Goal: Task Accomplishment & Management: Use online tool/utility

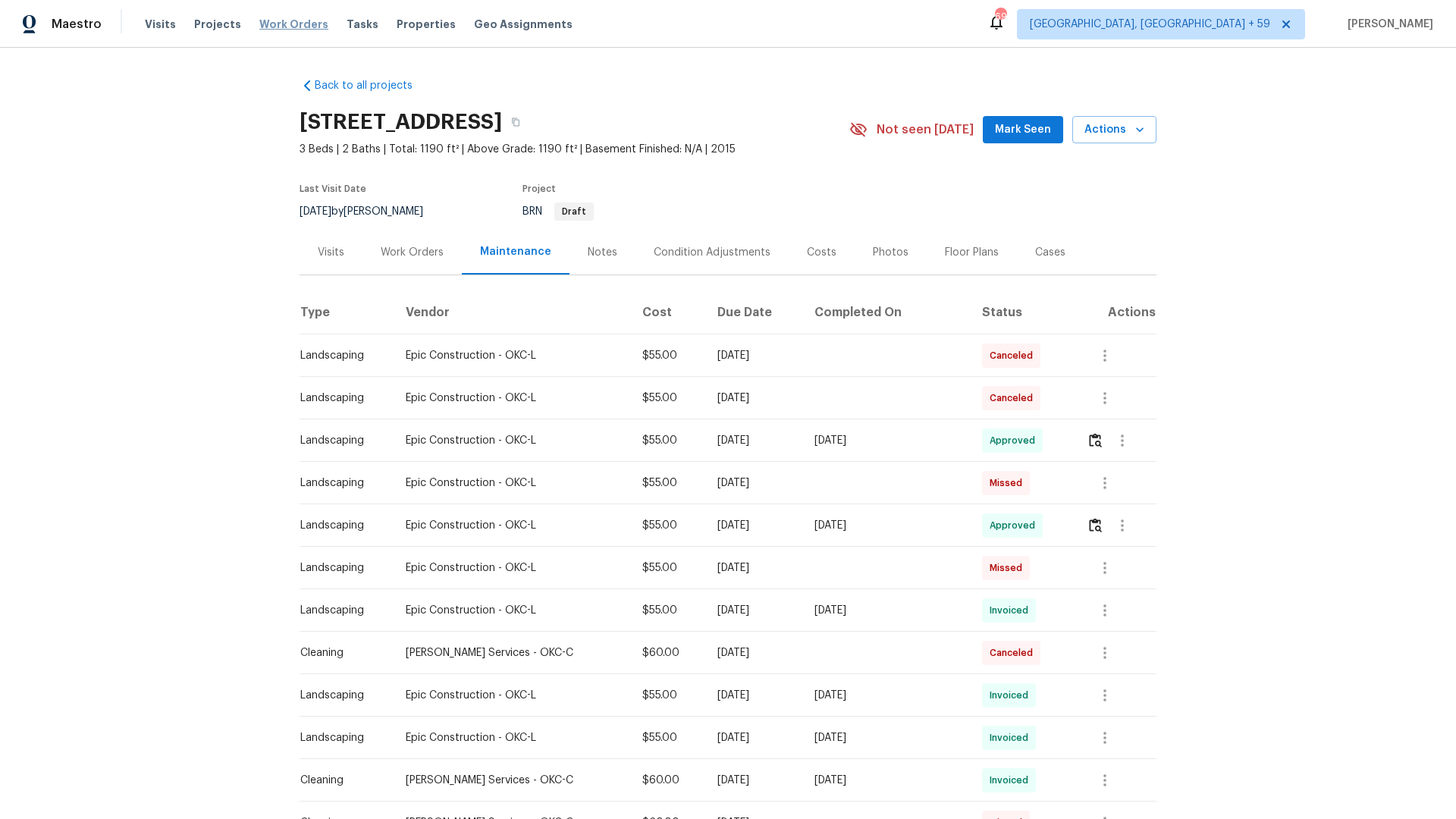
click at [273, 25] on span "Work Orders" at bounding box center [293, 25] width 69 height 16
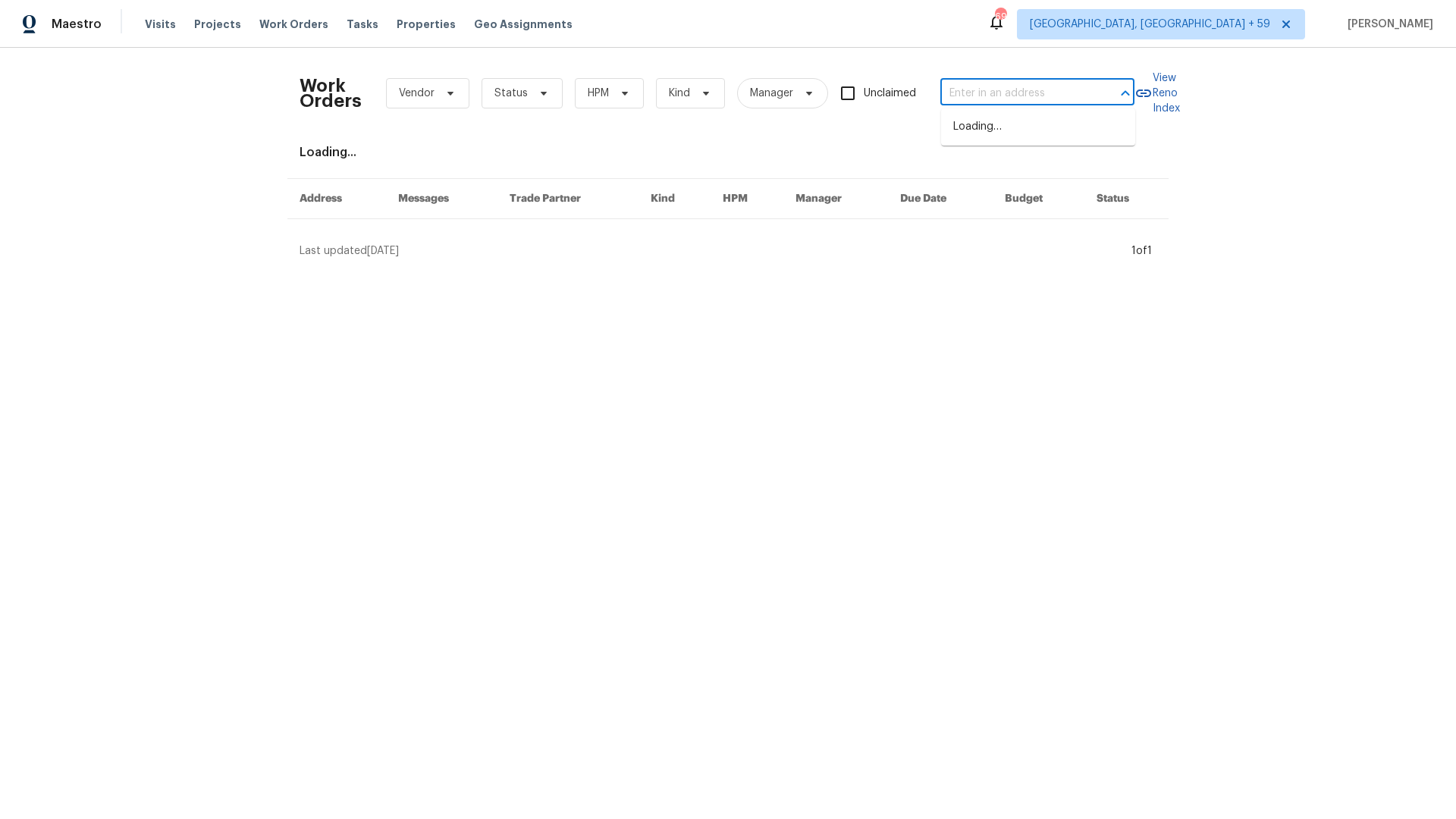
click at [970, 101] on input "text" at bounding box center [1016, 94] width 152 height 23
paste input "1070 Kent Dr Prosper, TX, 75078"
type input "1070 Kent Dr Prosper, TX, 75078"
click at [970, 134] on li "1070 Kent Dr, Prosper, TX 75078" at bounding box center [1038, 127] width 194 height 25
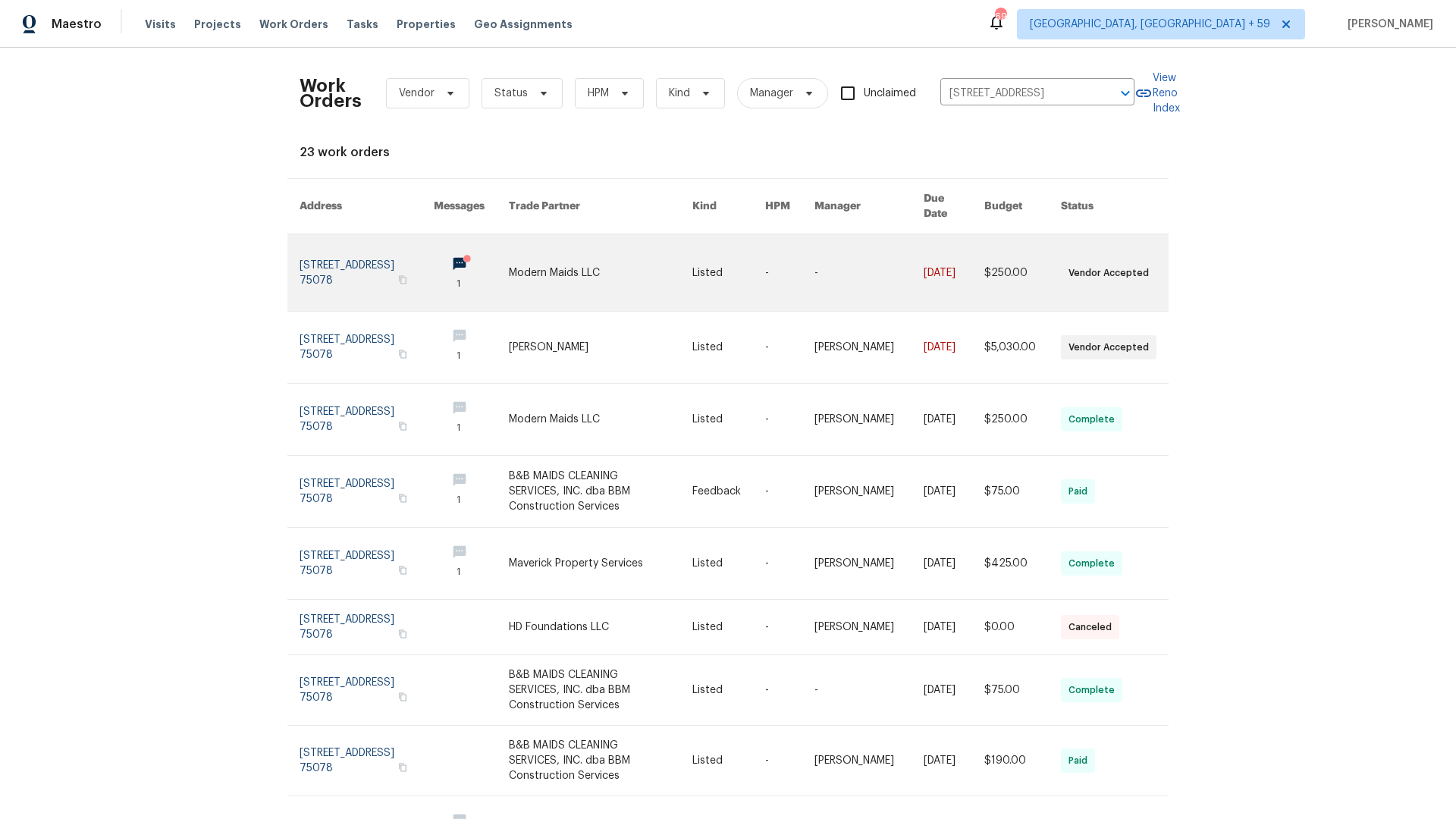
click at [315, 256] on link at bounding box center [366, 272] width 134 height 77
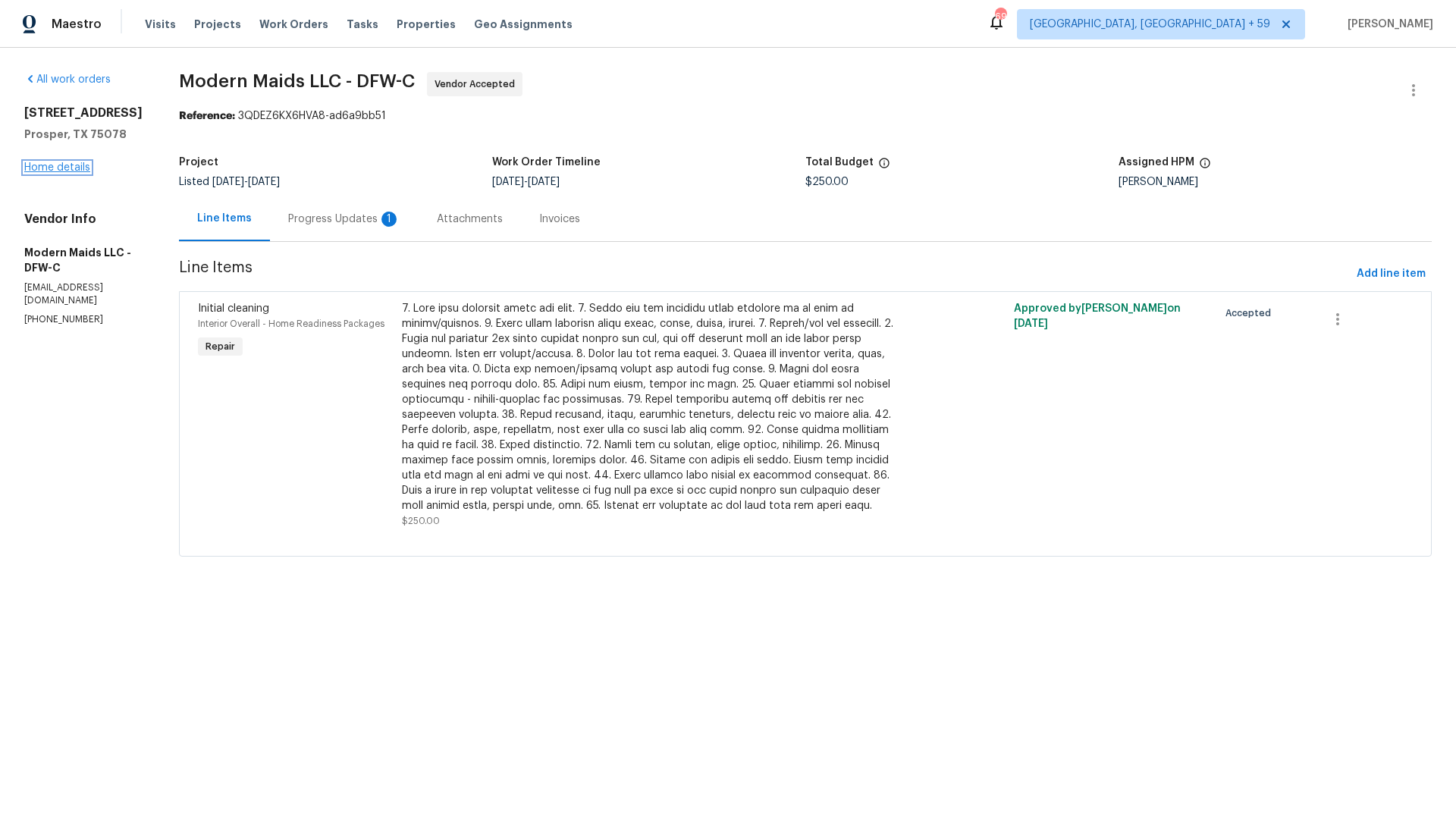
click at [44, 167] on link "Home details" at bounding box center [57, 168] width 66 height 11
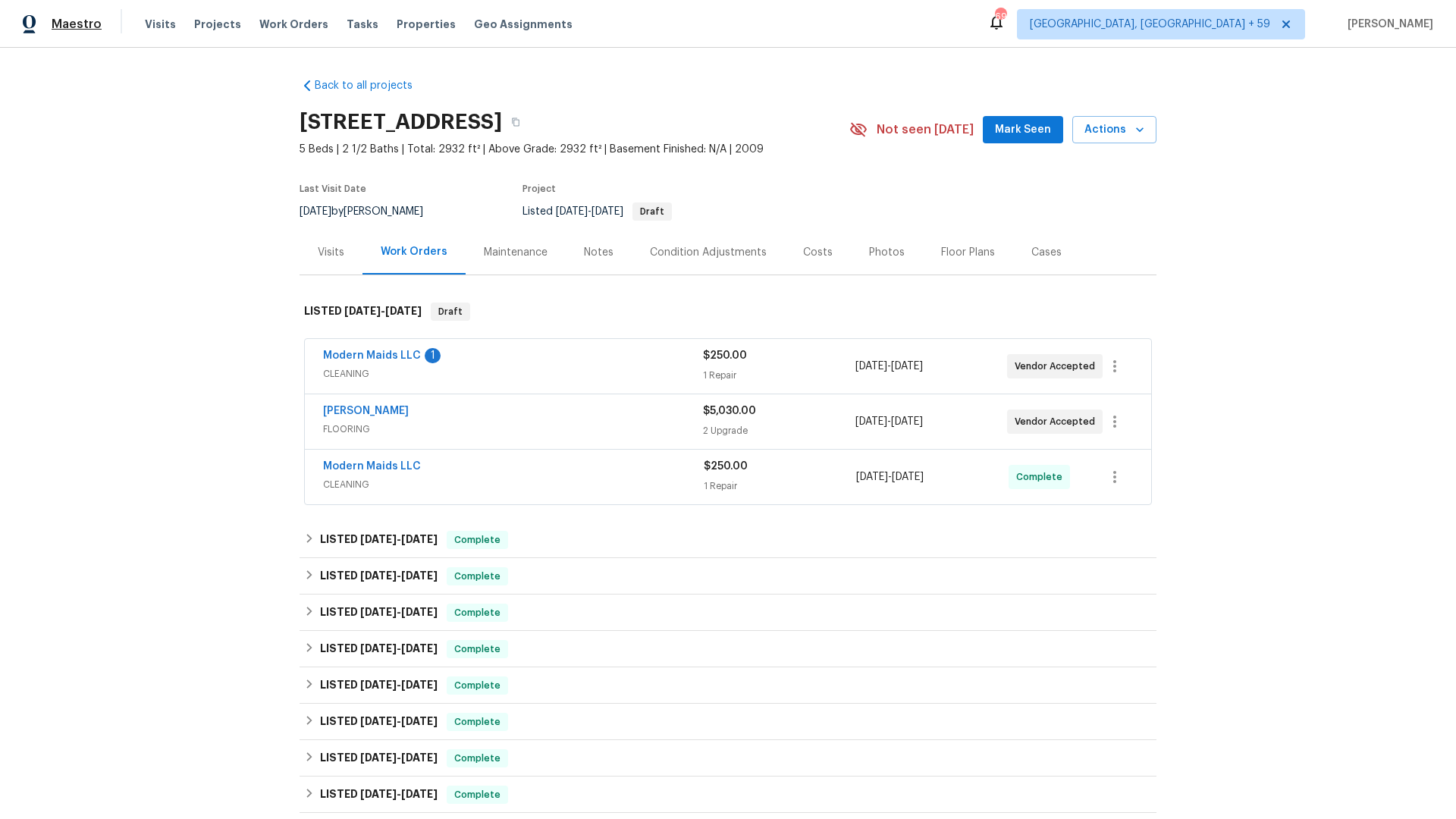
click at [59, 22] on span "Maestro" at bounding box center [76, 25] width 50 height 16
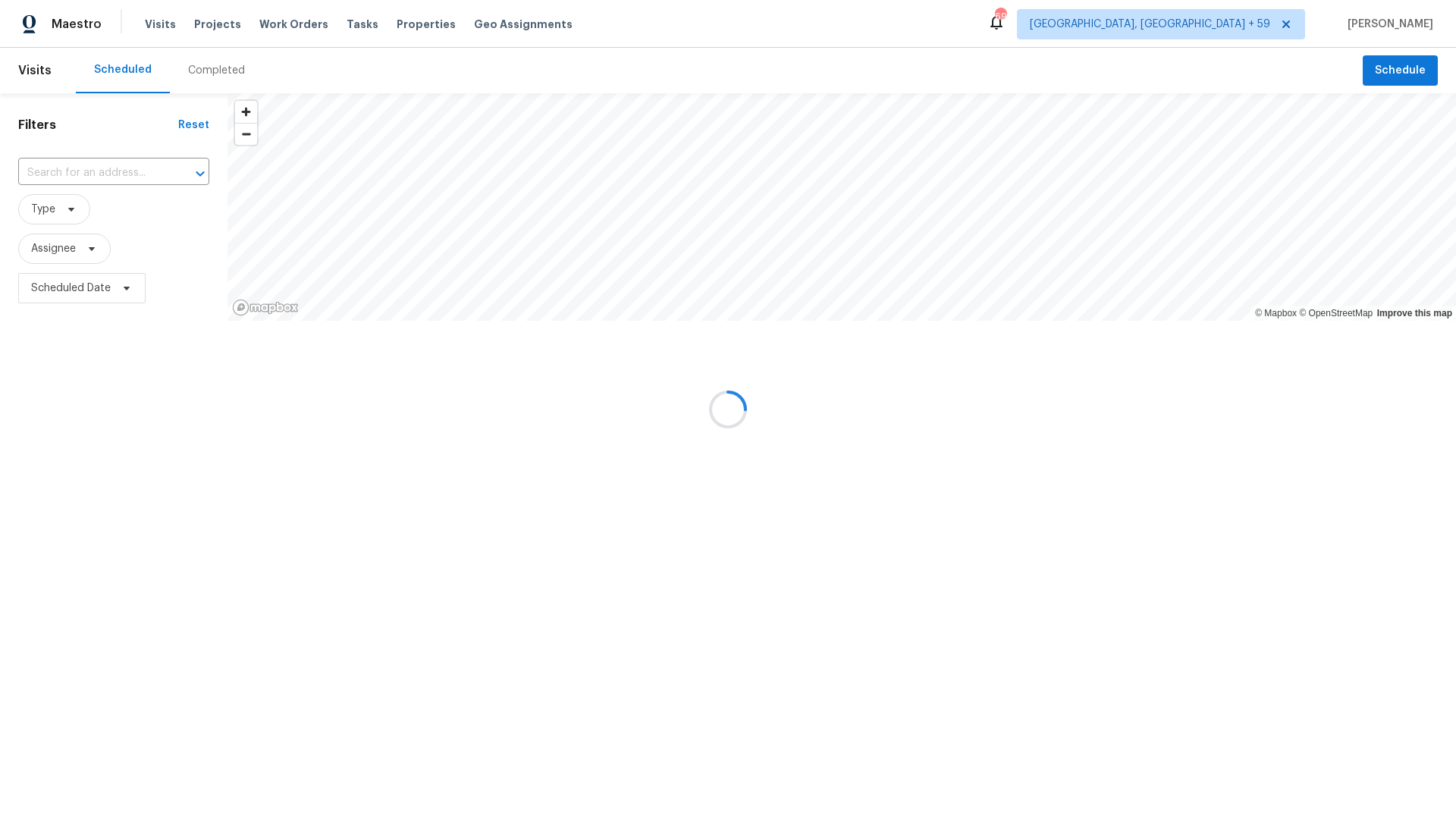
click at [275, 22] on div at bounding box center [728, 410] width 1456 height 819
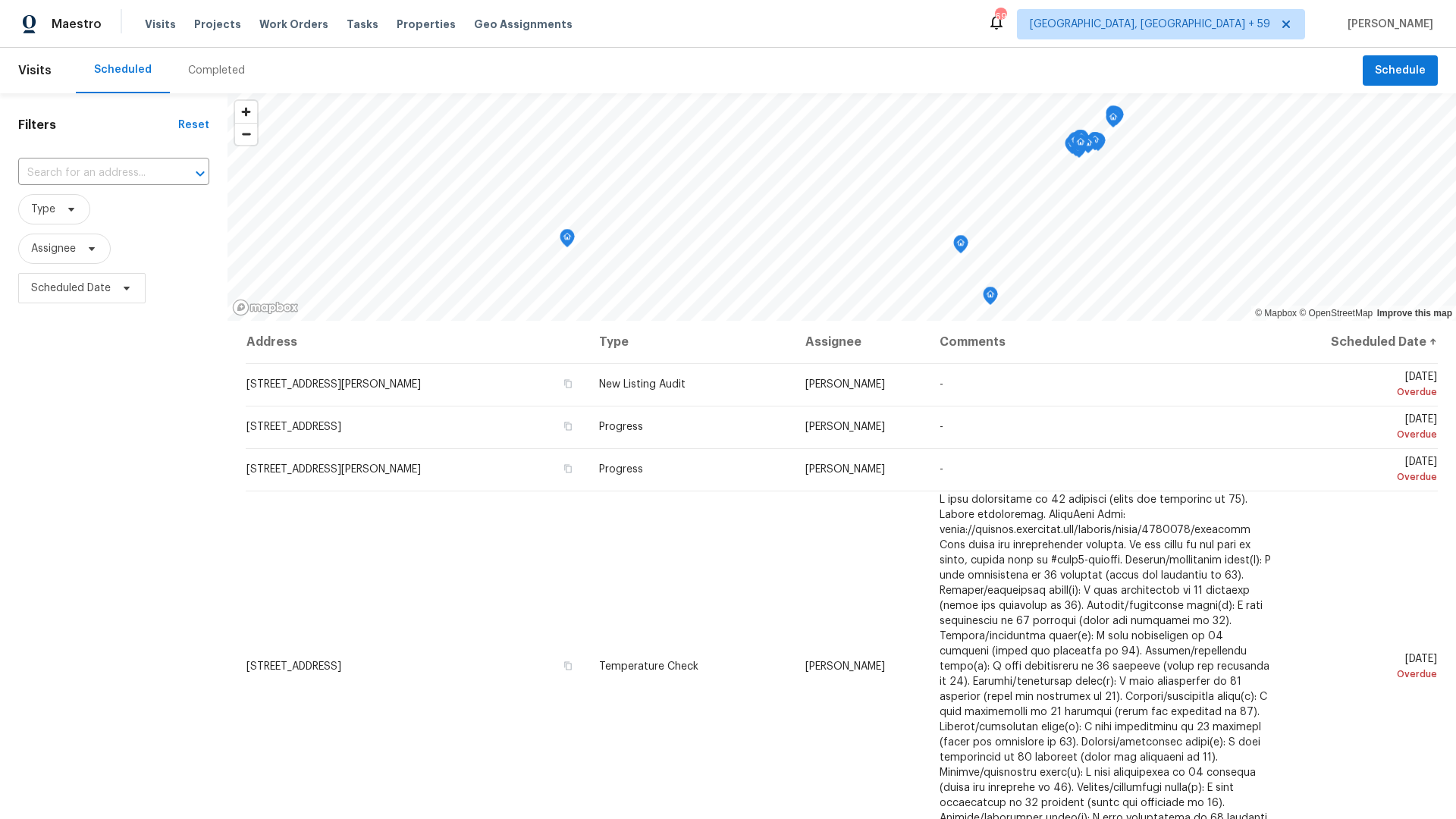
click at [275, 22] on span "Work Orders" at bounding box center [293, 25] width 69 height 16
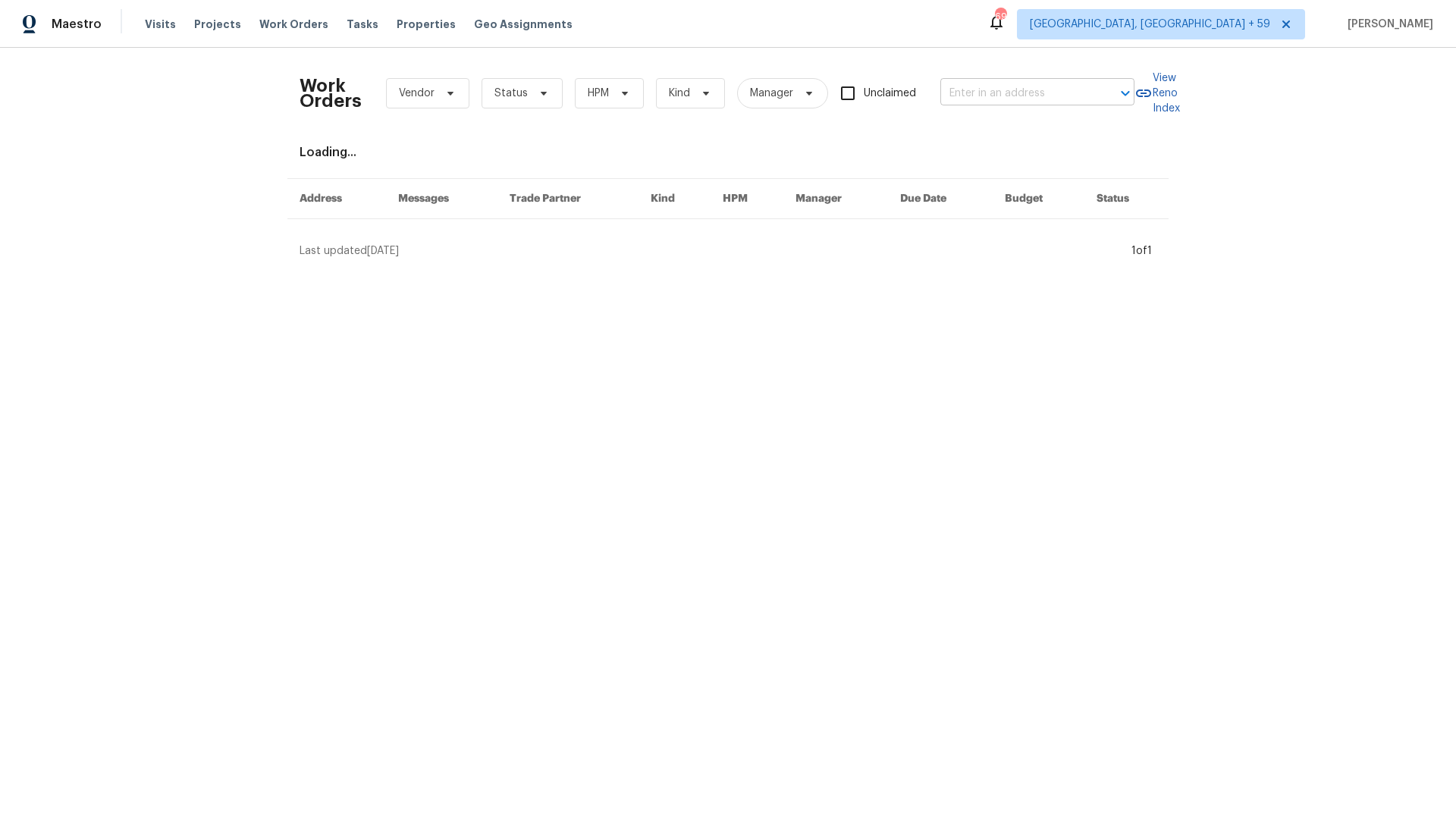
click at [1022, 97] on input "text" at bounding box center [1016, 94] width 152 height 23
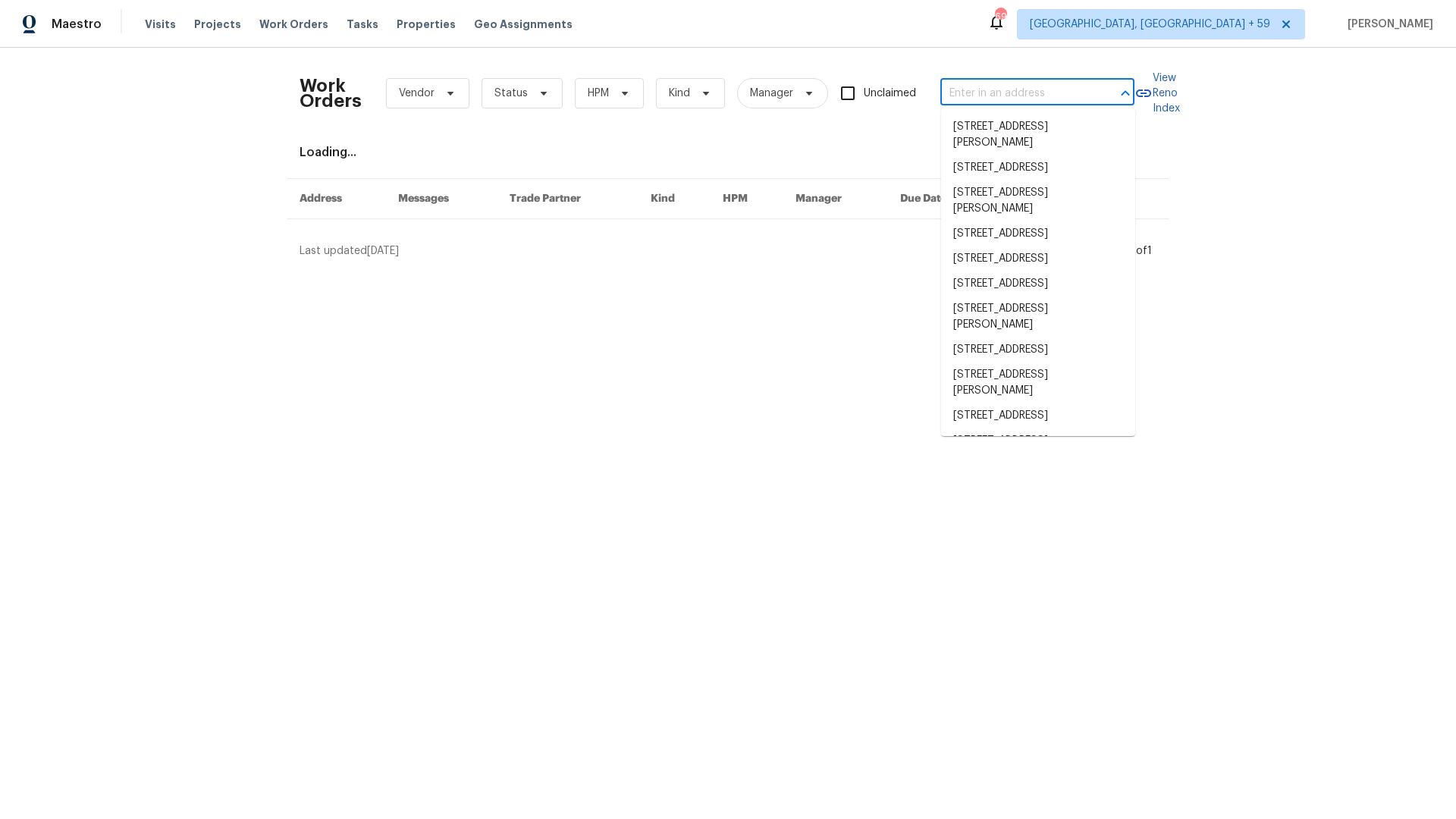
paste input "1070 Kent Dr Prosper, TX, 75078"
type input "1070 Kent Dr Prosper, TX, 75078"
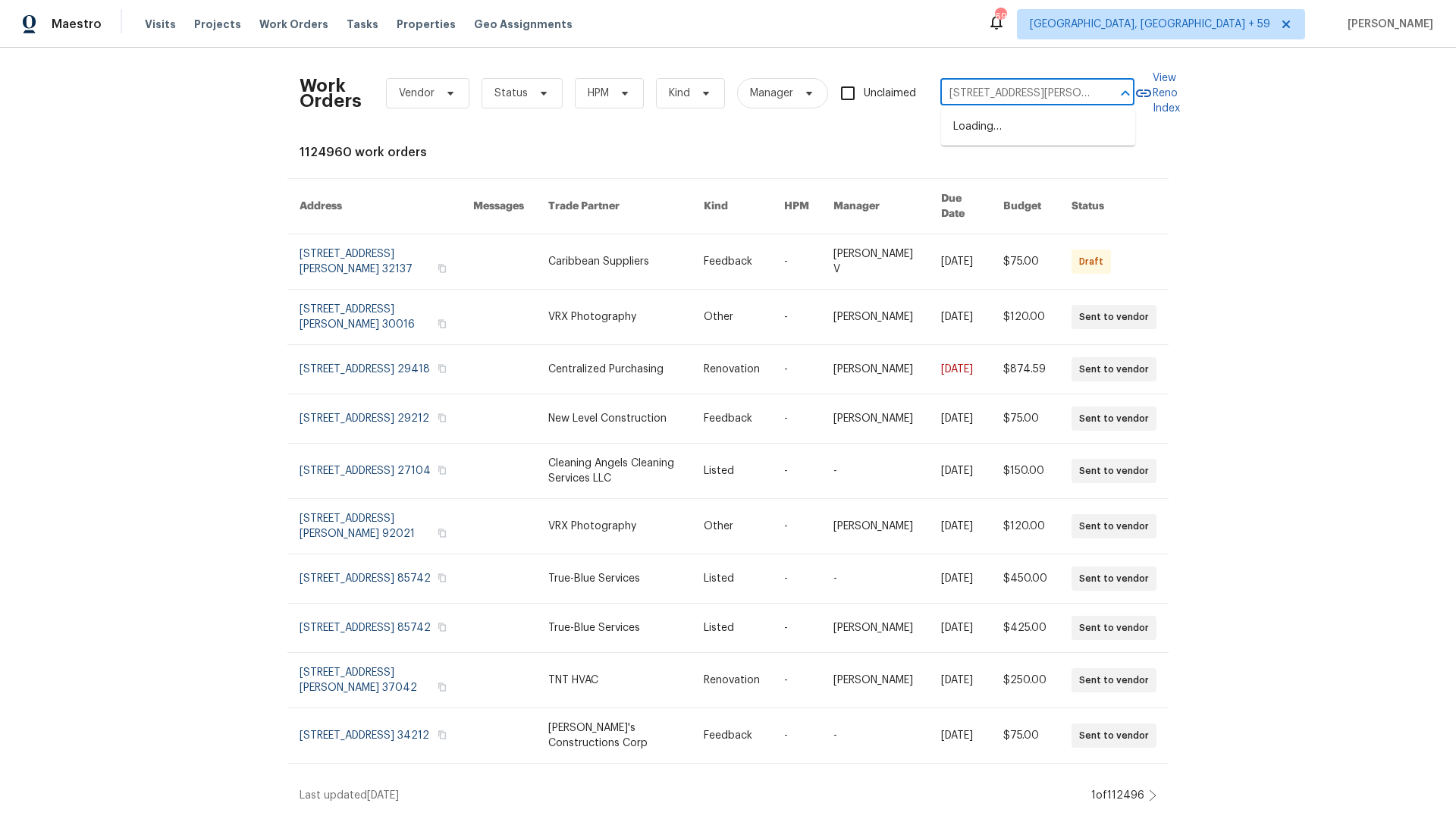
scroll to position [0, 16]
click at [994, 123] on li "1070 Kent Dr, Prosper, TX 75078" at bounding box center [1038, 127] width 194 height 25
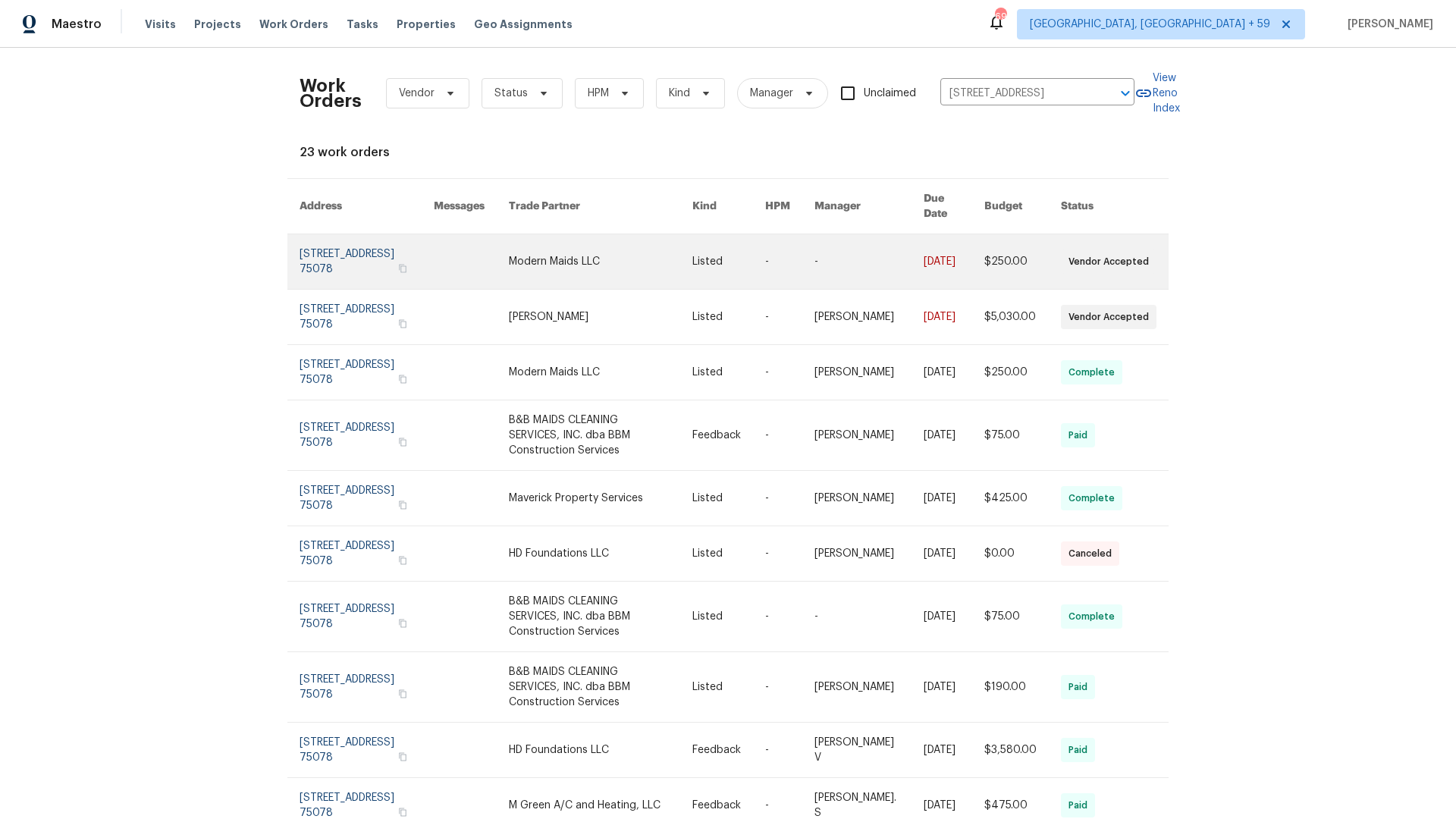
drag, startPoint x: 346, startPoint y: 231, endPoint x: 341, endPoint y: 254, distance: 23.5
click at [341, 254] on link at bounding box center [366, 261] width 134 height 54
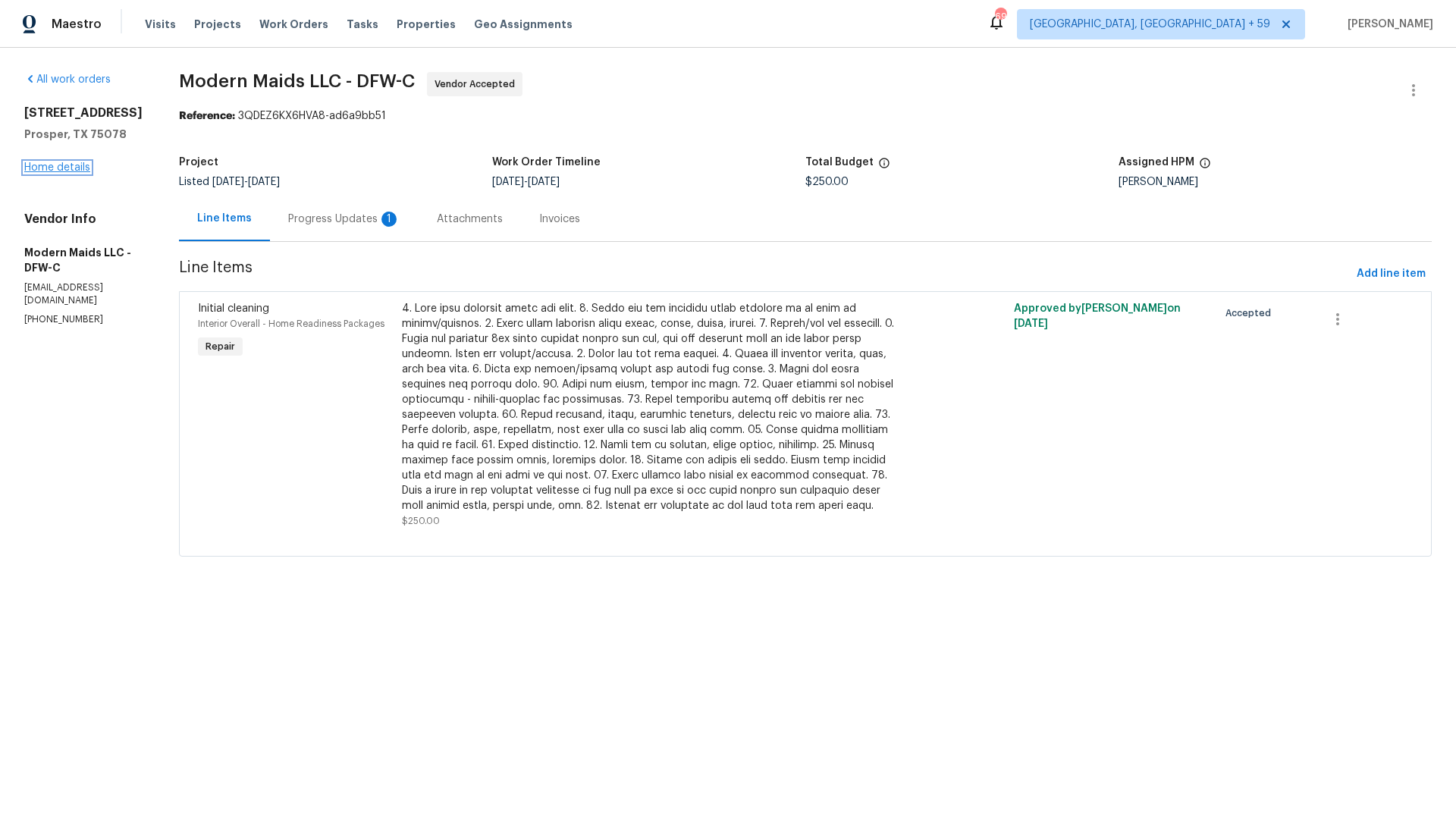
click at [60, 168] on link "Home details" at bounding box center [57, 168] width 66 height 11
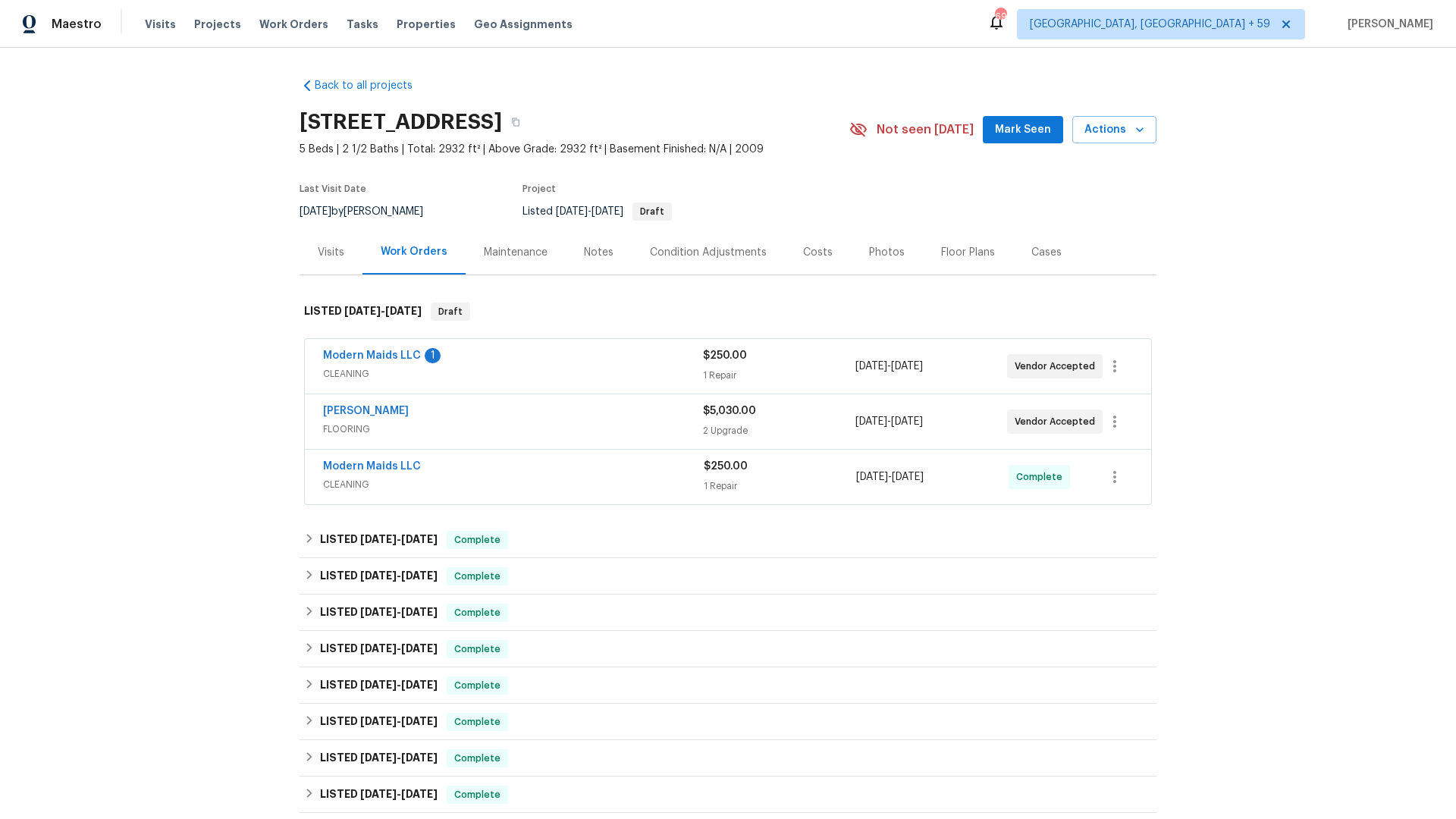
click at [328, 249] on div "Visits" at bounding box center [331, 253] width 26 height 16
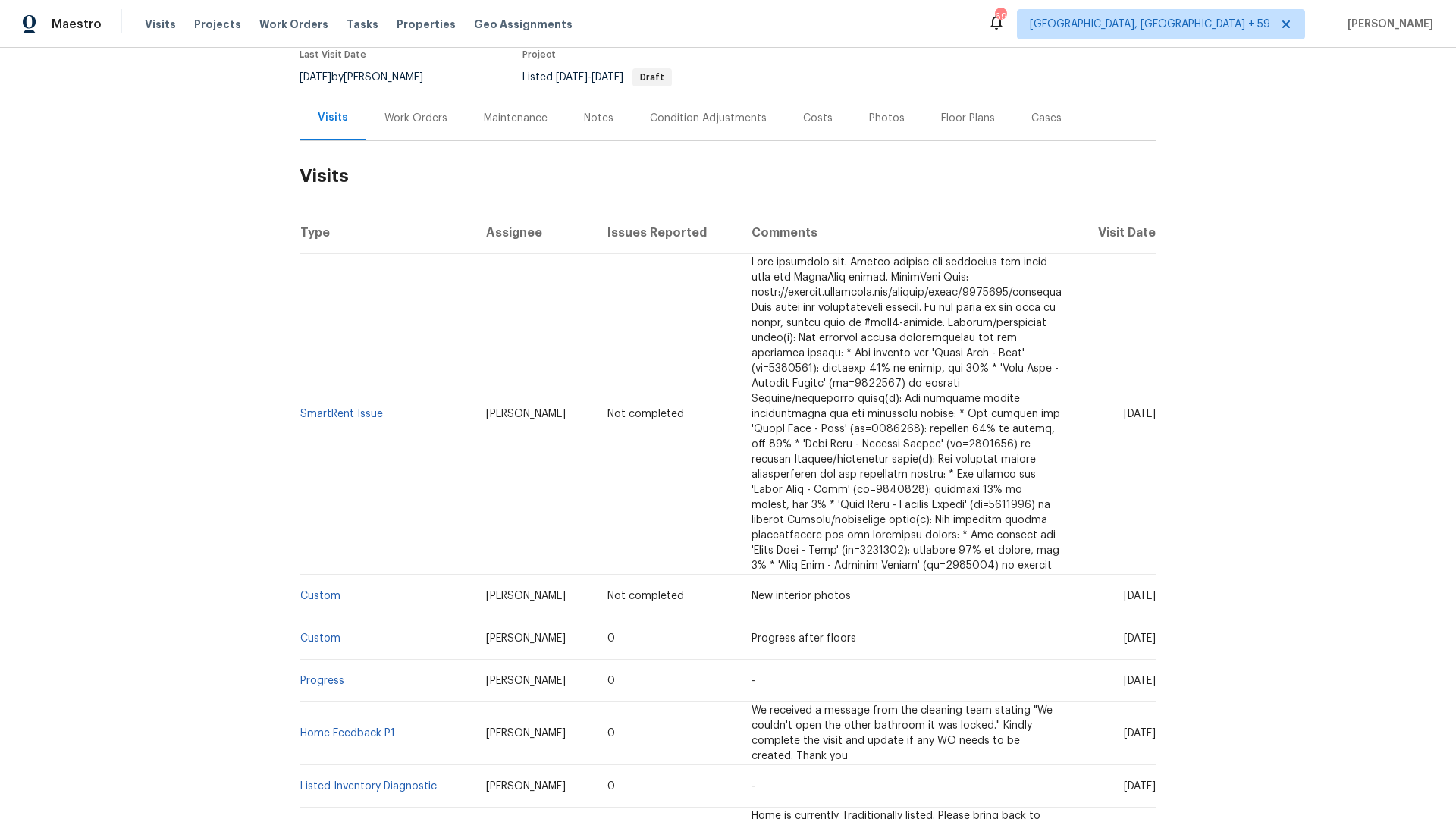
scroll to position [136, 0]
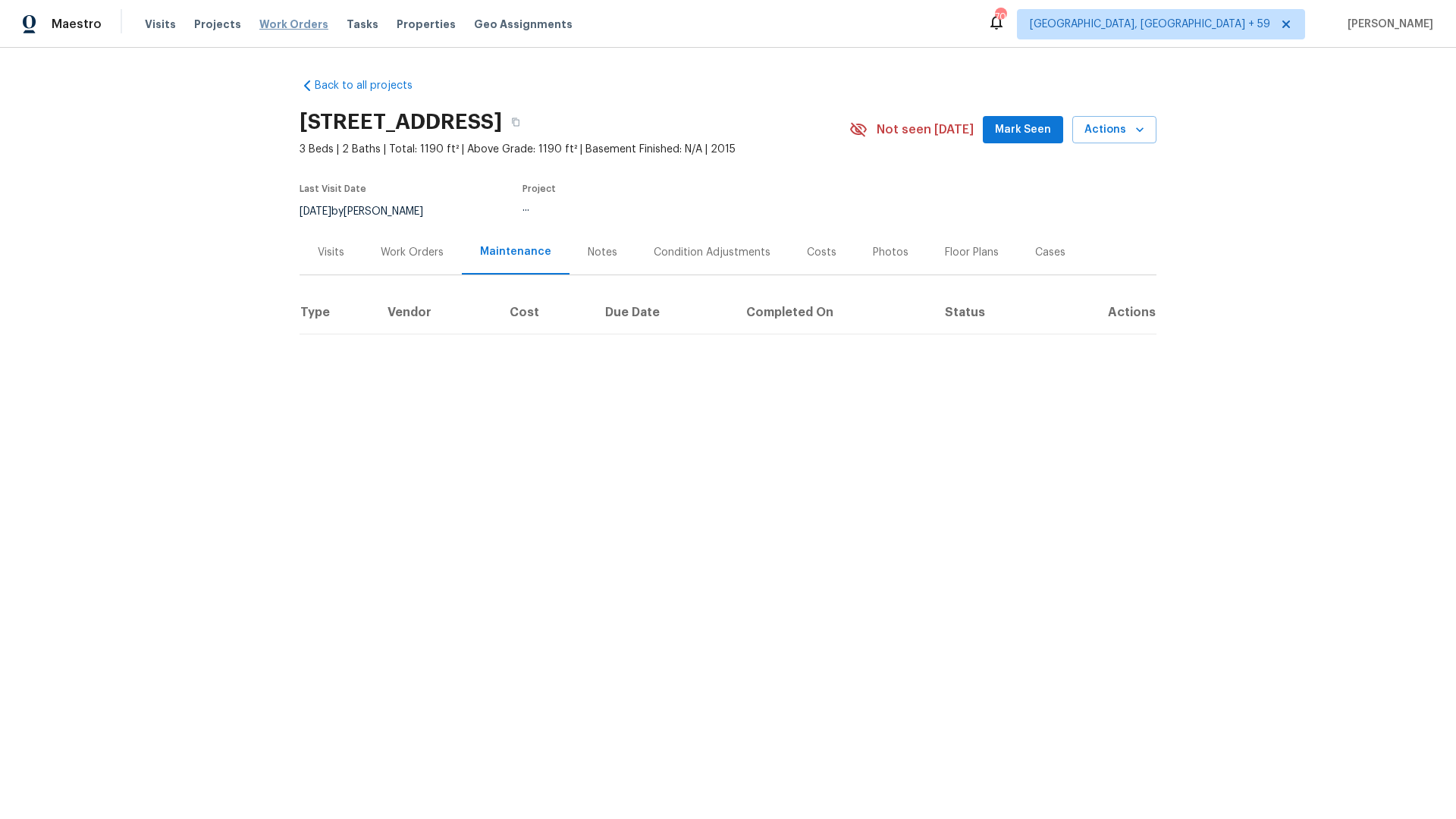
click at [312, 27] on span "Work Orders" at bounding box center [293, 25] width 69 height 16
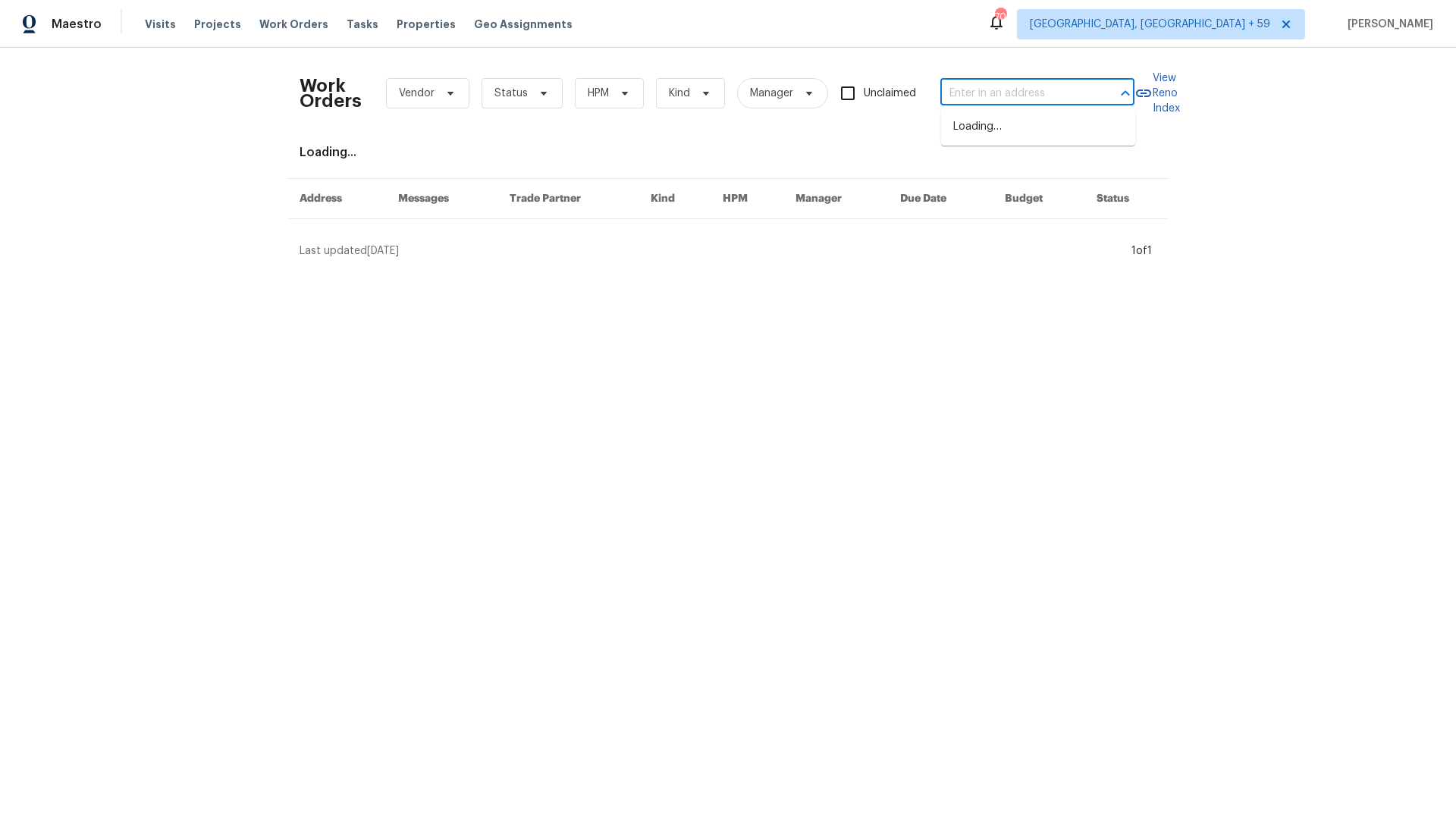
click at [968, 102] on input "text" at bounding box center [1016, 94] width 152 height 23
paste input "[STREET_ADDRESS][PERSON_NAME]"
type input "[STREET_ADDRESS][PERSON_NAME]"
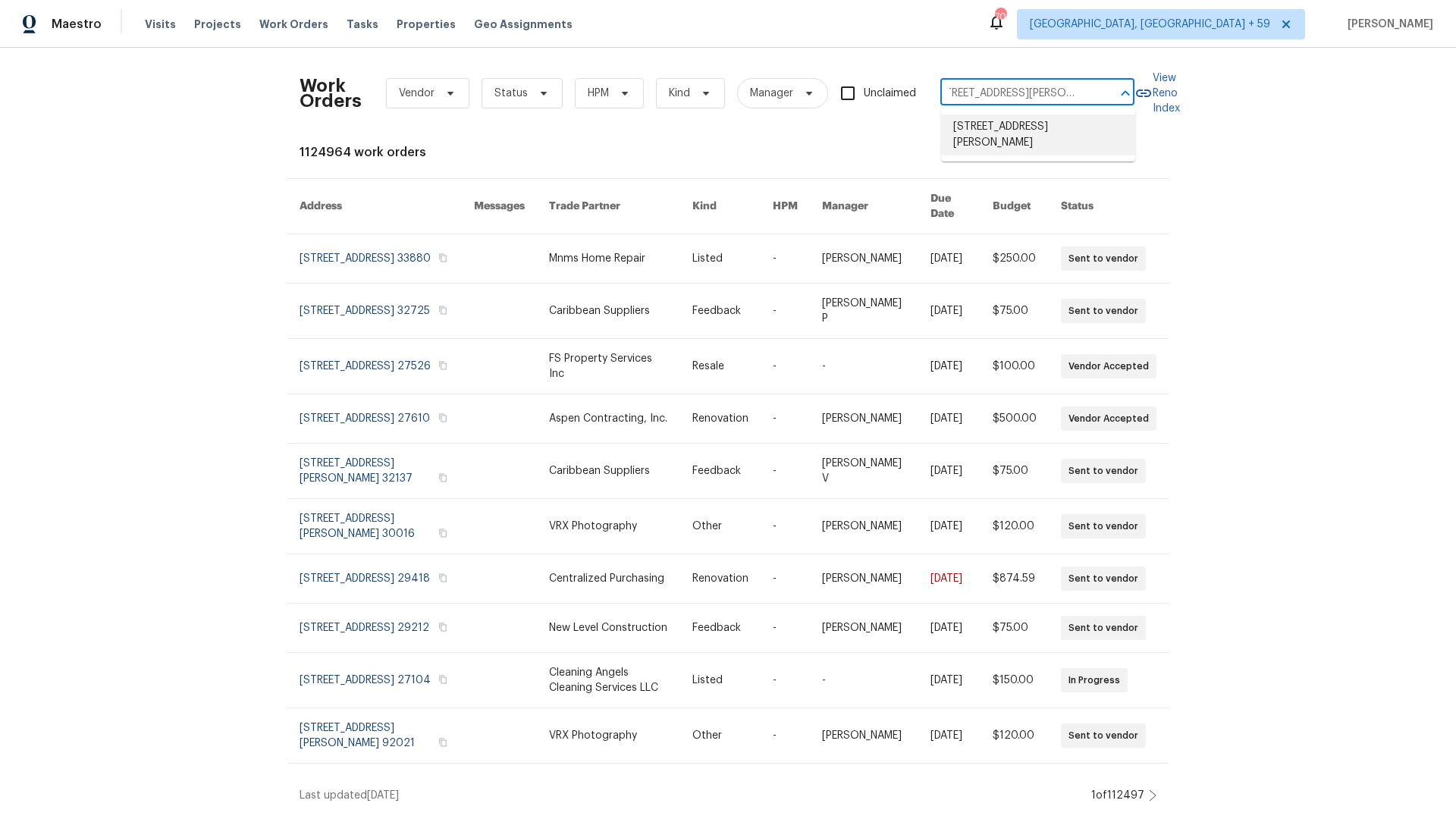
click at [974, 135] on li "[STREET_ADDRESS][PERSON_NAME]" at bounding box center [1038, 135] width 194 height 41
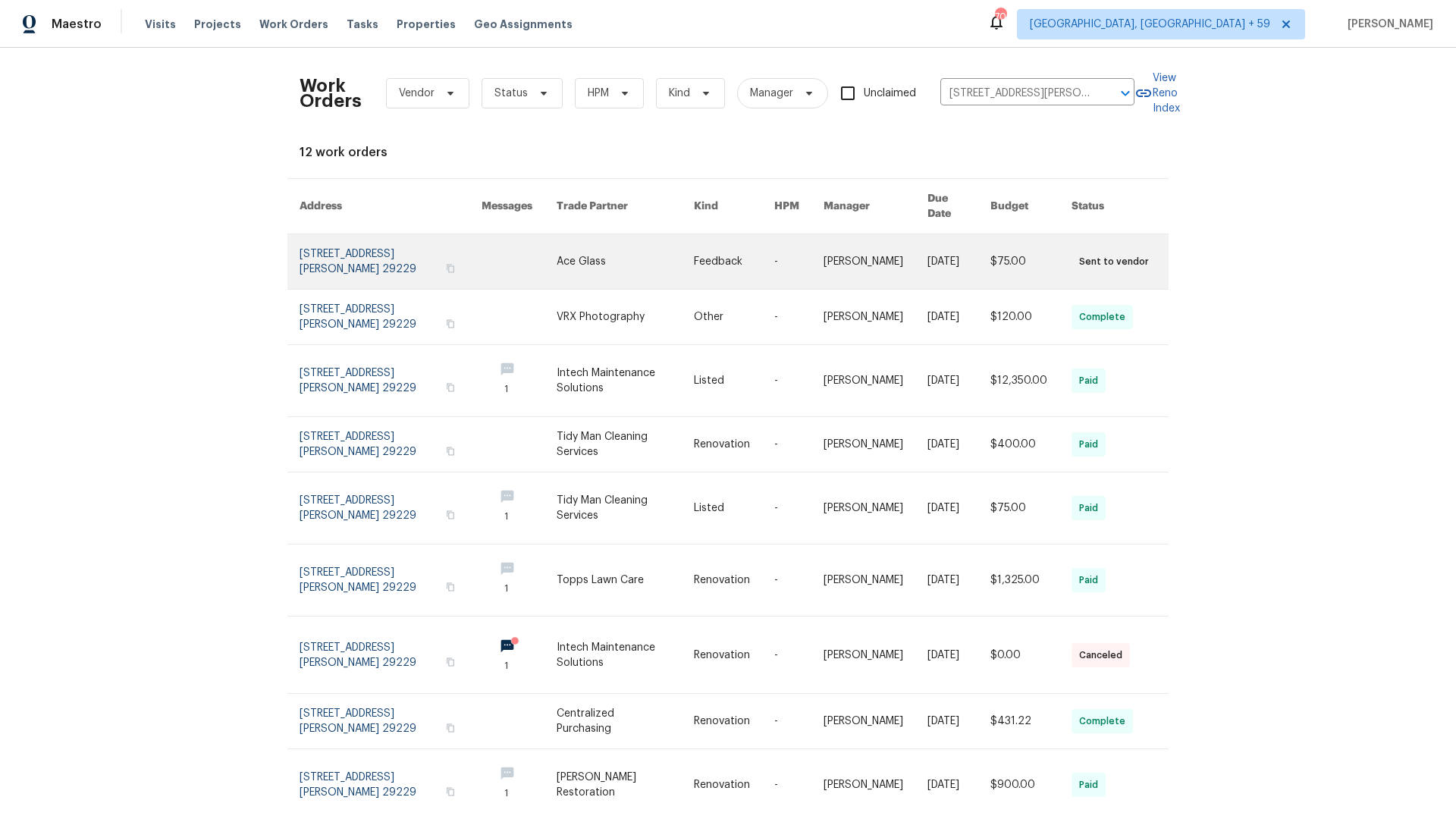
click at [340, 257] on link at bounding box center [390, 261] width 182 height 54
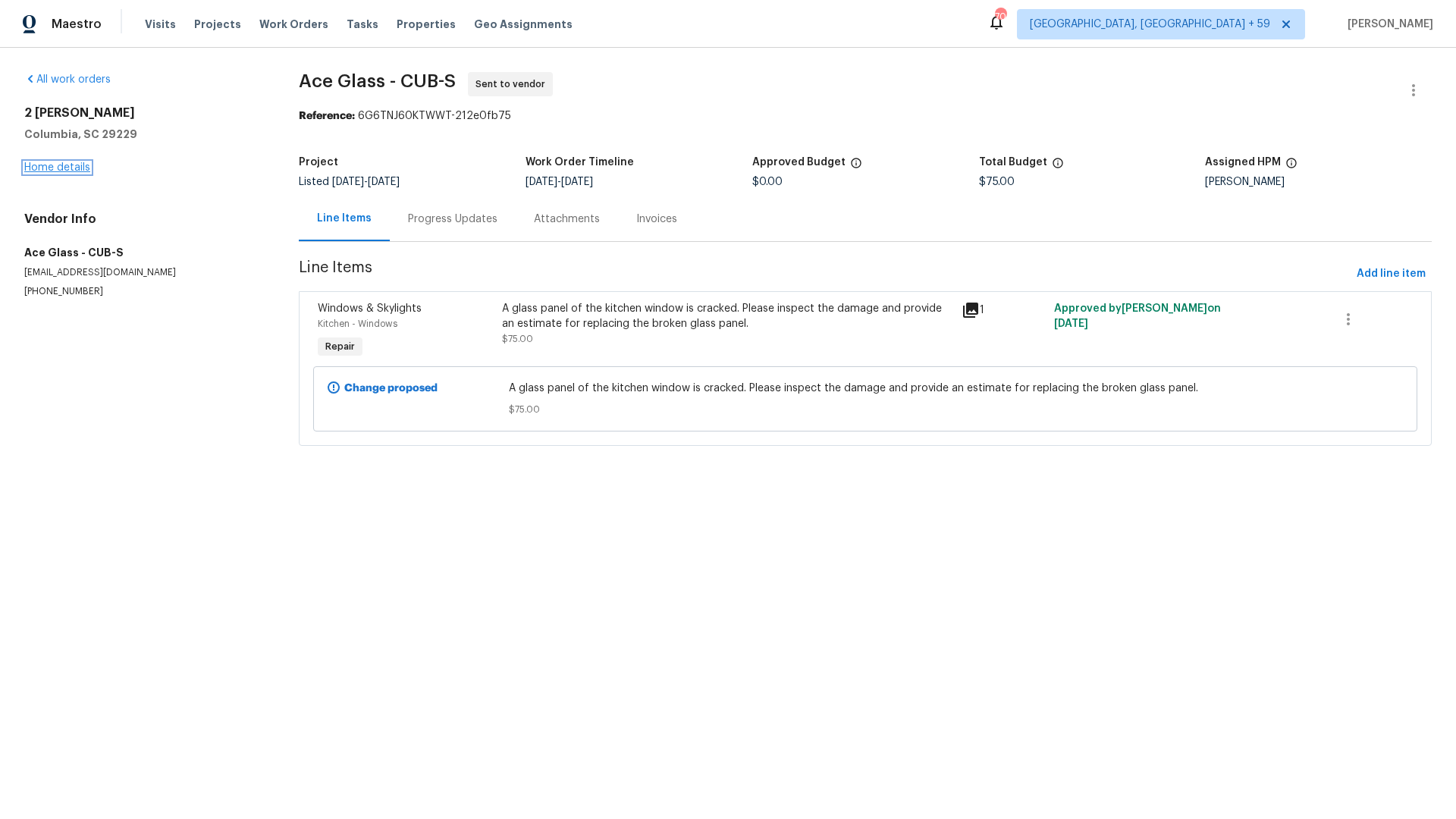
click at [71, 169] on link "Home details" at bounding box center [57, 168] width 66 height 11
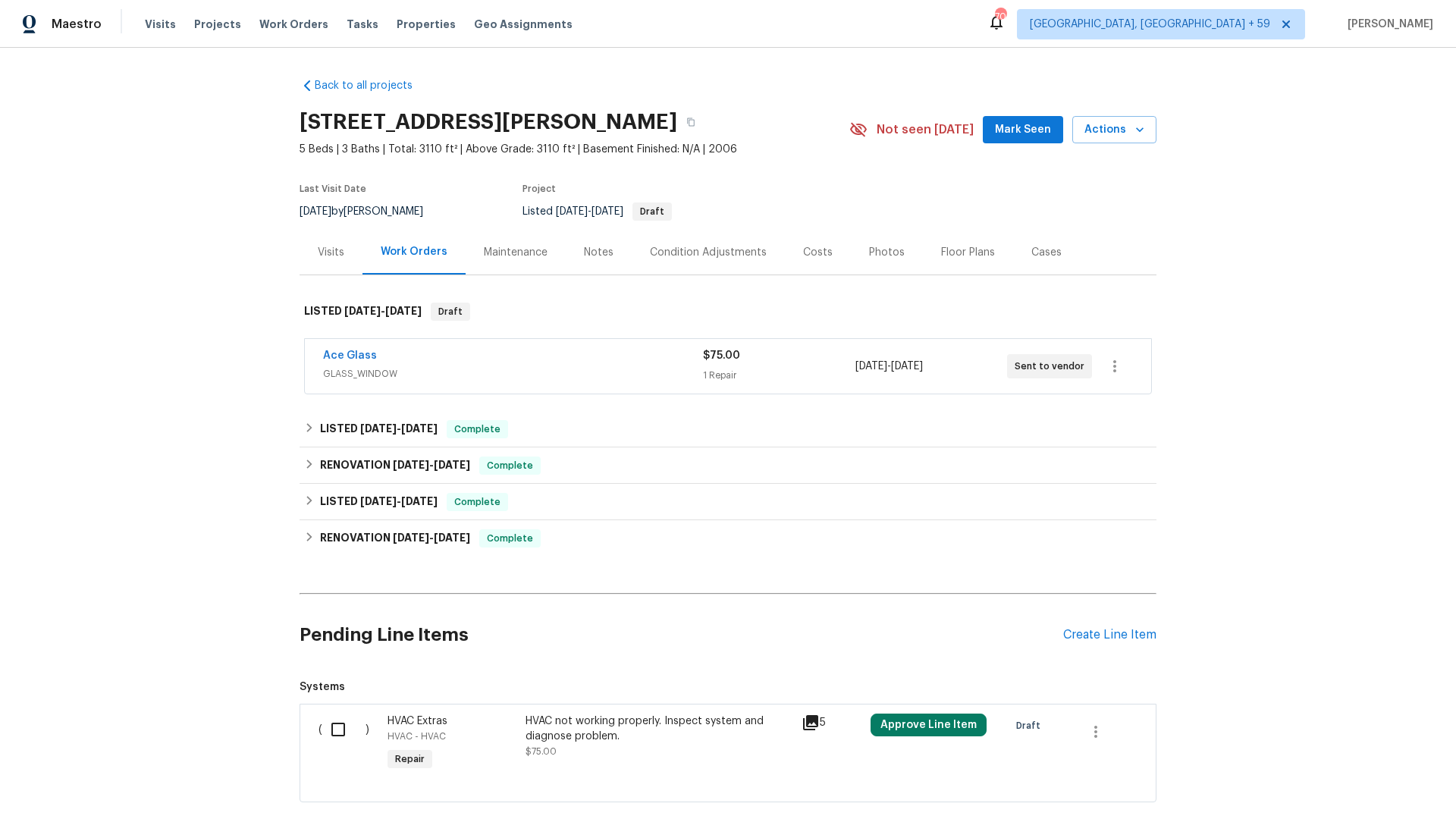
click at [520, 250] on div "Maintenance" at bounding box center [516, 253] width 64 height 16
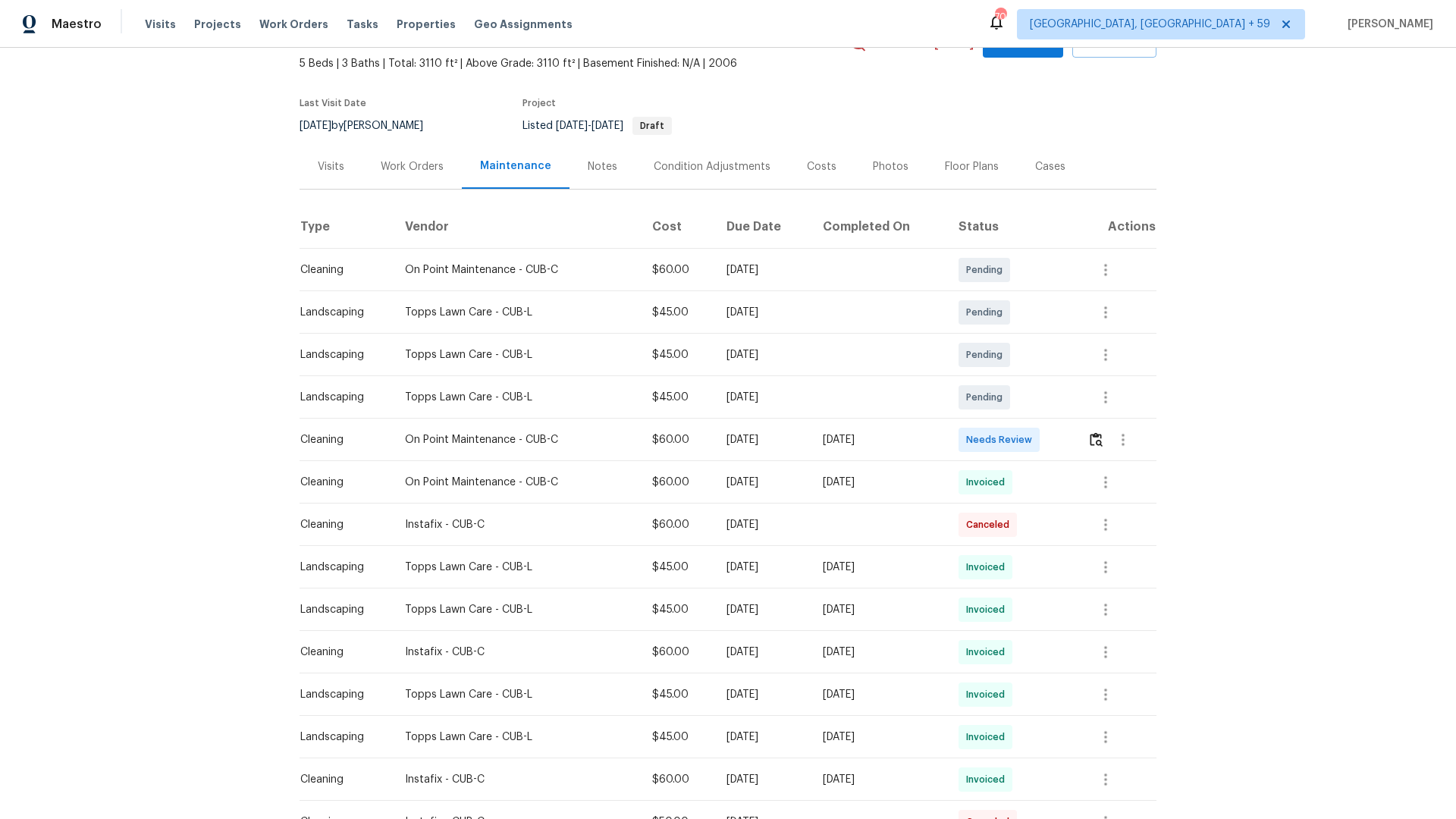
scroll to position [86, 0]
click at [1102, 434] on img "button" at bounding box center [1096, 438] width 13 height 15
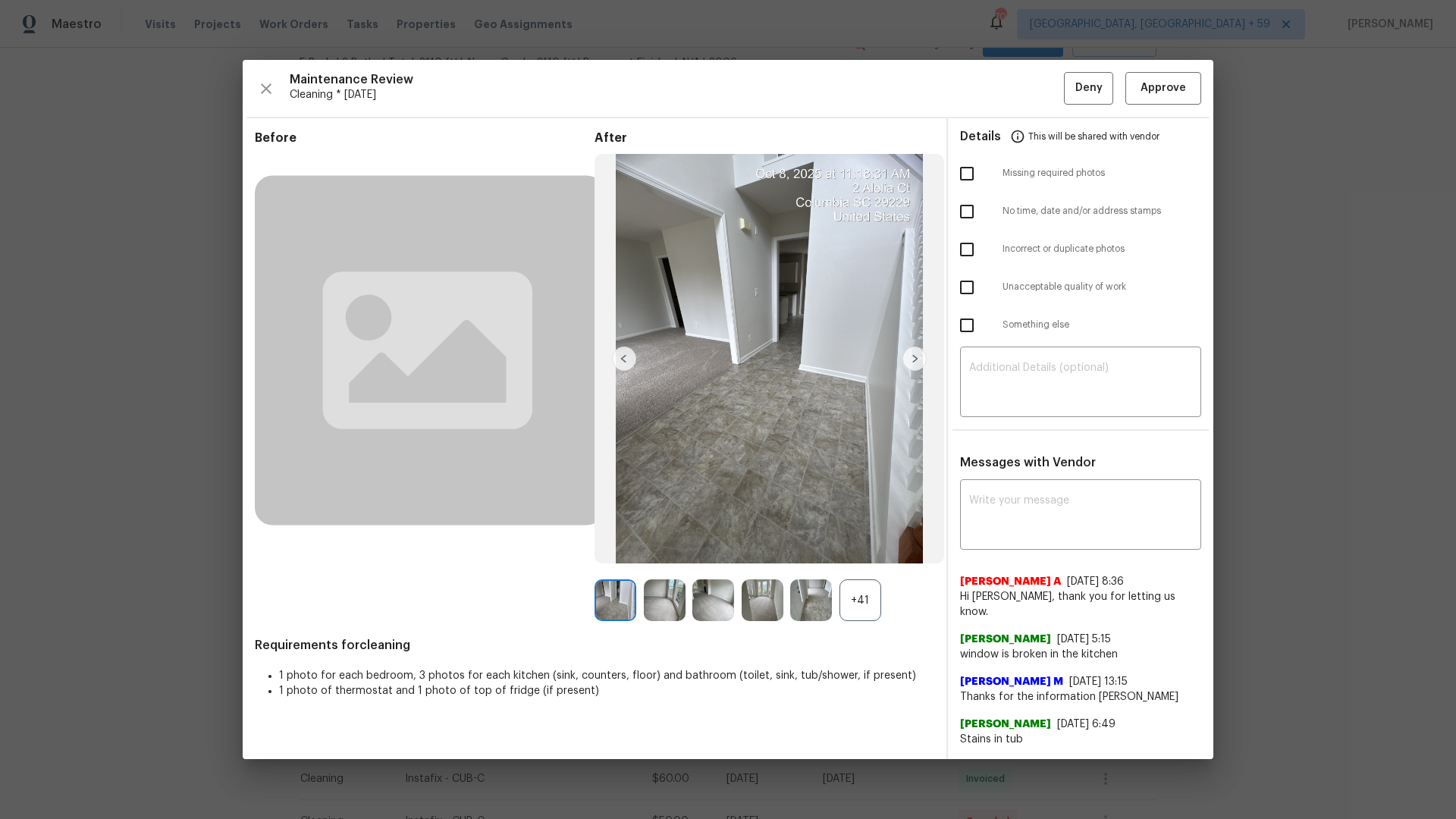
click at [911, 357] on img at bounding box center [914, 358] width 24 height 24
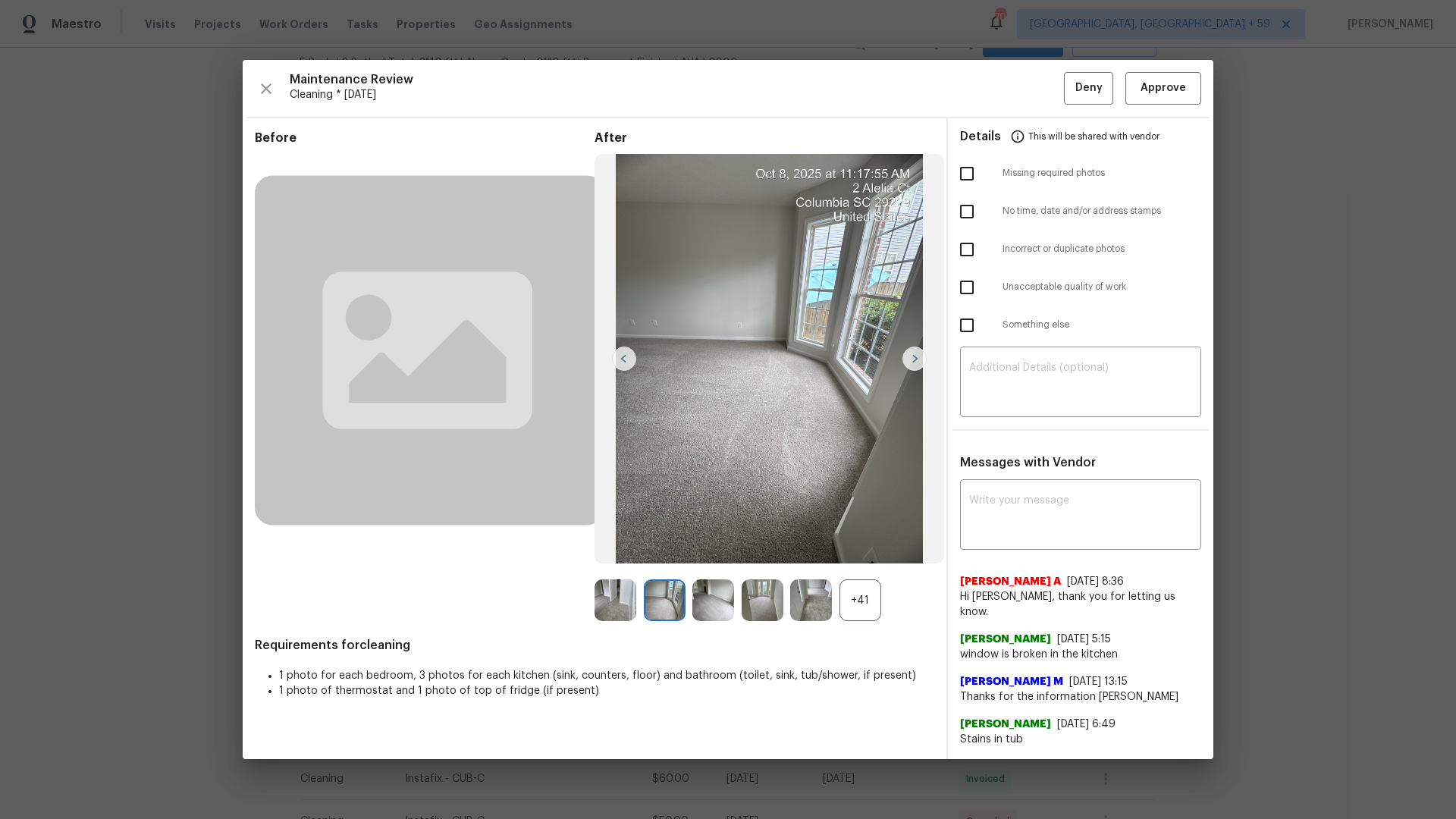
click at [918, 358] on img at bounding box center [914, 358] width 24 height 24
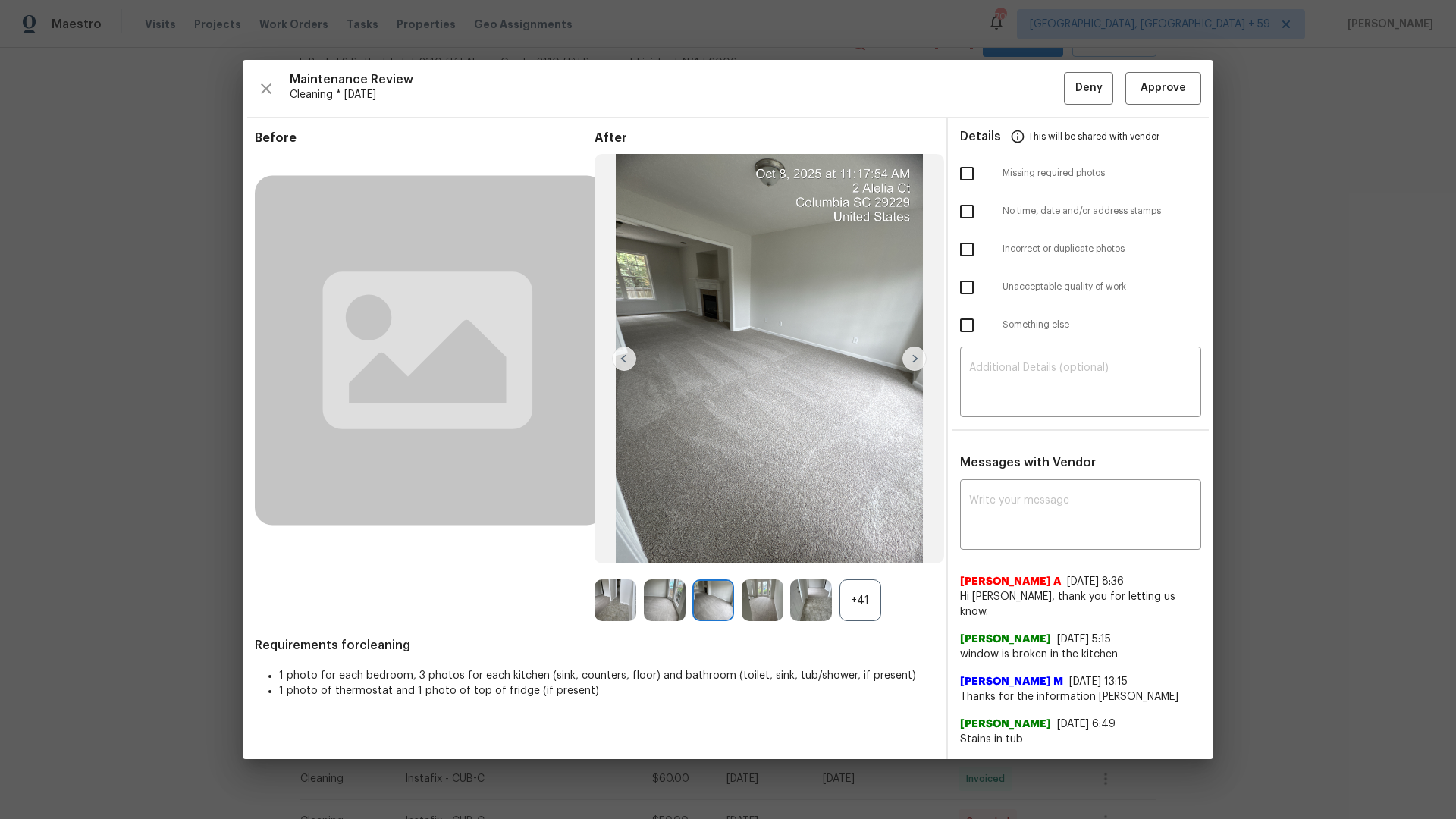
click at [918, 358] on img at bounding box center [914, 358] width 24 height 24
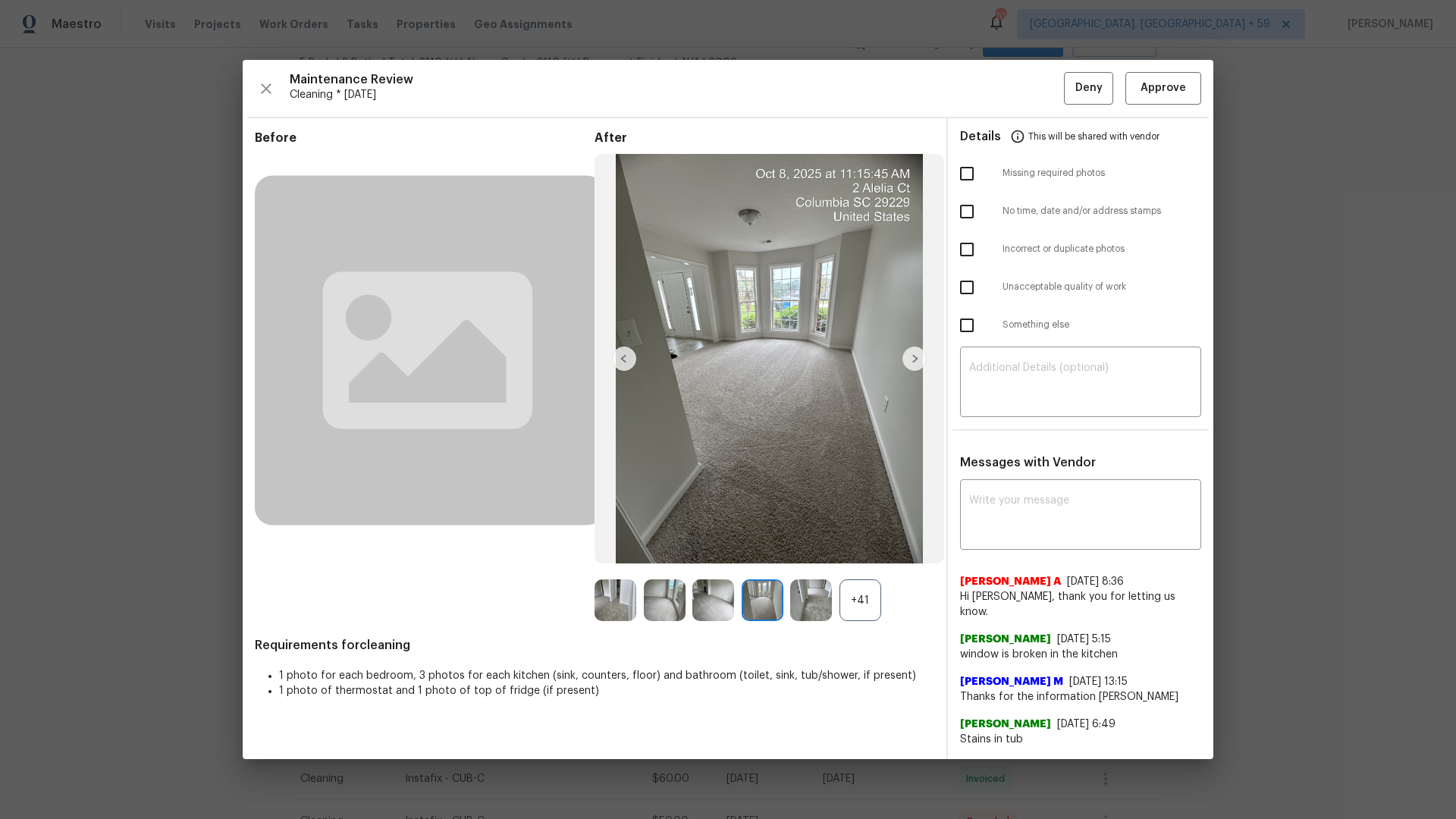
click at [918, 359] on img at bounding box center [914, 358] width 24 height 24
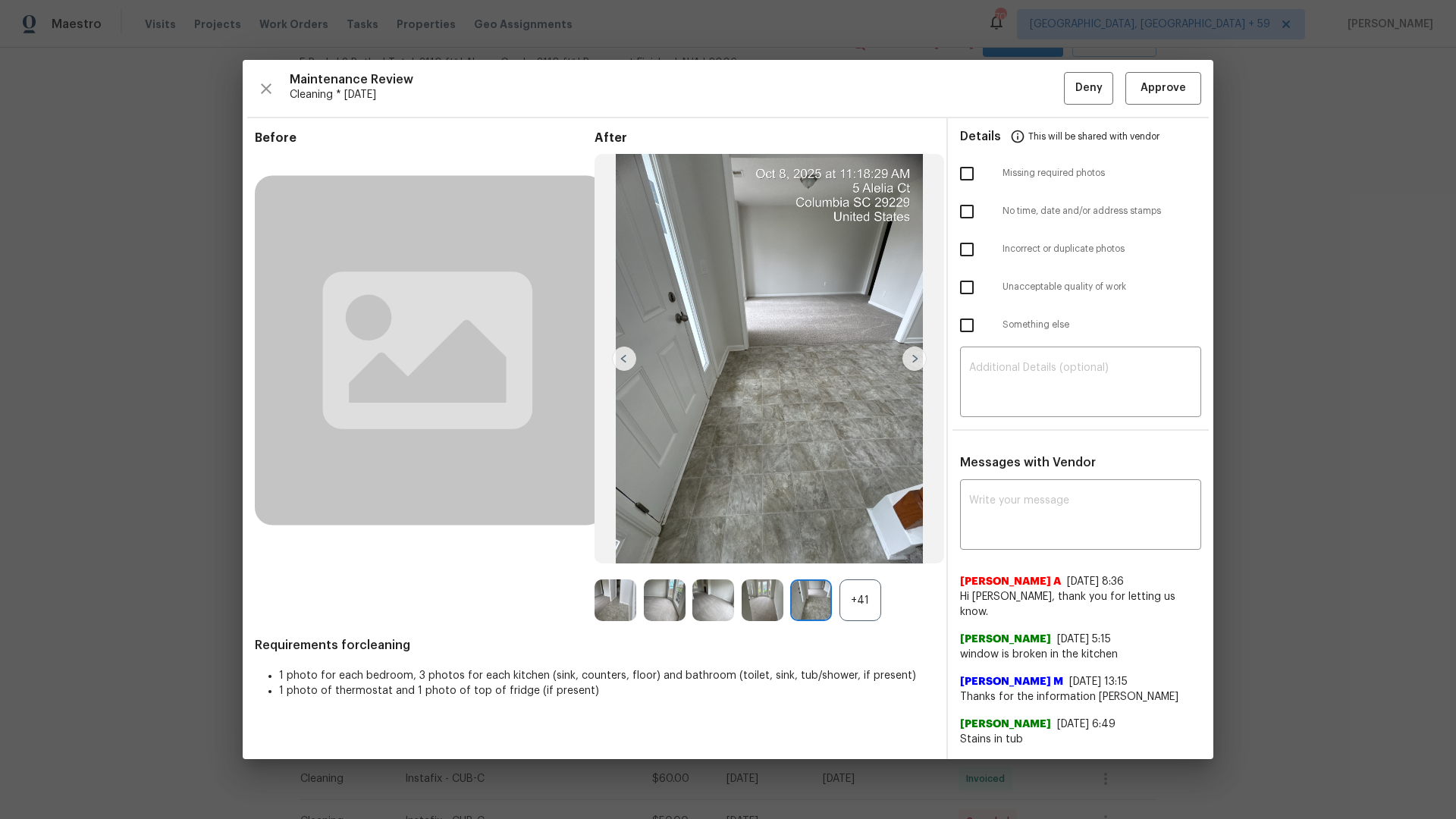
click at [918, 360] on img at bounding box center [914, 358] width 24 height 24
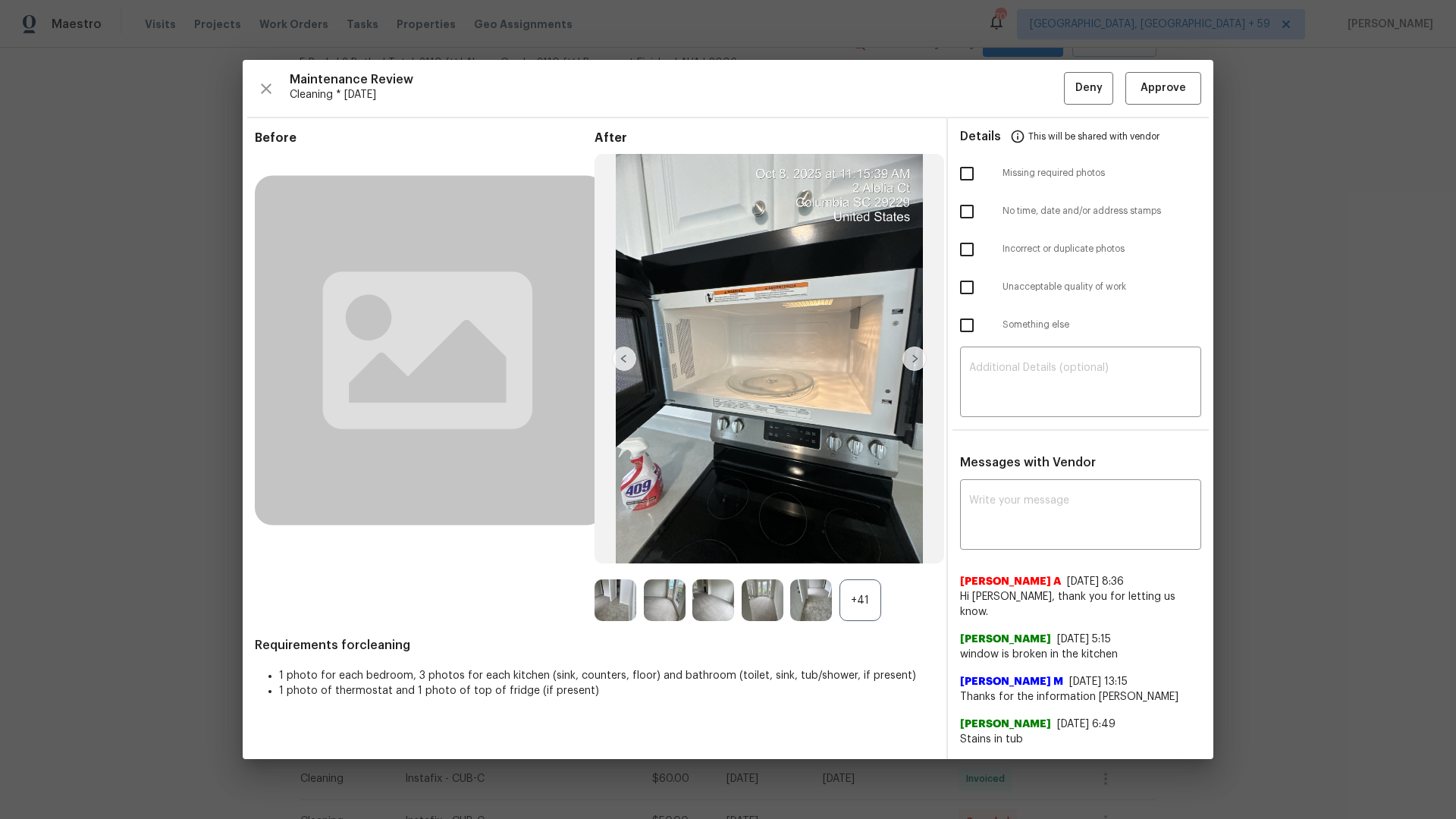
click at [918, 361] on img at bounding box center [914, 358] width 24 height 24
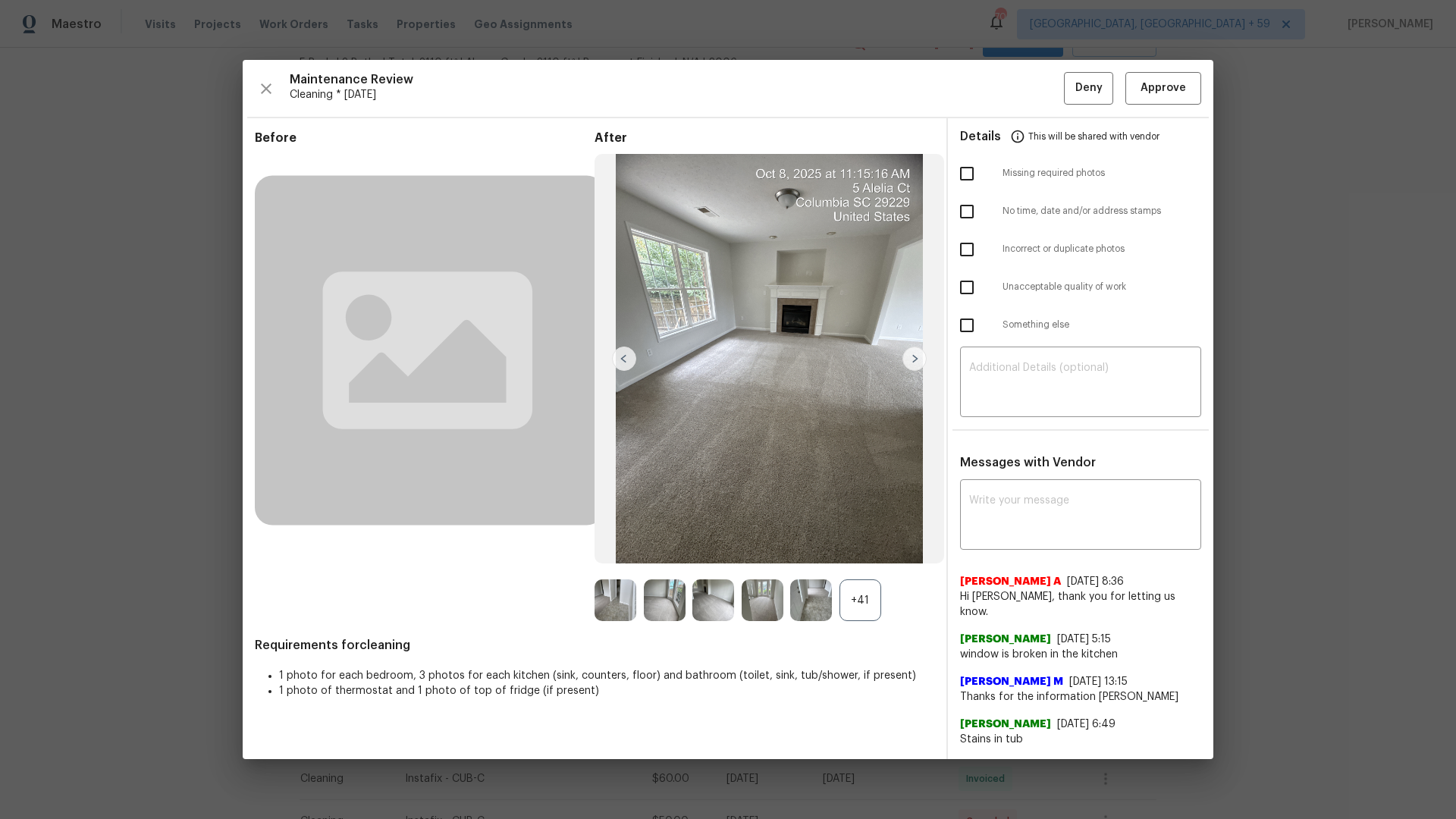
click at [918, 362] on img at bounding box center [914, 358] width 24 height 24
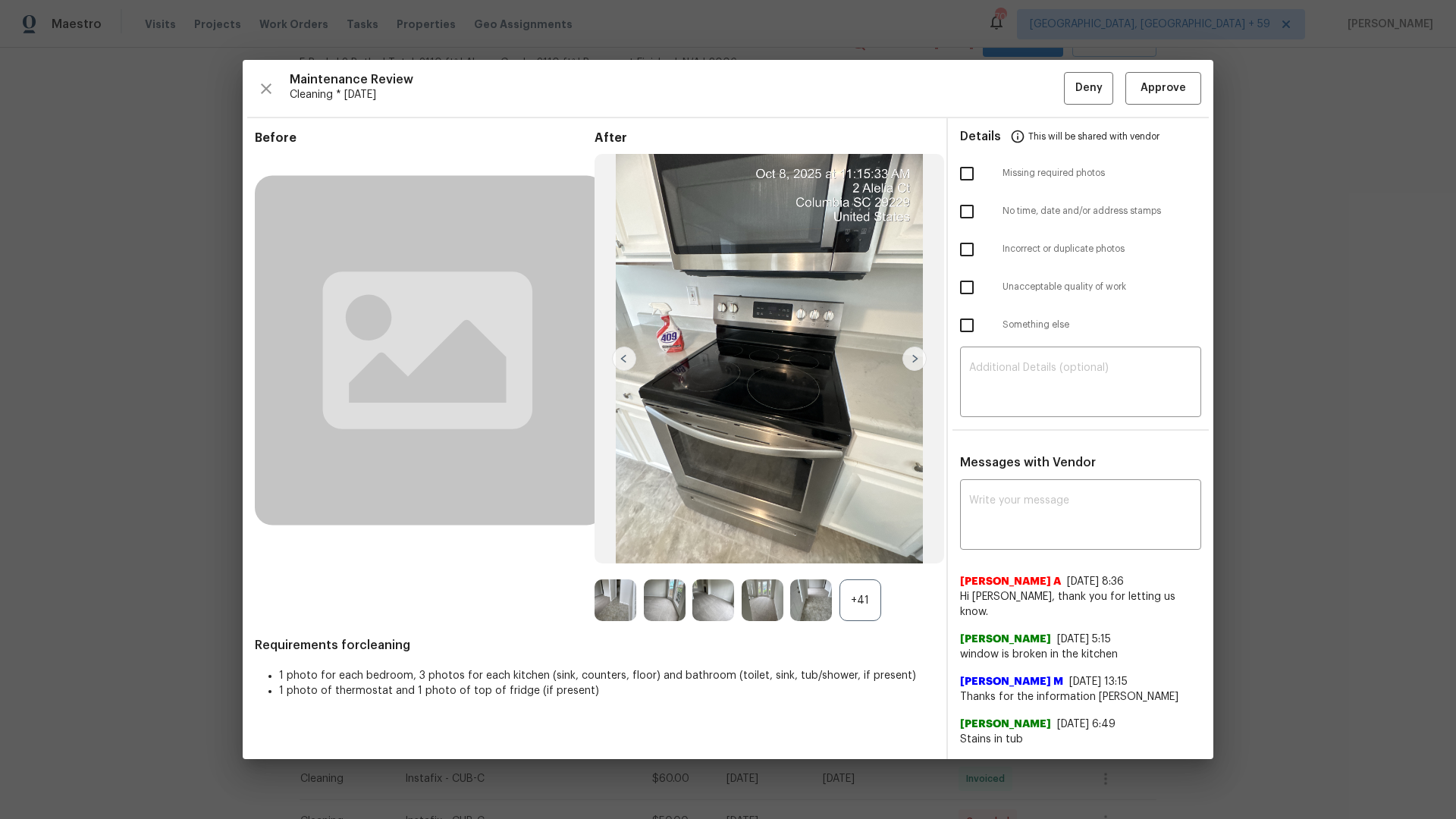
click at [918, 363] on img at bounding box center [914, 358] width 24 height 24
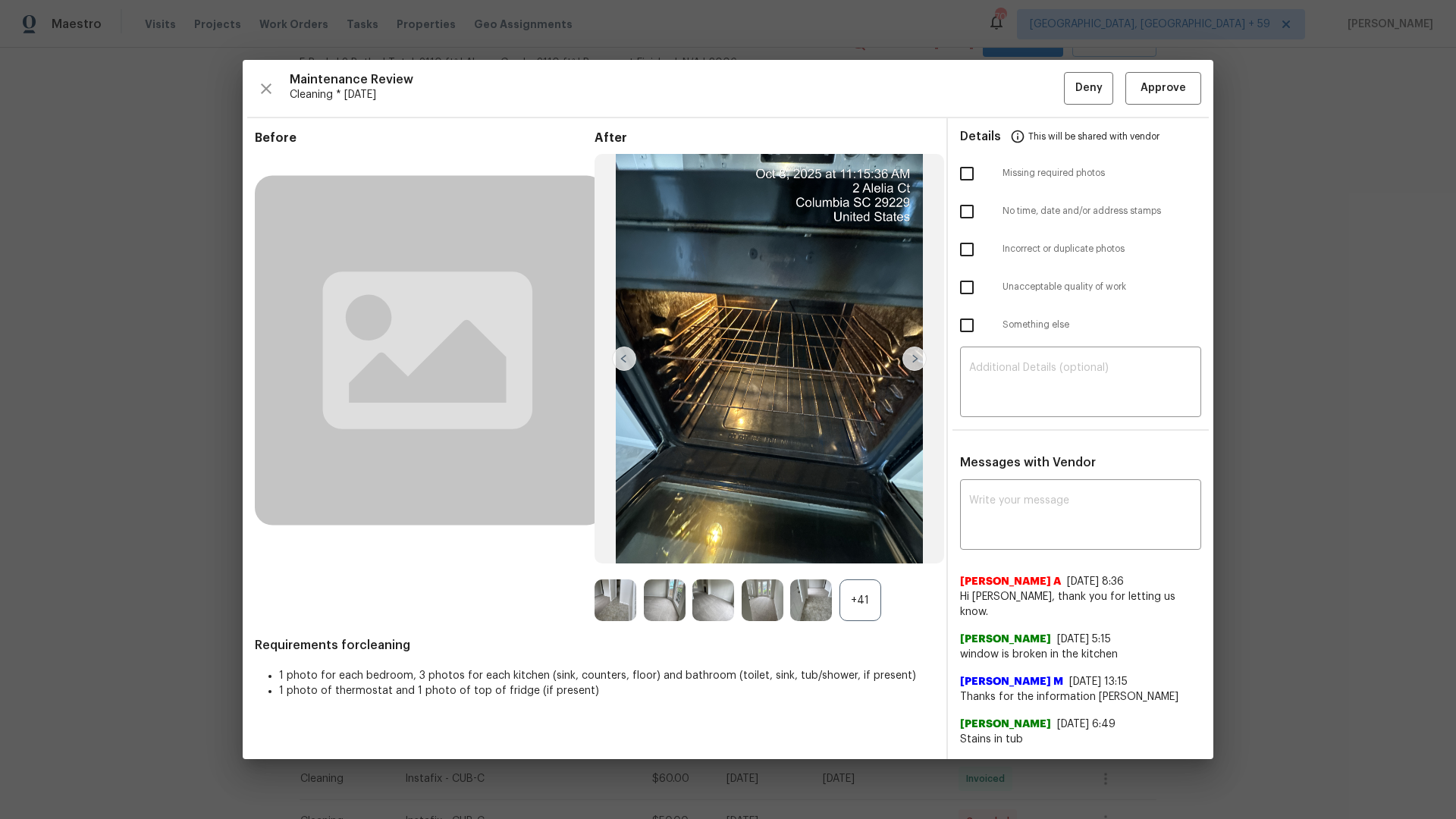
click at [851, 596] on div "+41" at bounding box center [860, 600] width 42 height 42
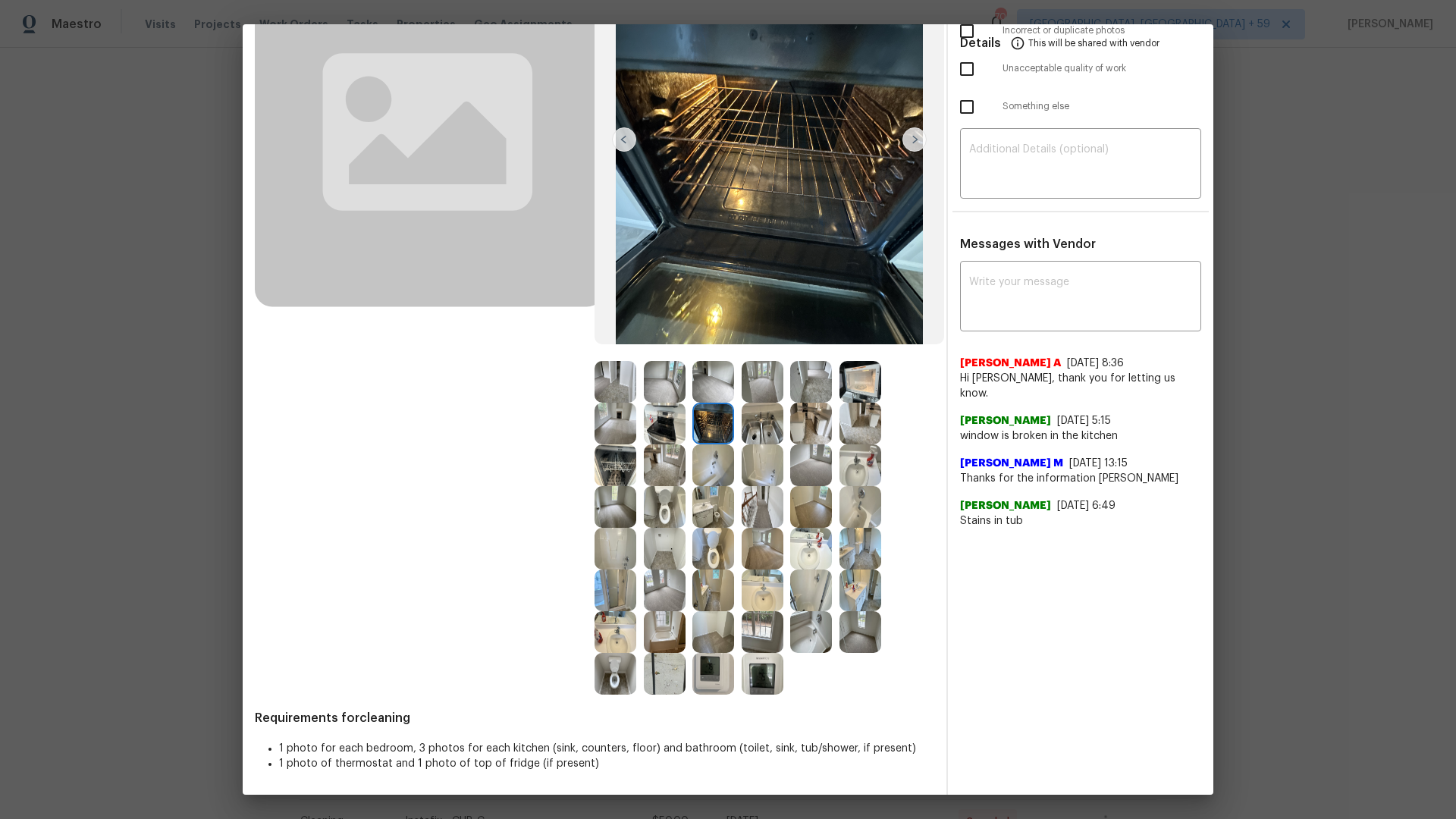
scroll to position [178, 0]
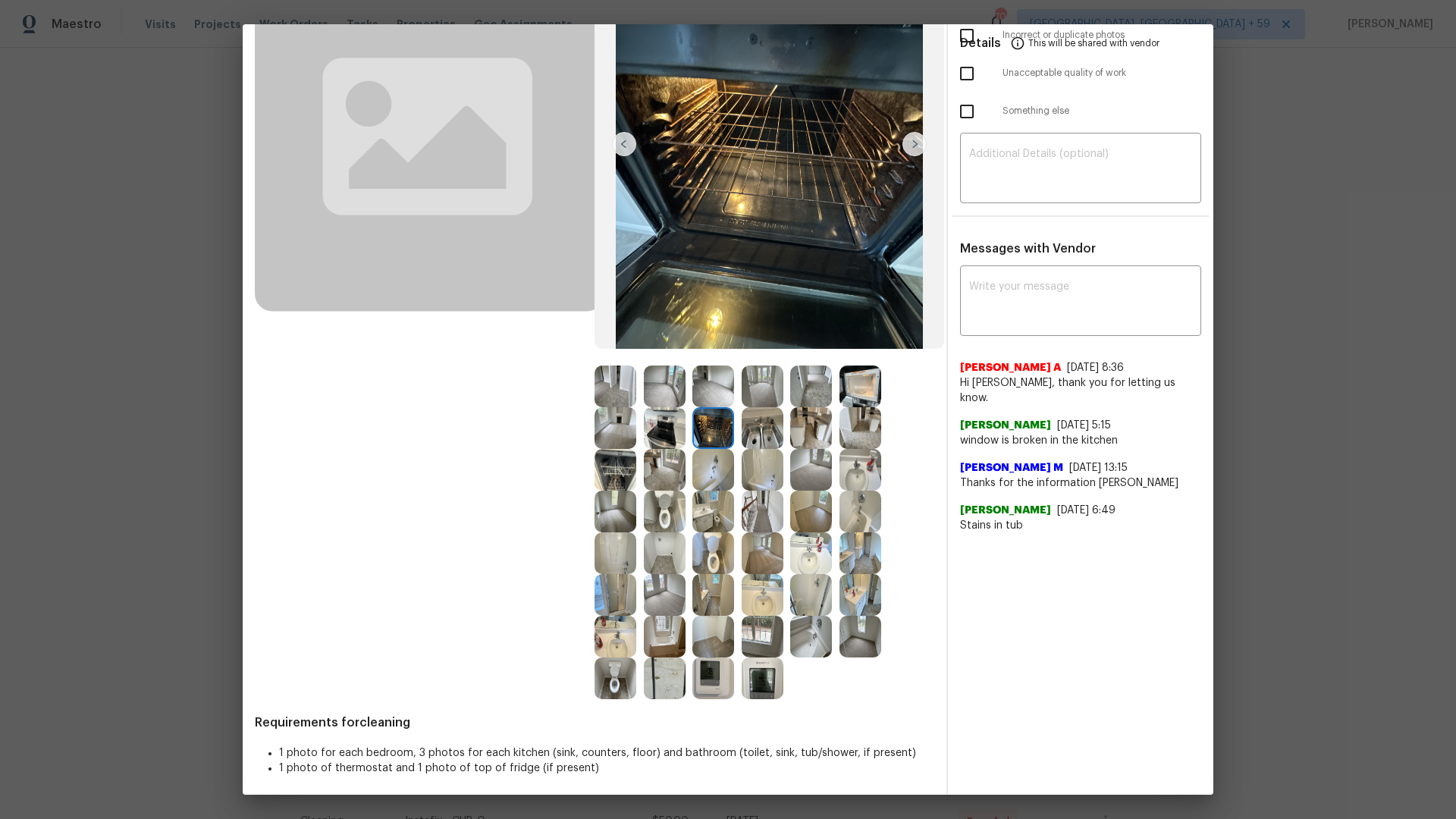
click at [622, 402] on img at bounding box center [615, 386] width 42 height 42
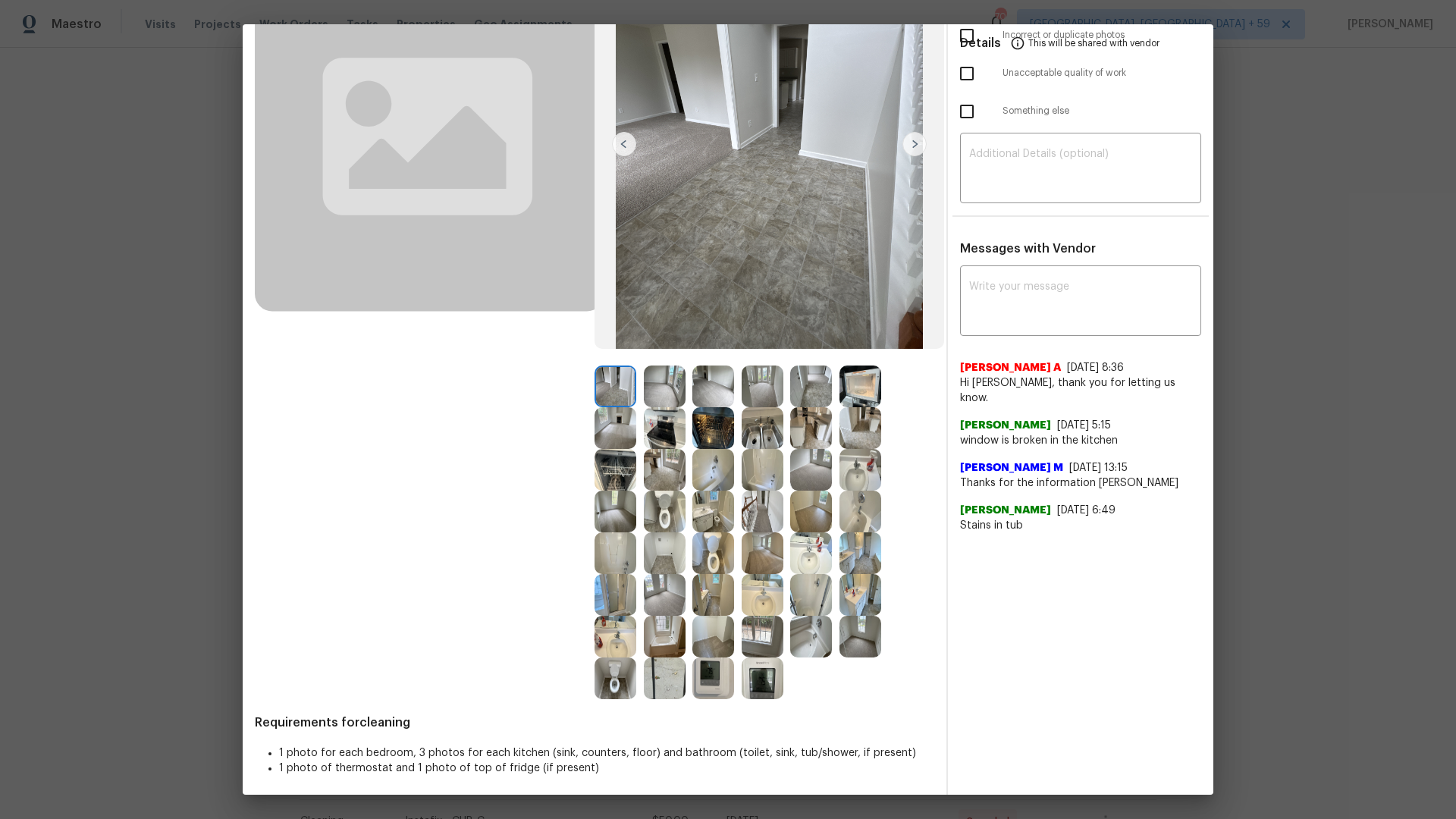
click at [861, 400] on img at bounding box center [860, 386] width 42 height 42
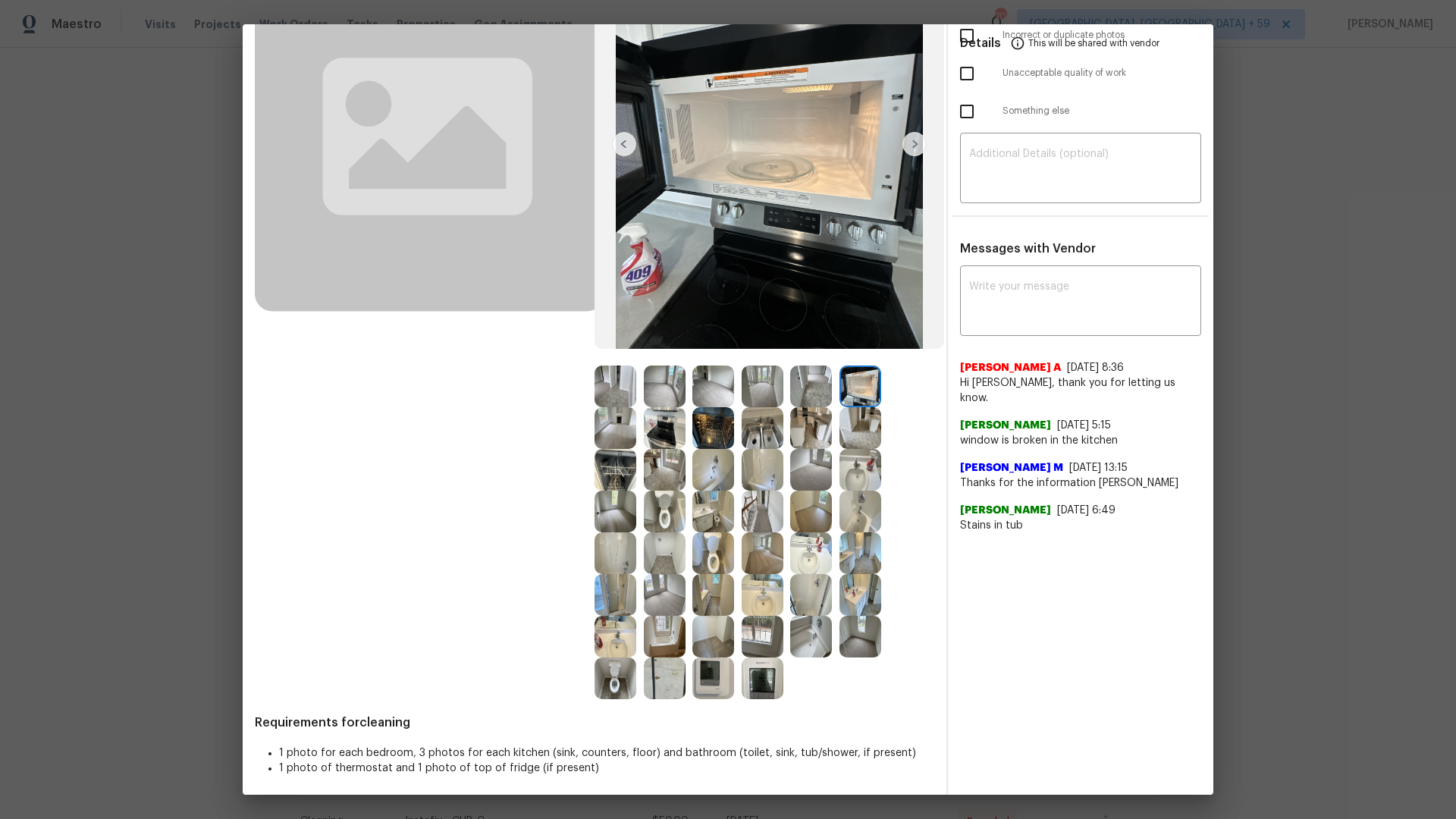
click at [801, 387] on img at bounding box center [811, 386] width 42 height 42
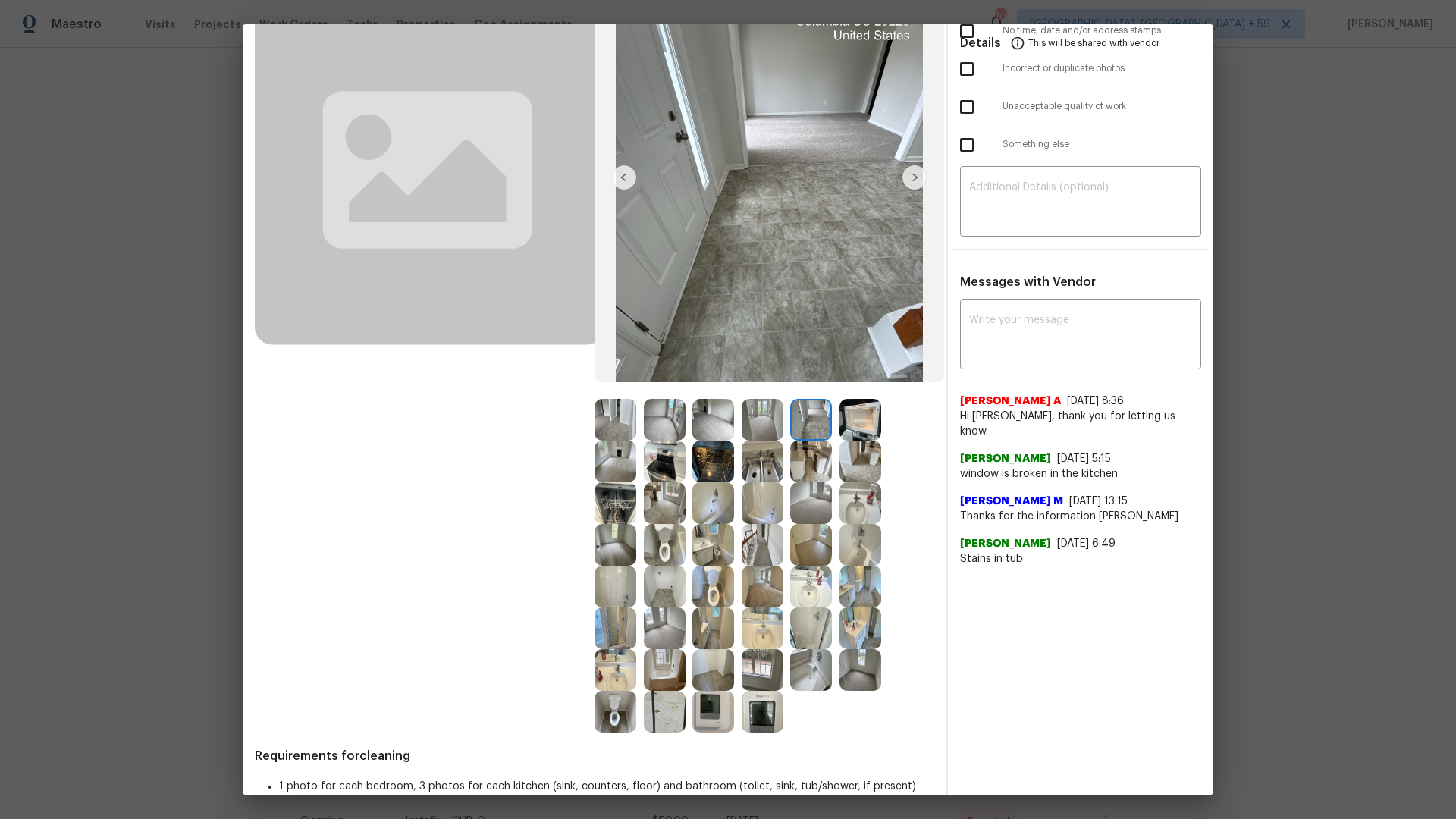
scroll to position [142, 0]
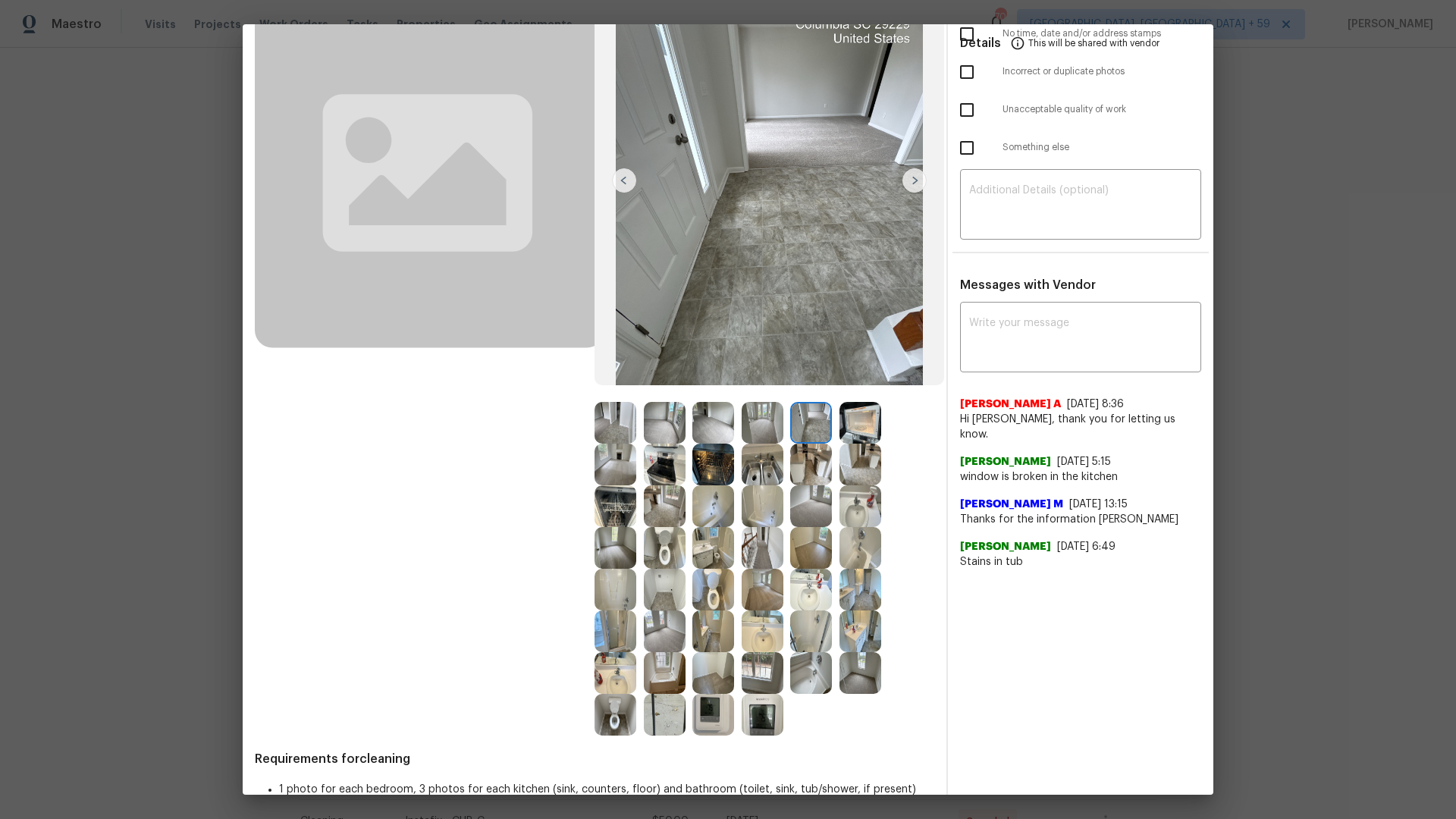
click at [862, 422] on img at bounding box center [860, 423] width 42 height 42
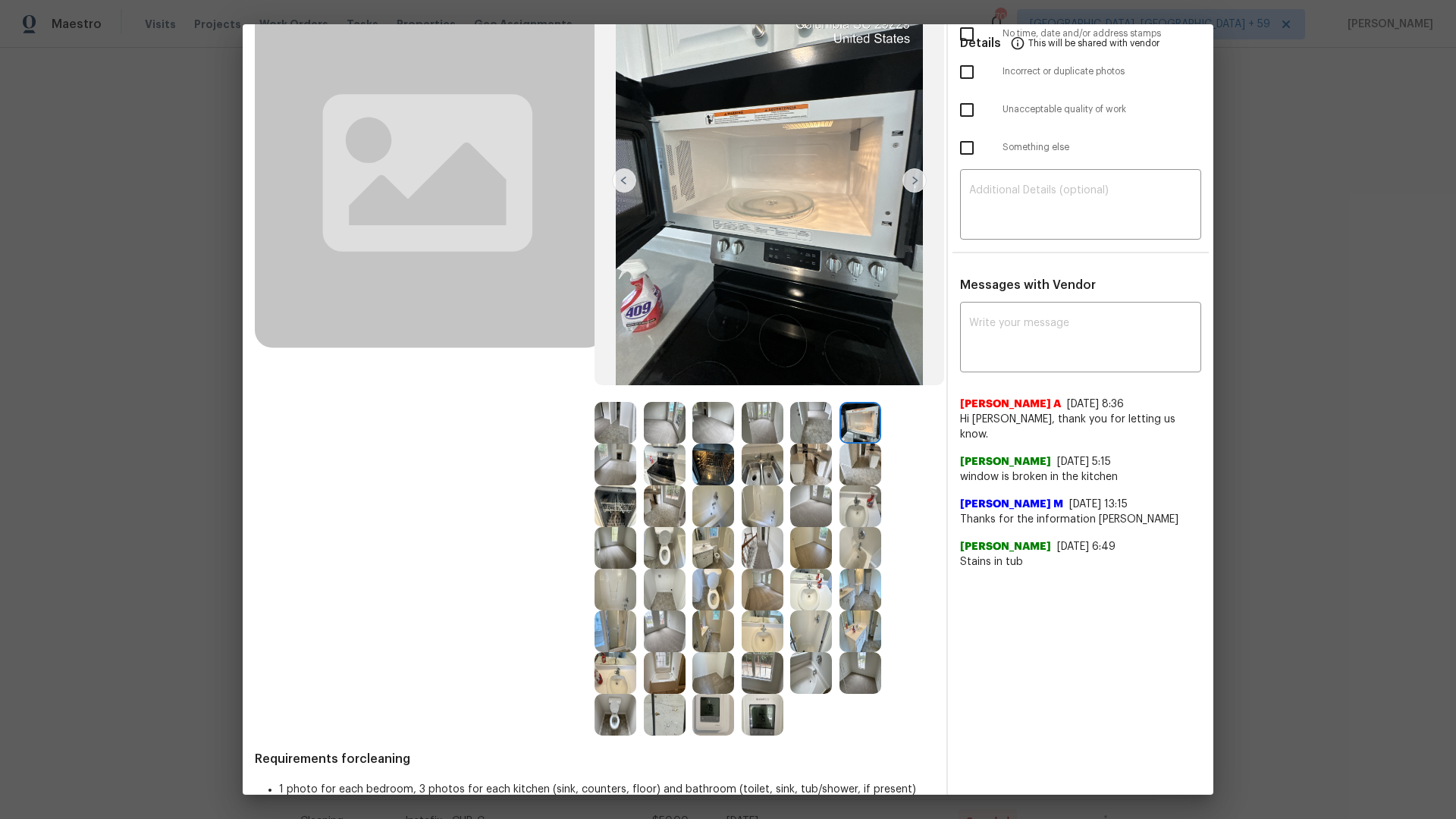
click at [610, 472] on img at bounding box center [615, 465] width 42 height 42
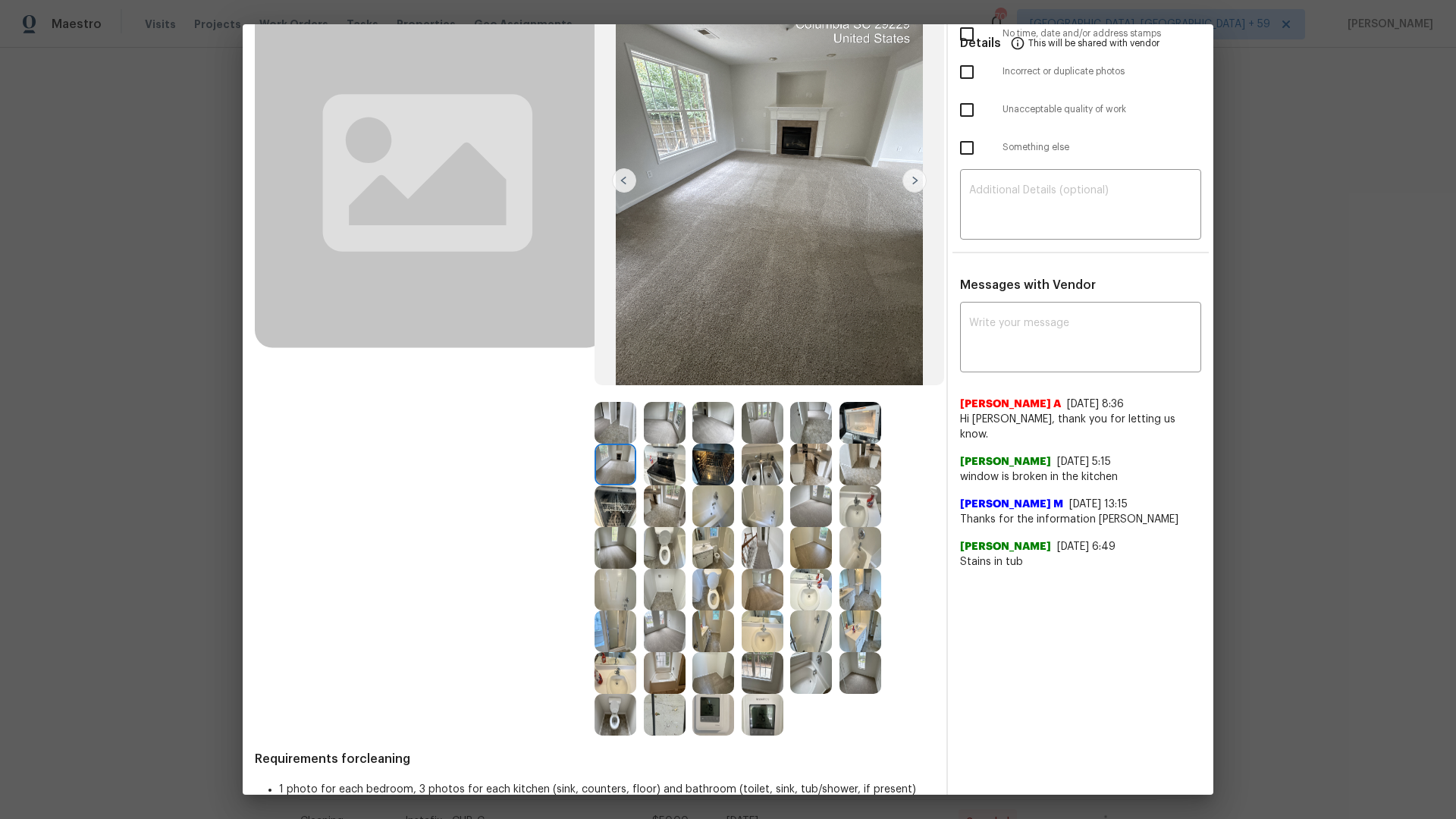
click at [674, 460] on img at bounding box center [665, 465] width 42 height 42
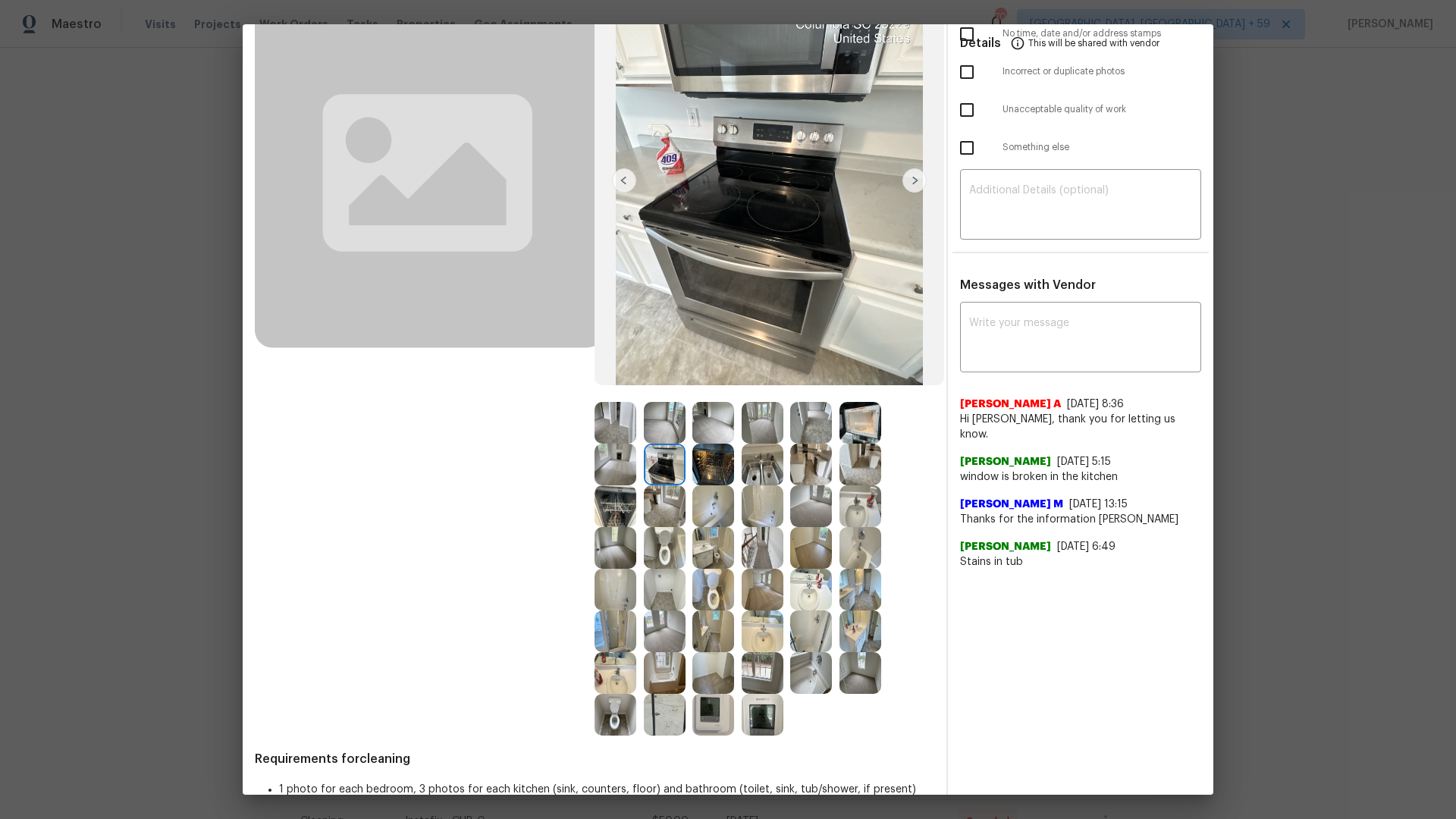
click at [737, 468] on div at bounding box center [718, 465] width 50 height 42
click at [714, 468] on img at bounding box center [714, 465] width 42 height 42
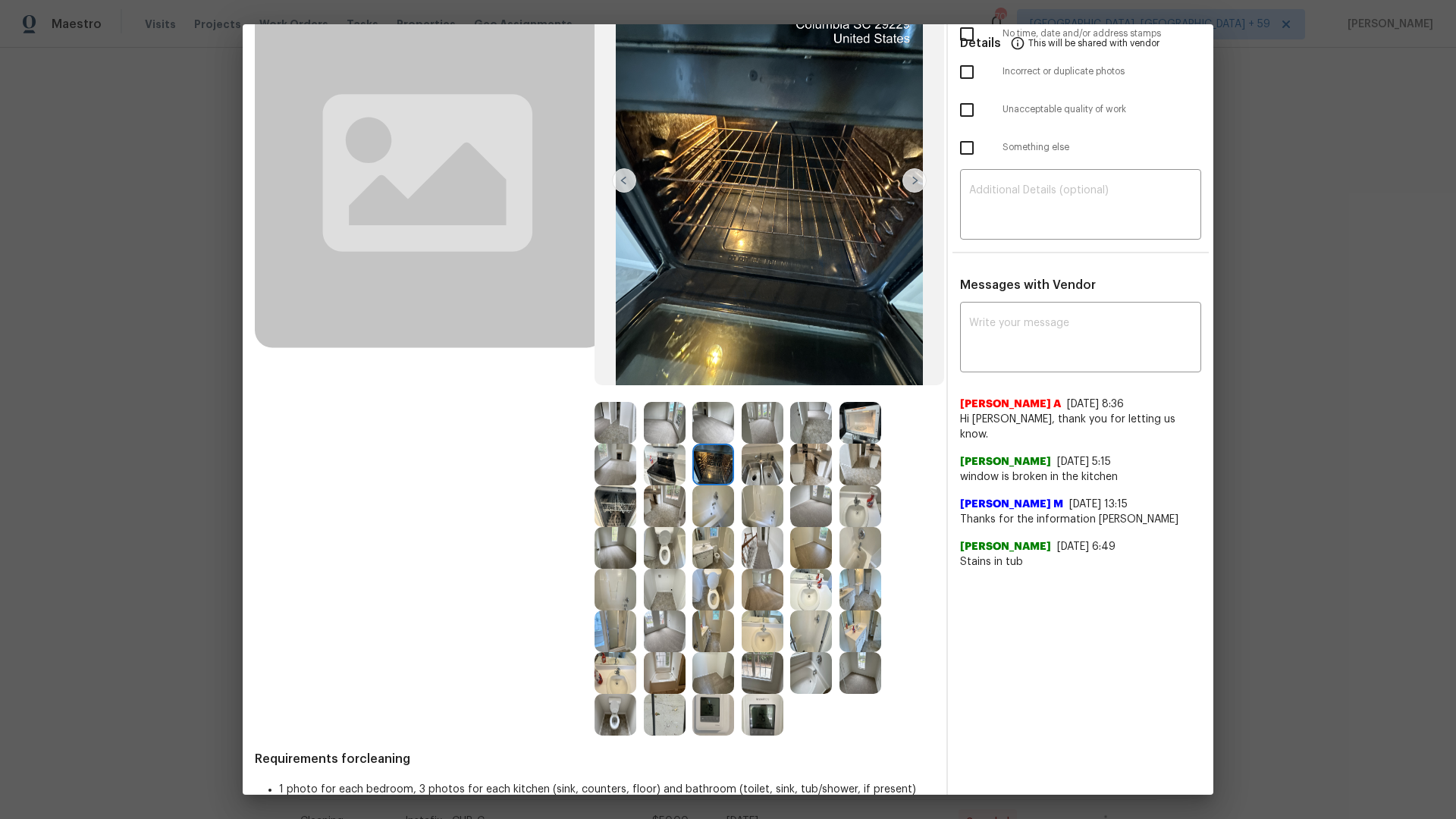
click at [778, 472] on img at bounding box center [763, 465] width 42 height 42
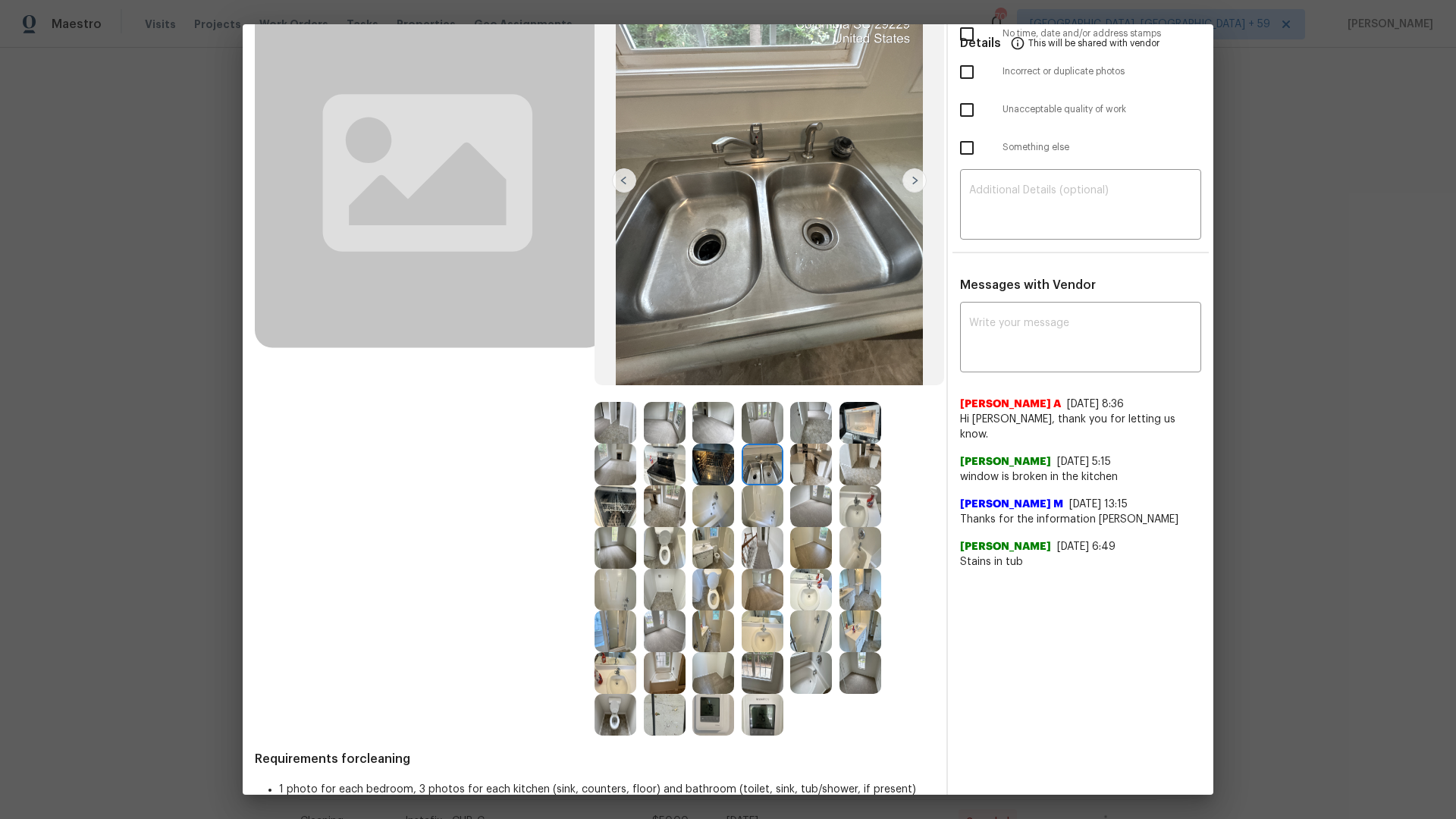
click at [842, 482] on img at bounding box center [860, 465] width 42 height 42
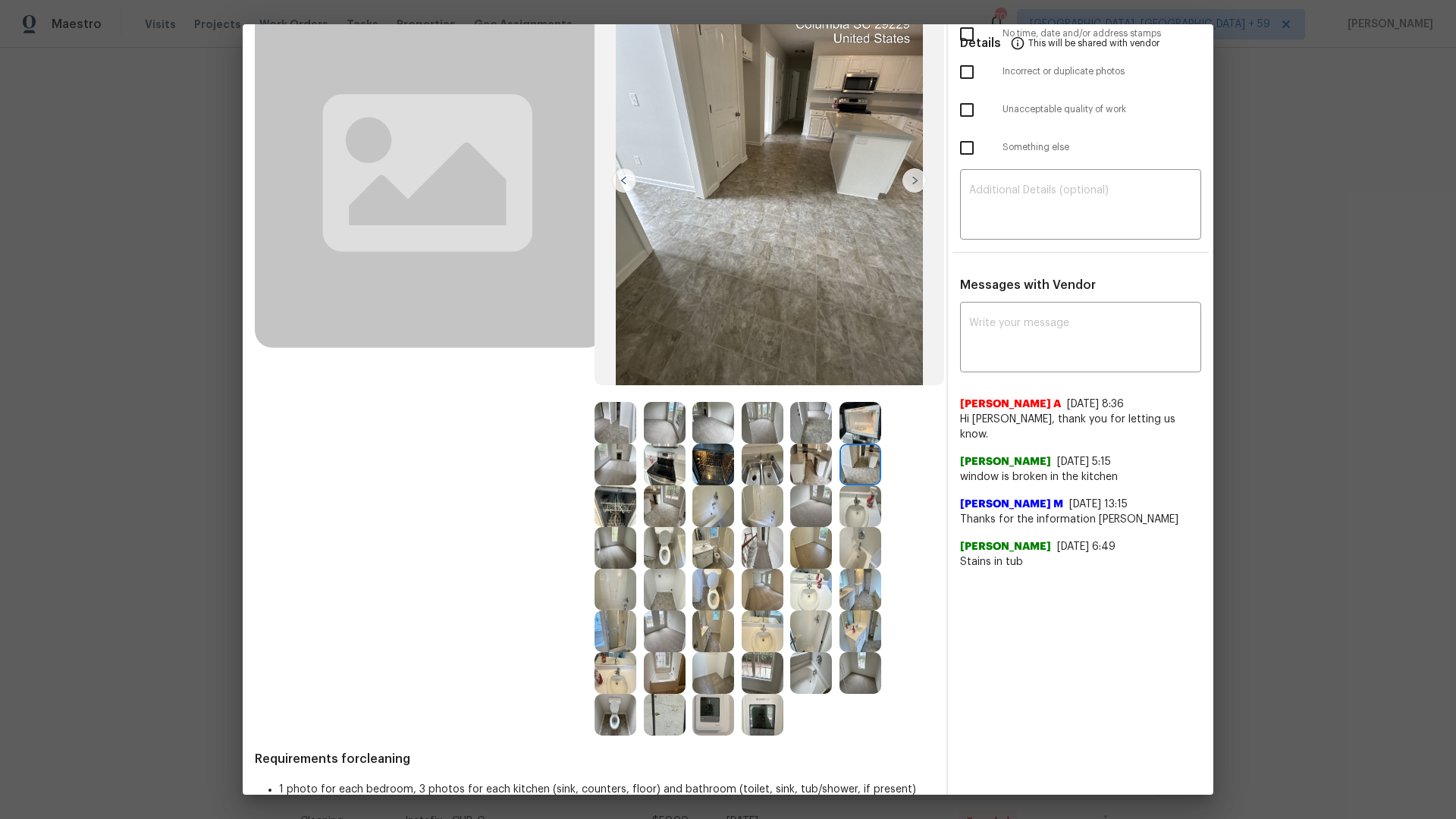
click at [813, 475] on img at bounding box center [811, 465] width 42 height 42
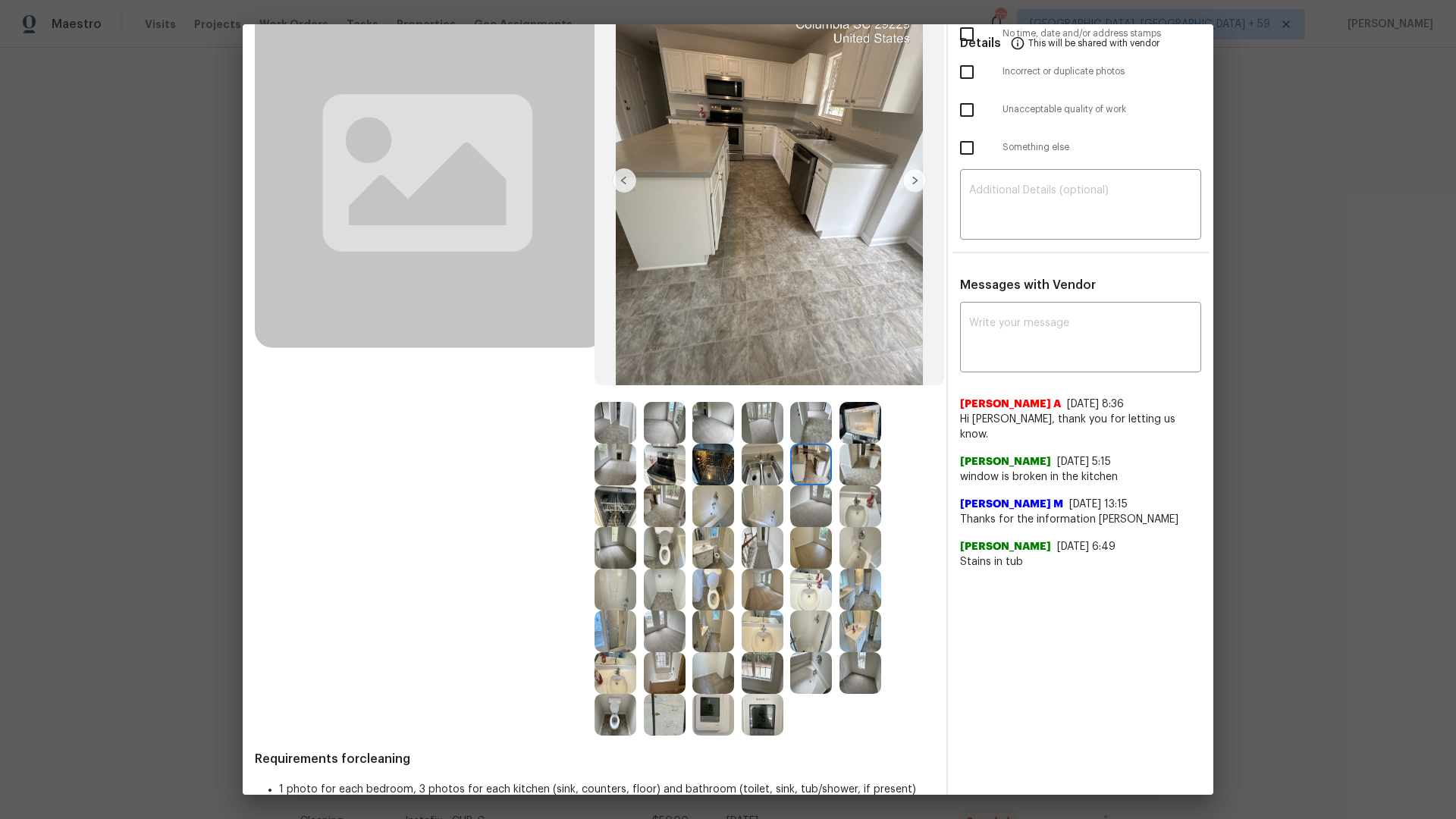
click at [854, 477] on img at bounding box center [860, 465] width 42 height 42
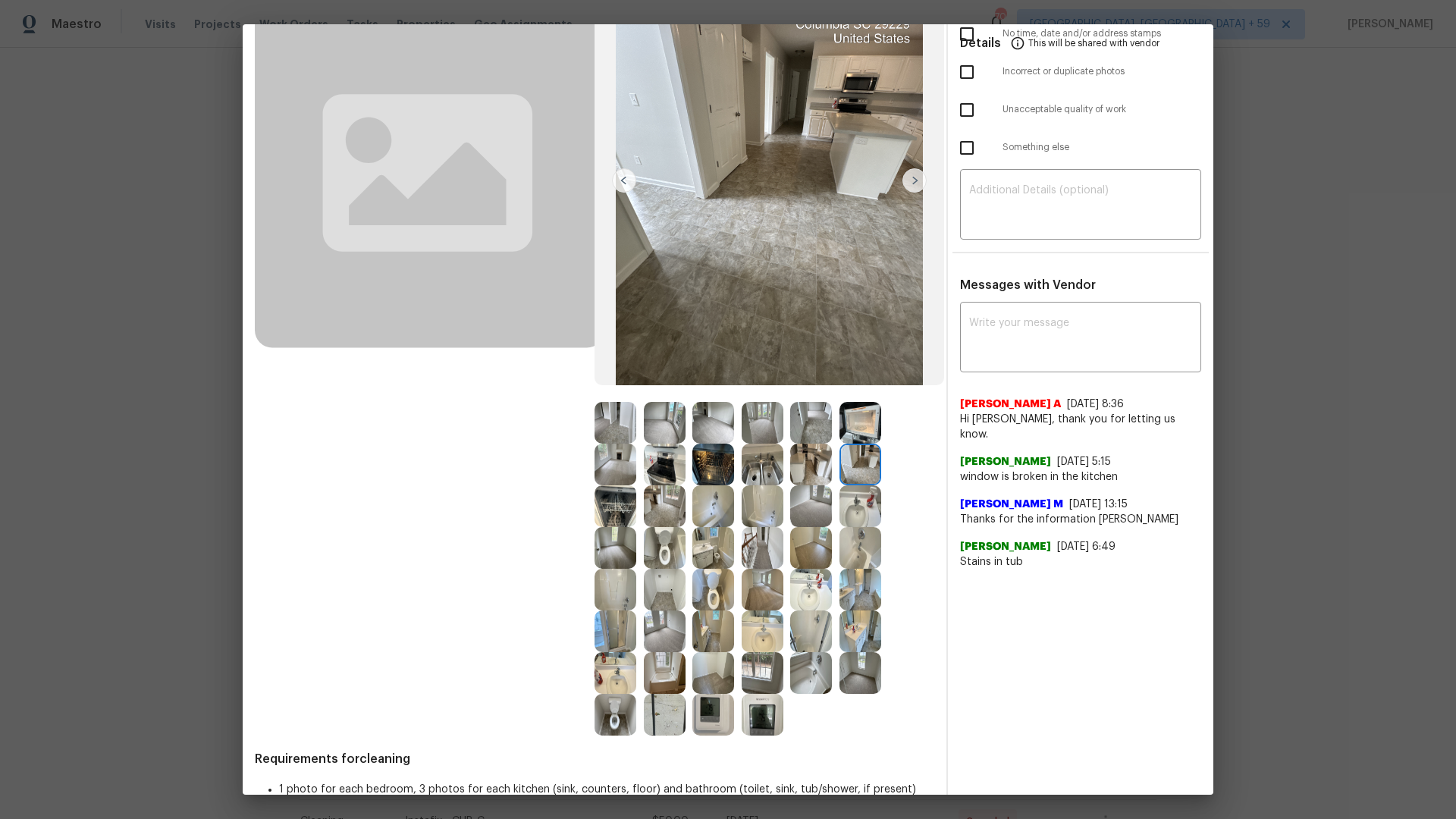
click at [858, 465] on img at bounding box center [860, 465] width 42 height 42
click at [669, 624] on img at bounding box center [665, 631] width 42 height 42
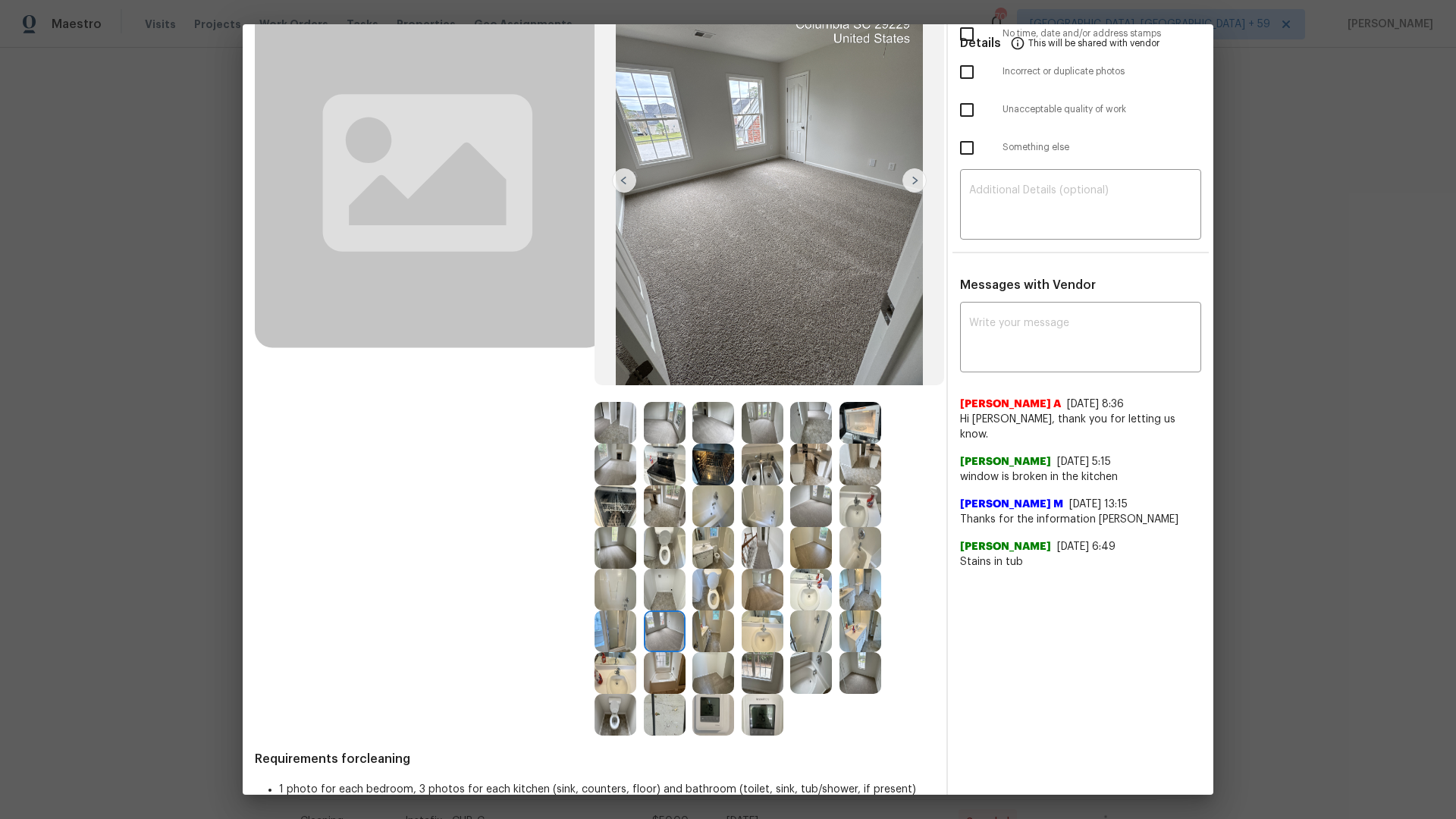
click at [606, 625] on img at bounding box center [615, 631] width 42 height 42
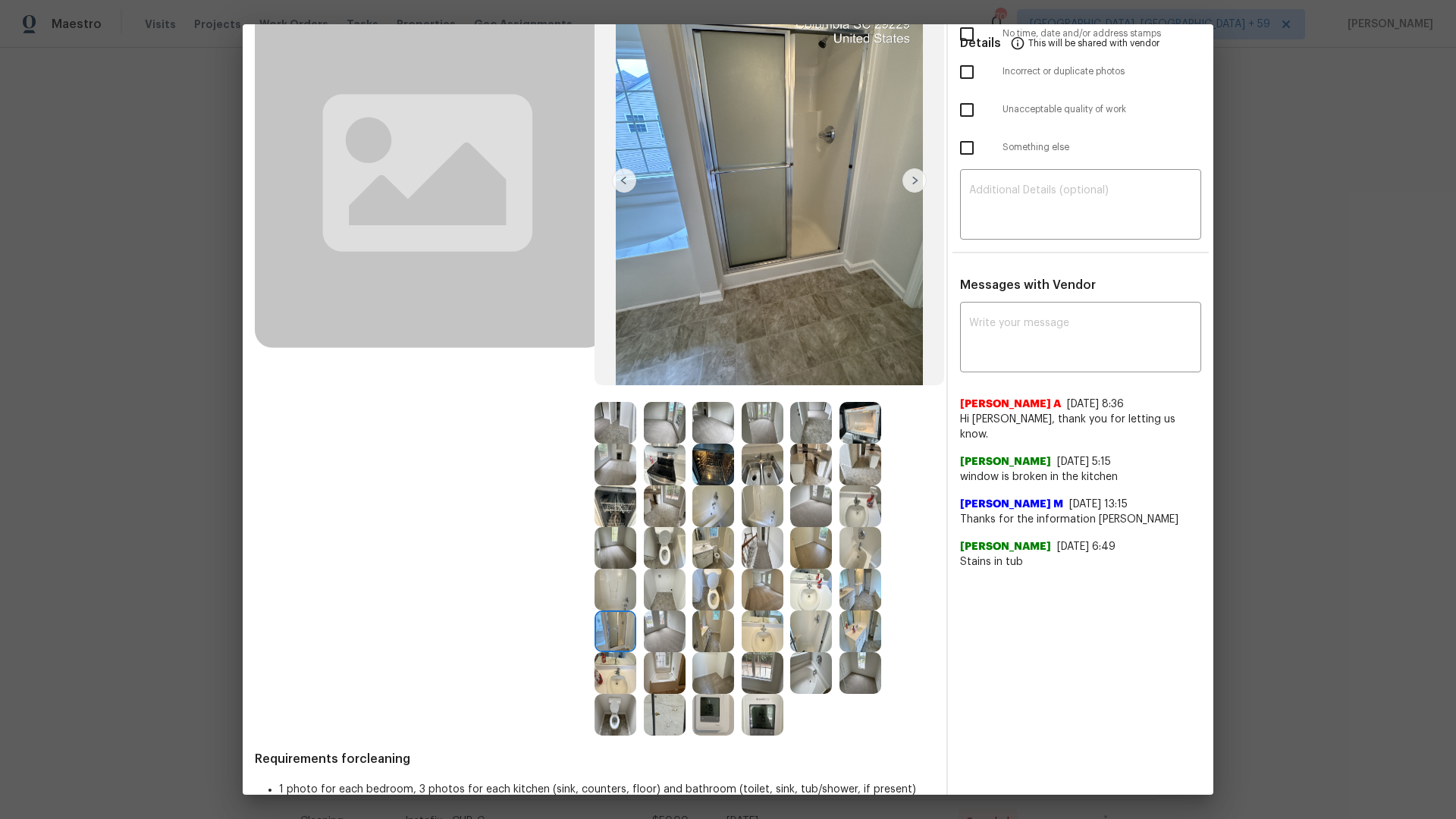
click at [608, 624] on img at bounding box center [615, 631] width 42 height 42
click at [759, 676] on img at bounding box center [763, 673] width 42 height 42
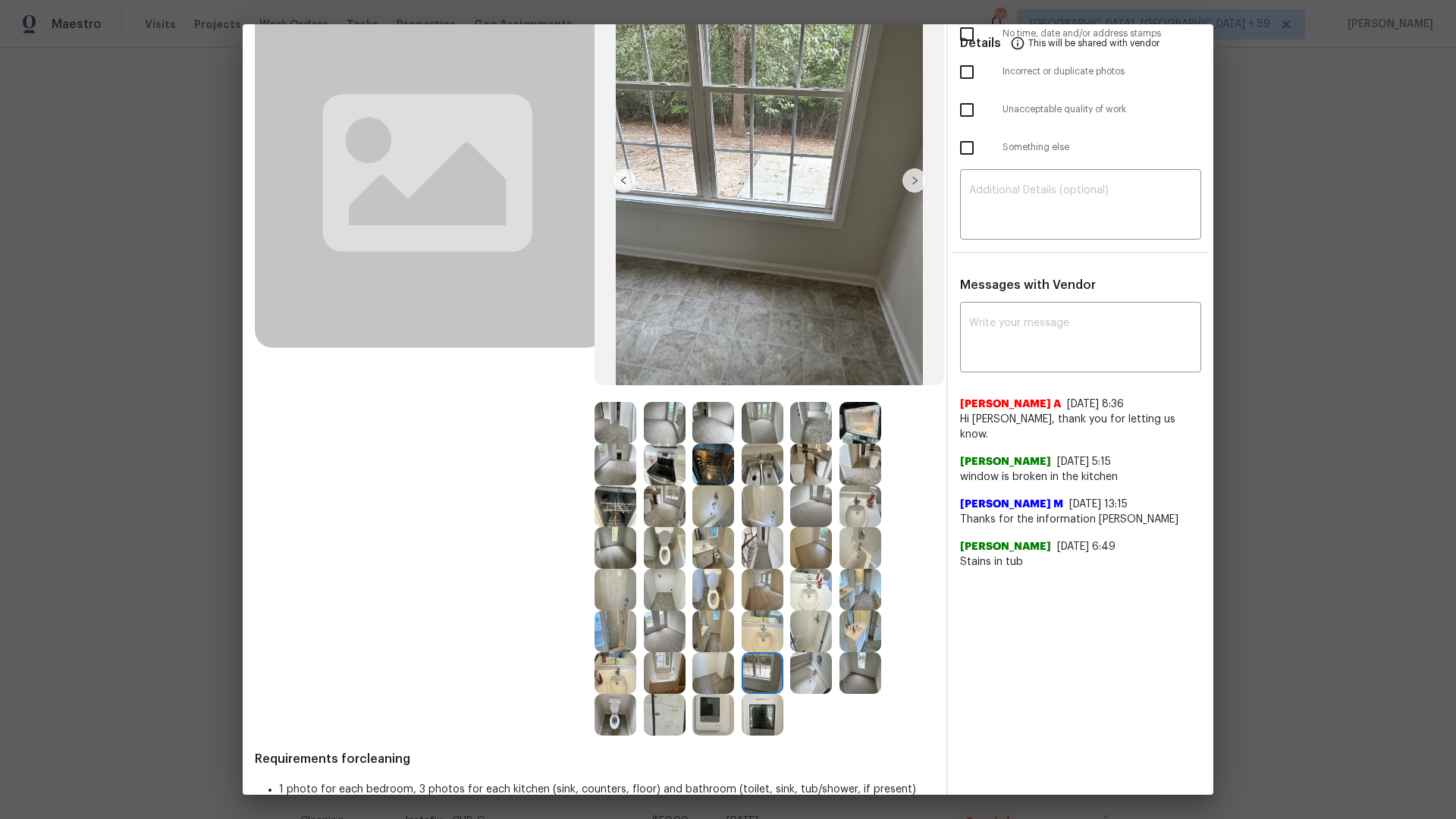
click at [809, 666] on img at bounding box center [811, 673] width 42 height 42
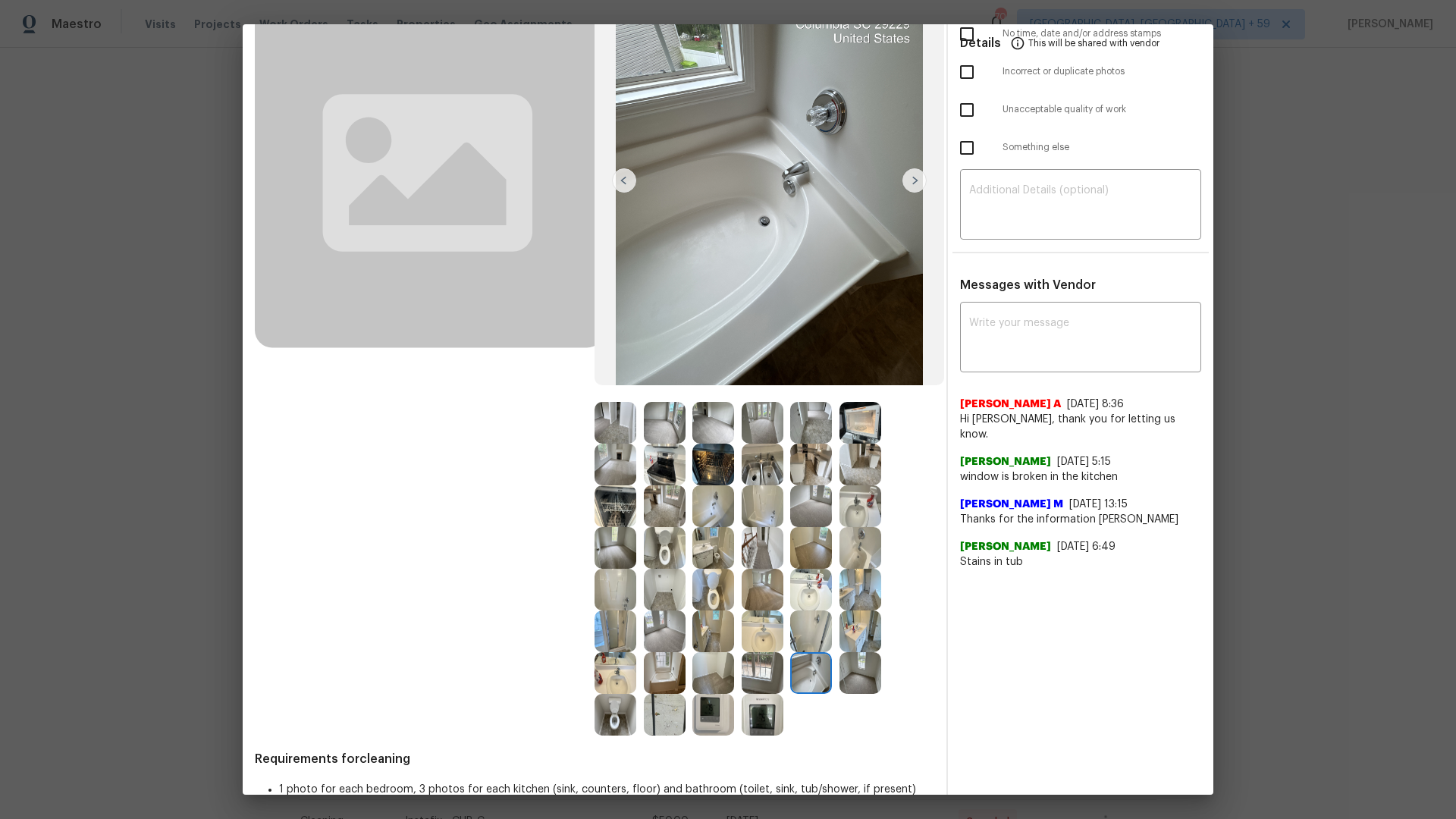
click at [858, 672] on img at bounding box center [860, 673] width 42 height 42
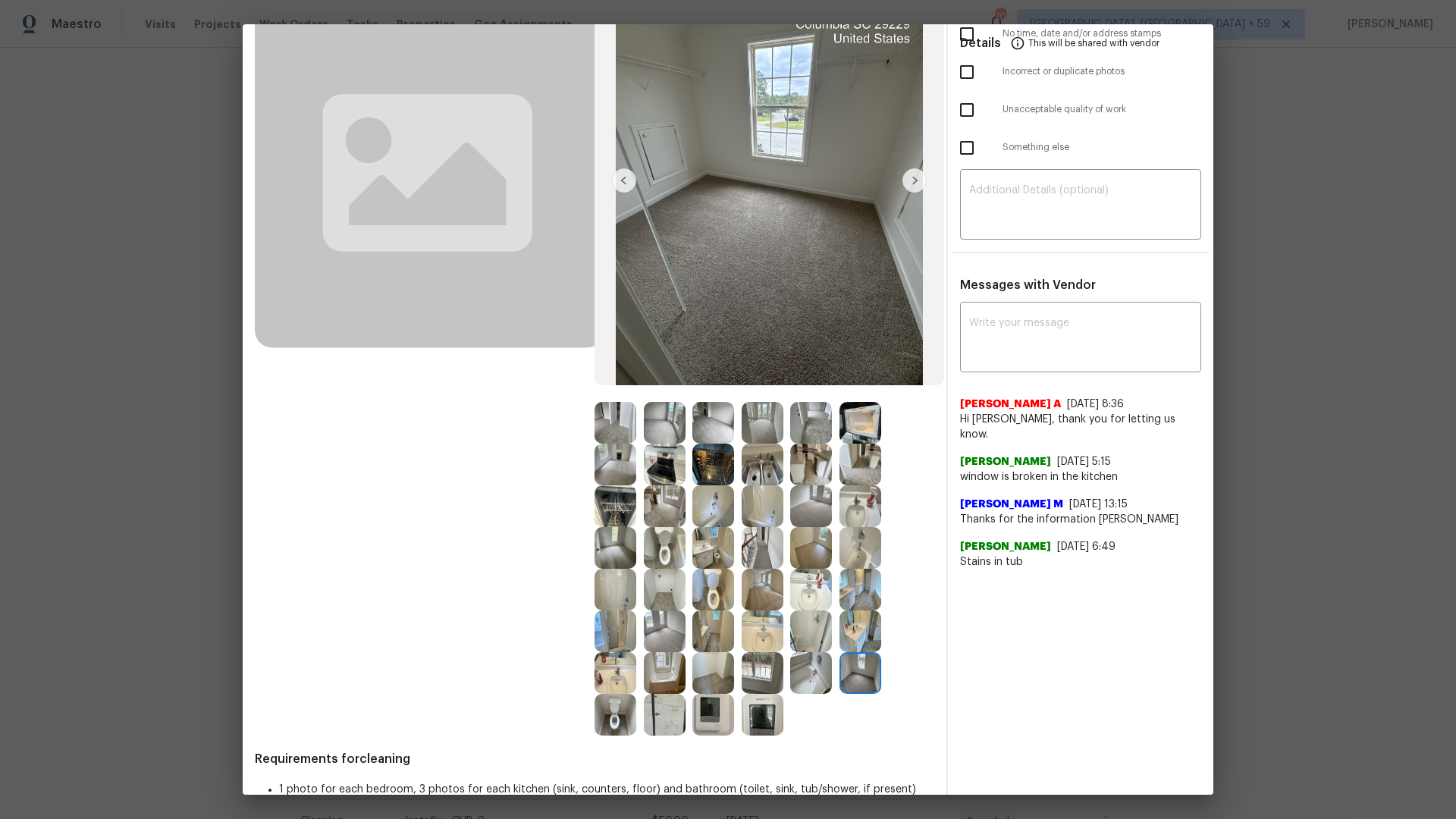
scroll to position [121, 0]
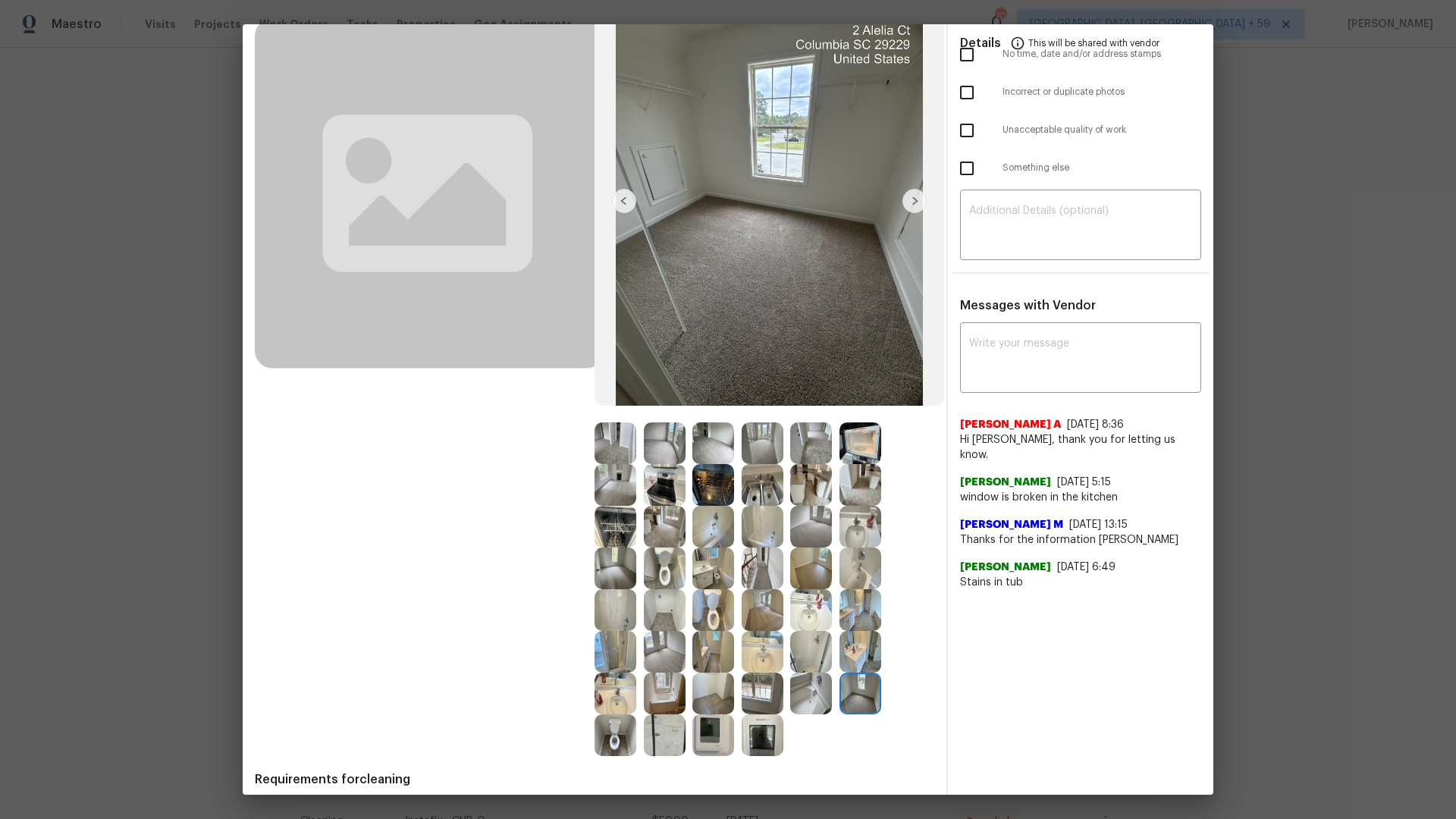
click at [606, 421] on div "After" at bounding box center [764, 365] width 340 height 783
click at [606, 437] on img at bounding box center [615, 444] width 42 height 42
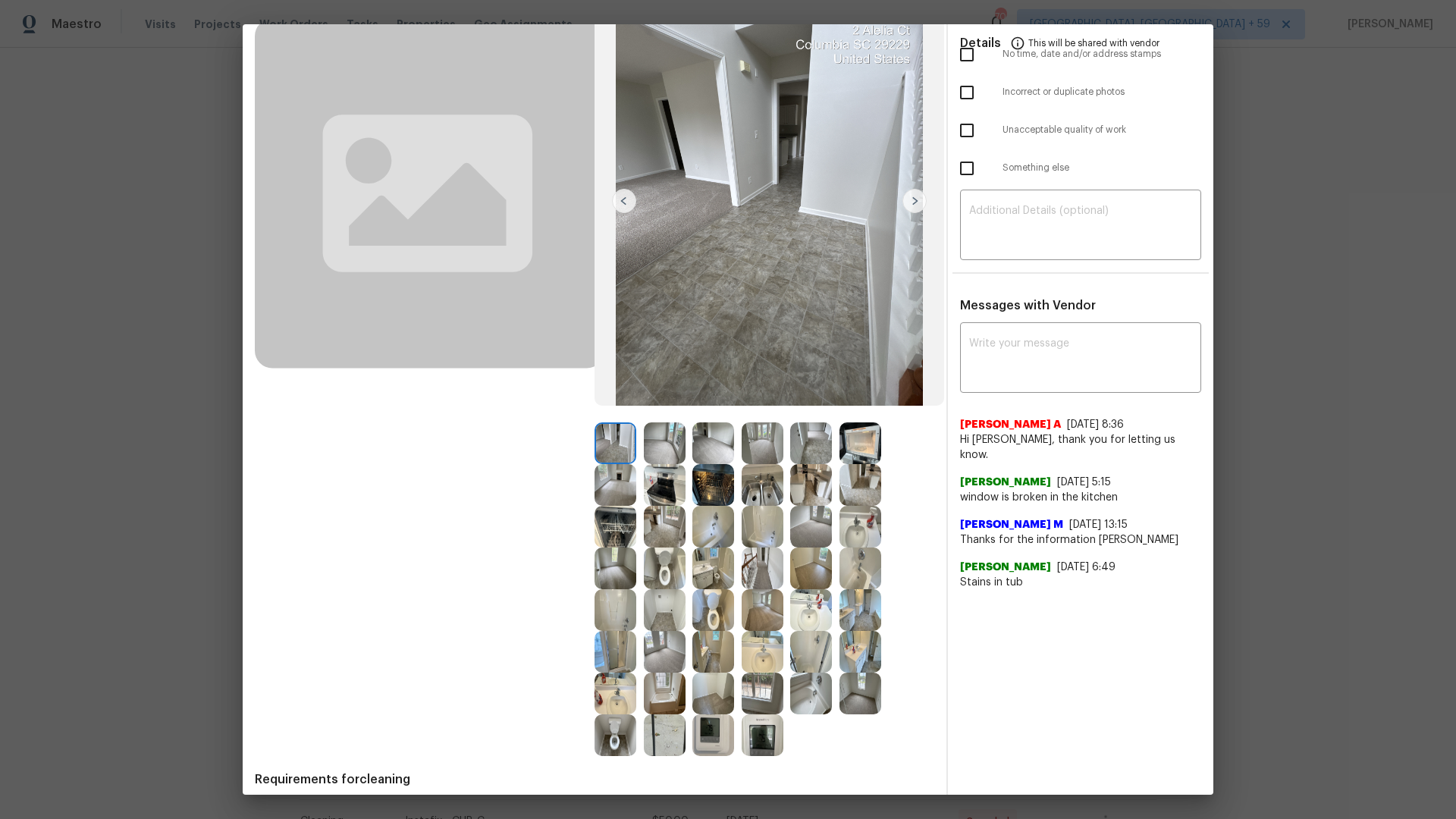
click at [594, 584] on img at bounding box center [615, 568] width 42 height 42
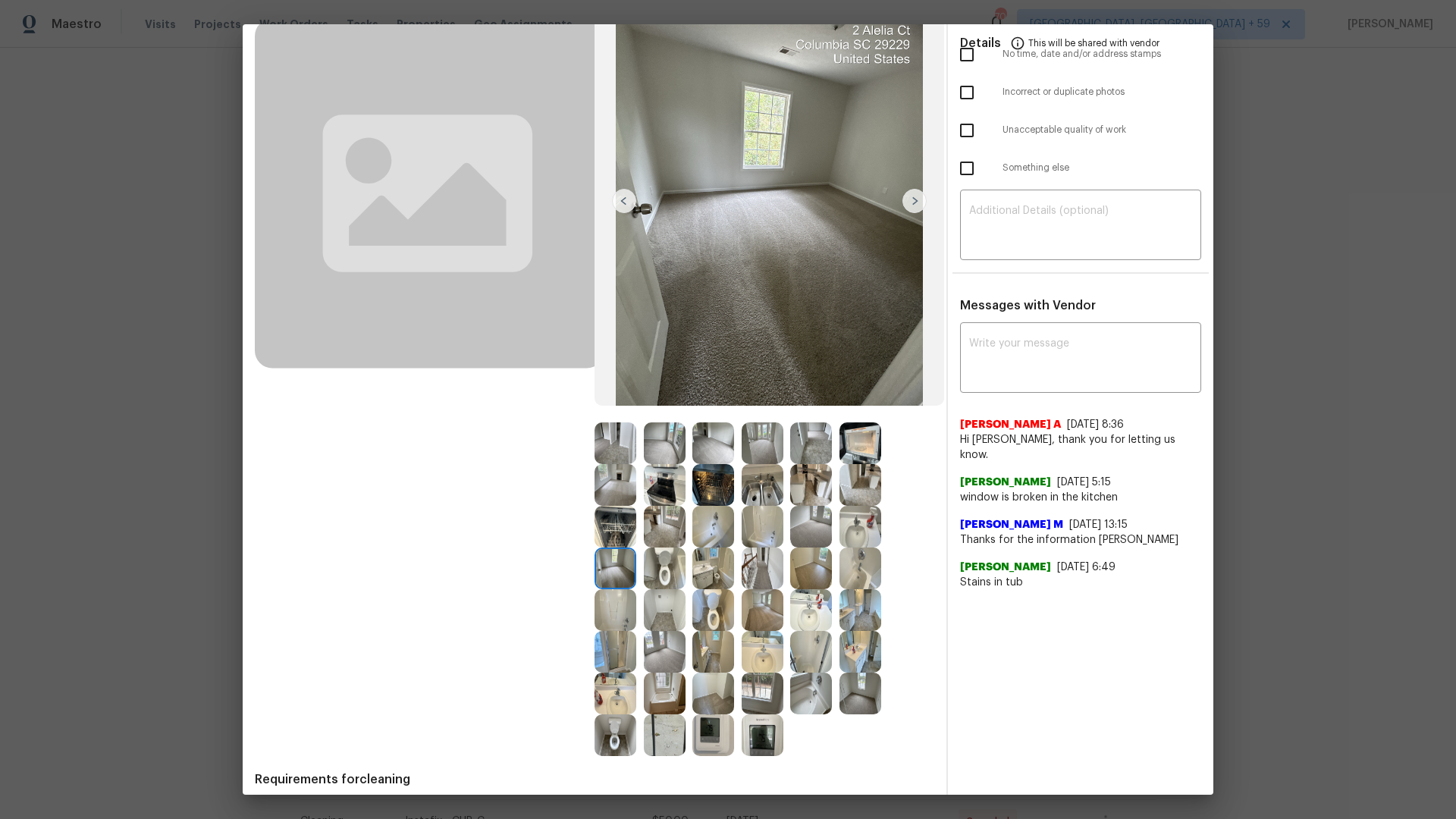
click at [603, 569] on img at bounding box center [615, 568] width 42 height 42
click at [710, 452] on img at bounding box center [714, 444] width 42 height 42
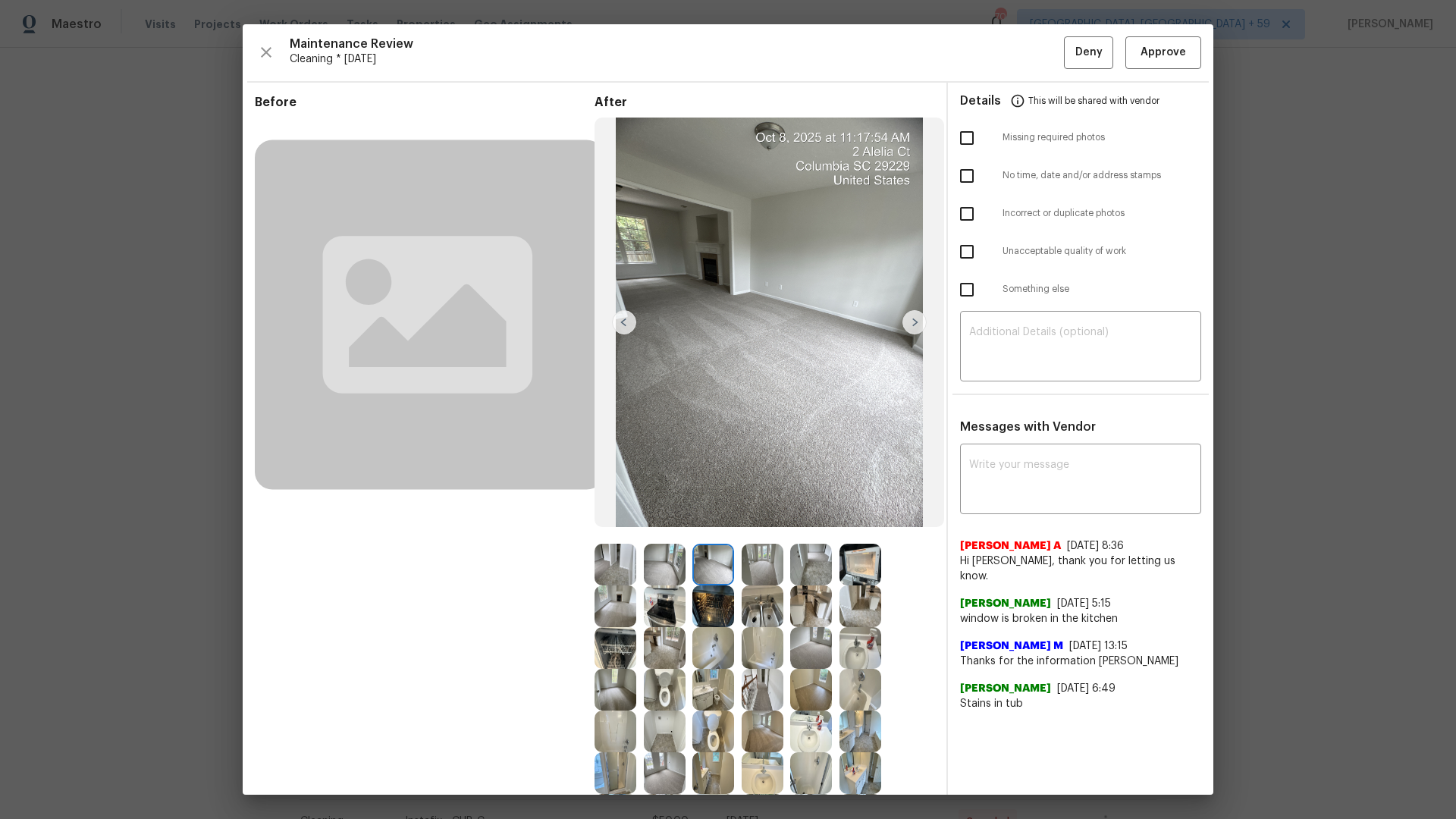
scroll to position [1, 0]
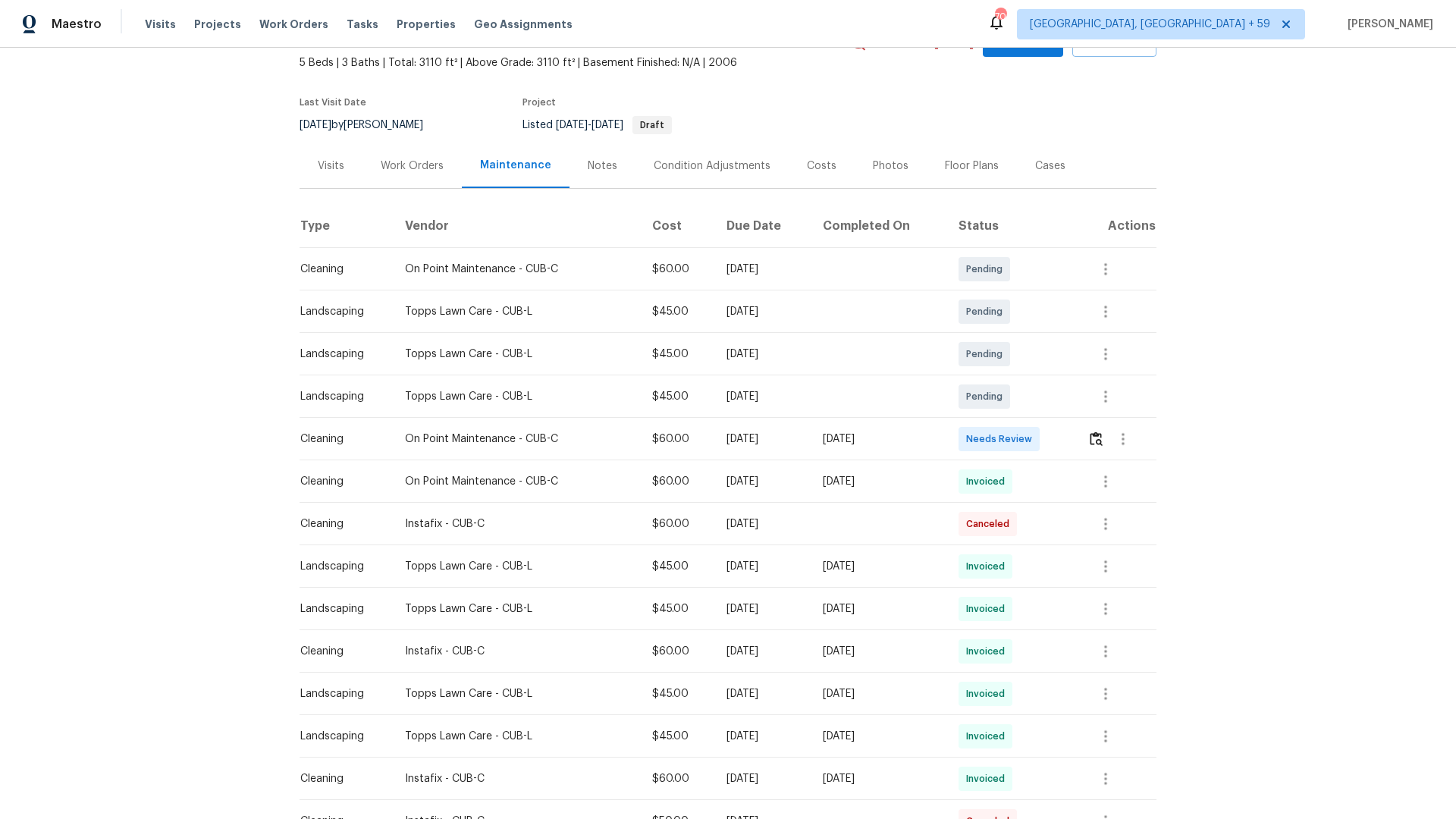
click at [308, 173] on div "Visits" at bounding box center [330, 166] width 63 height 45
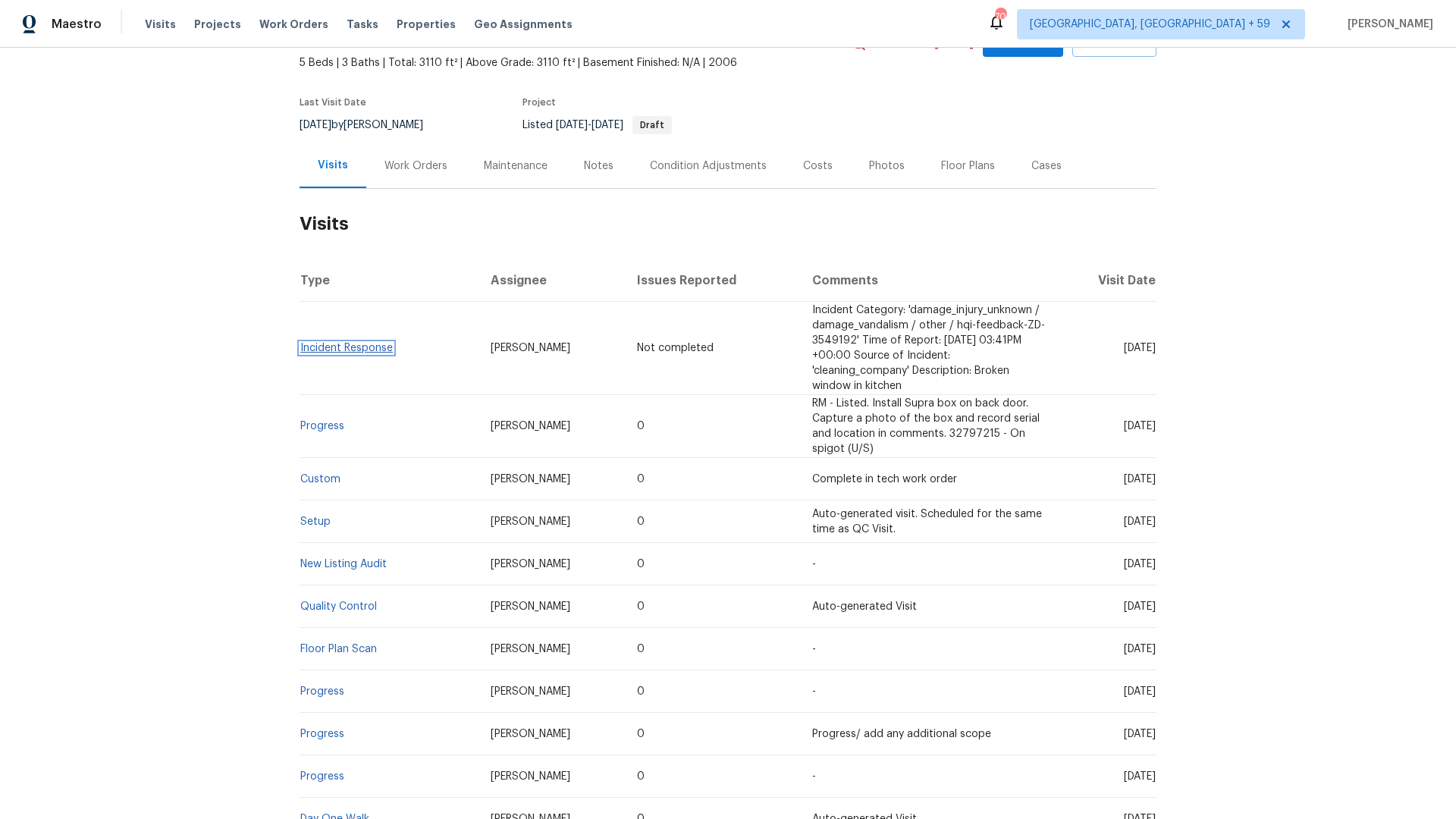
click at [335, 347] on link "Incident Response" at bounding box center [346, 348] width 92 height 11
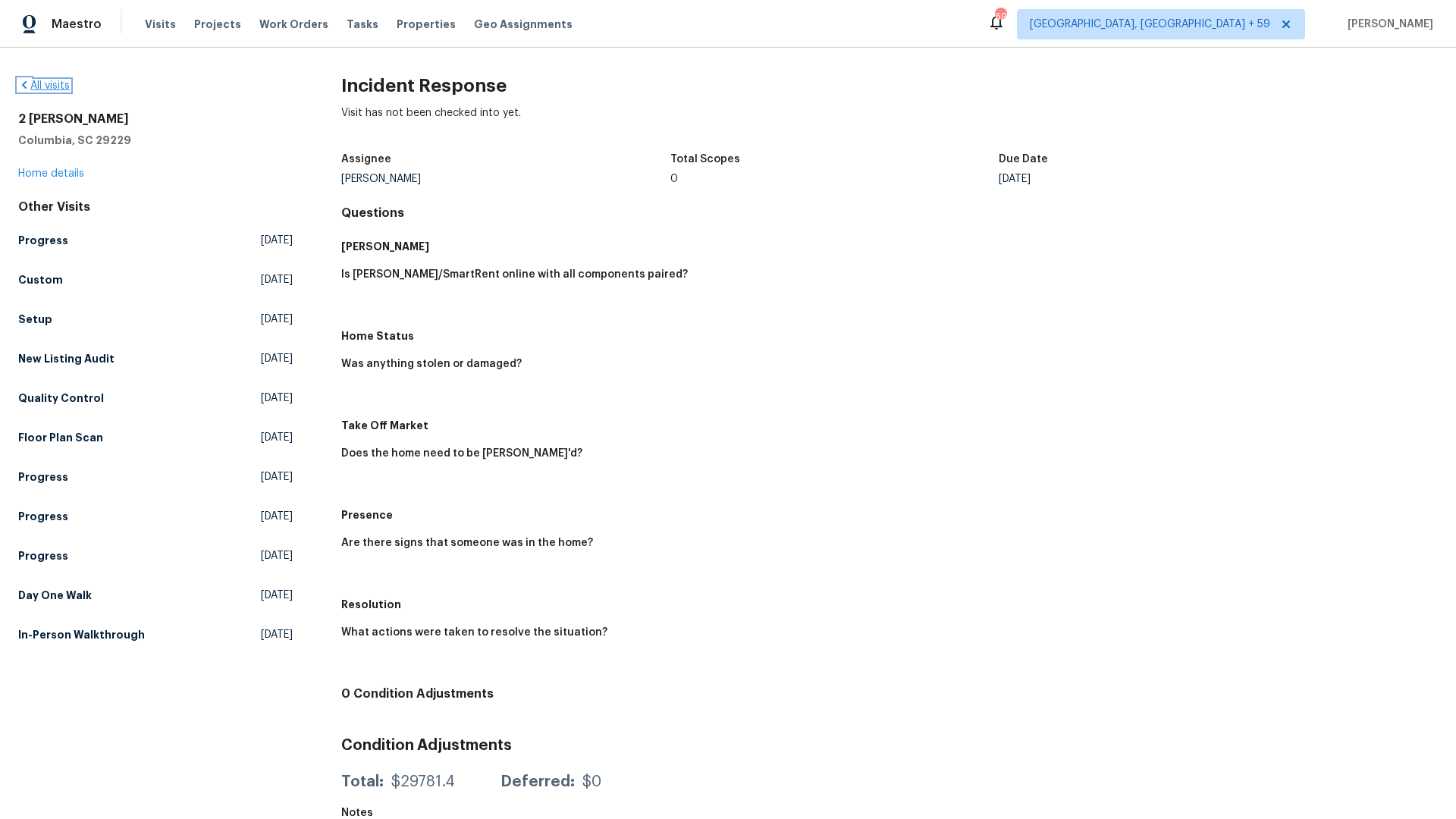
click at [47, 81] on link "All visits" at bounding box center [43, 86] width 51 height 11
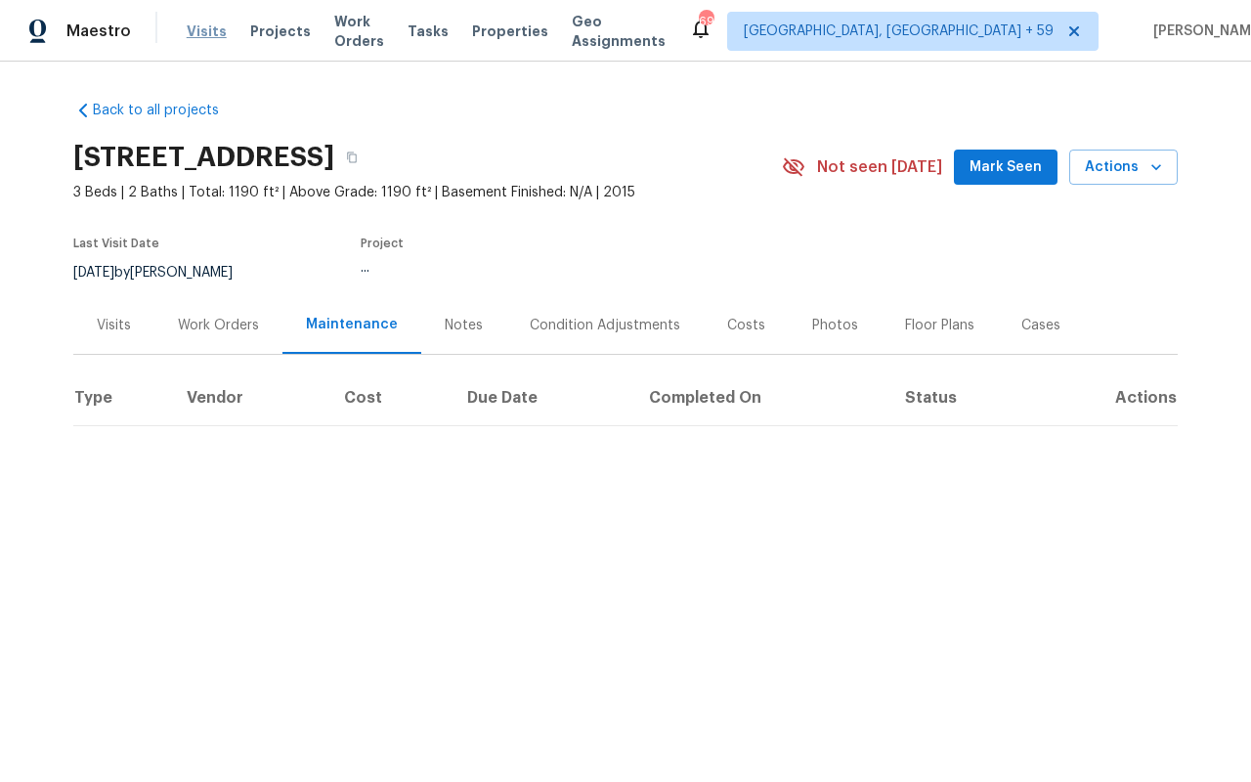
click at [209, 31] on span "Visits" at bounding box center [207, 32] width 40 height 20
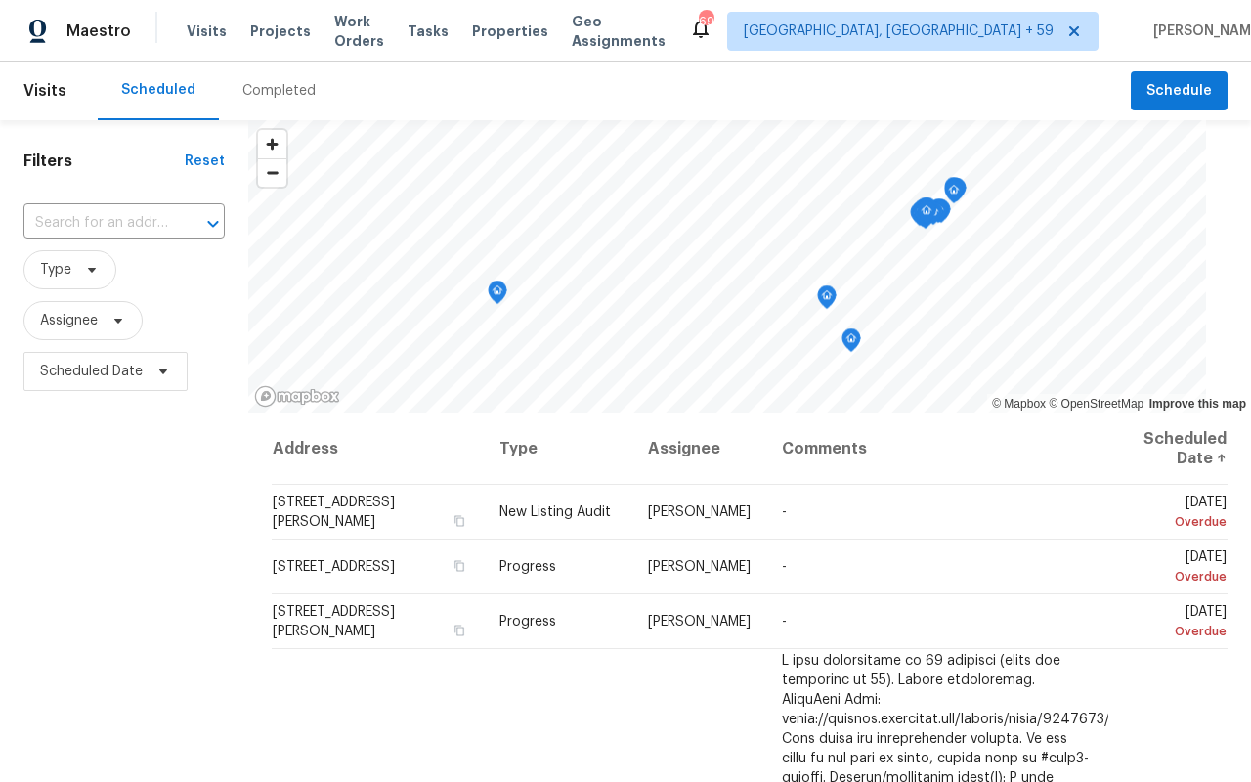
click at [276, 77] on div "Completed" at bounding box center [279, 91] width 120 height 59
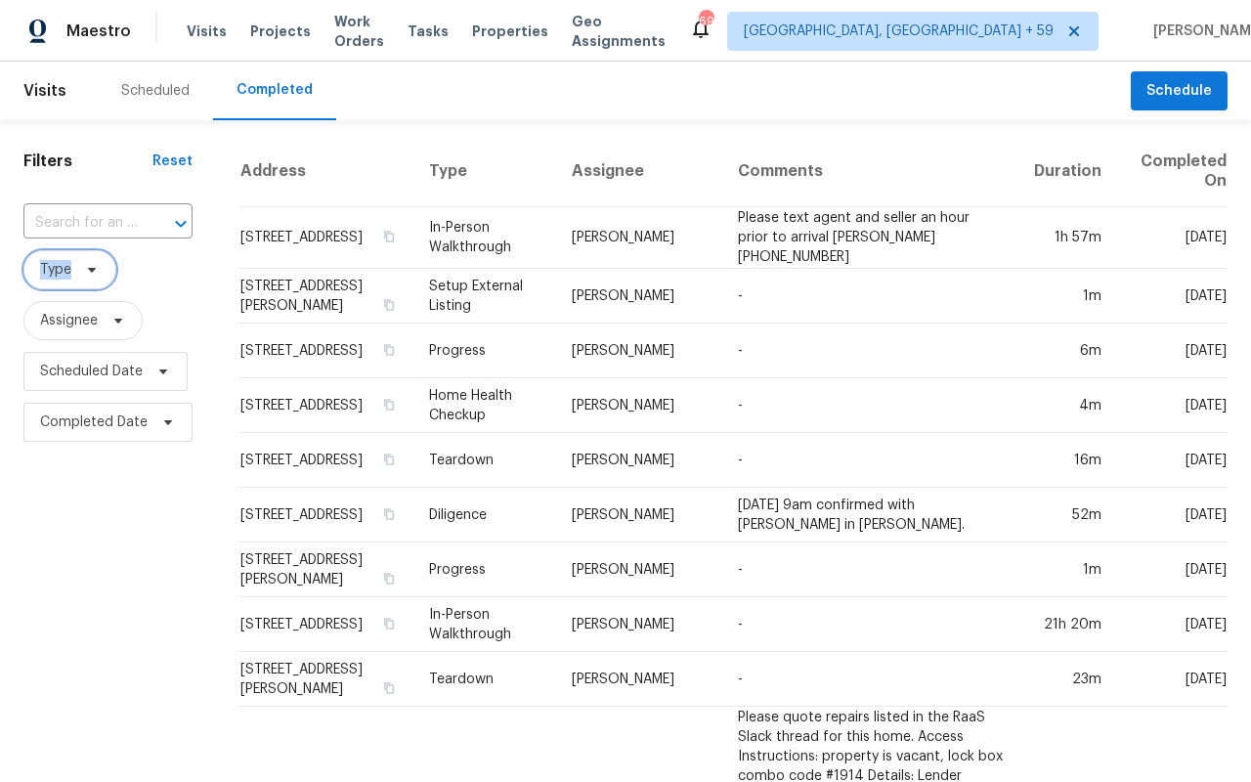
click at [65, 268] on span "Type" at bounding box center [55, 270] width 31 height 20
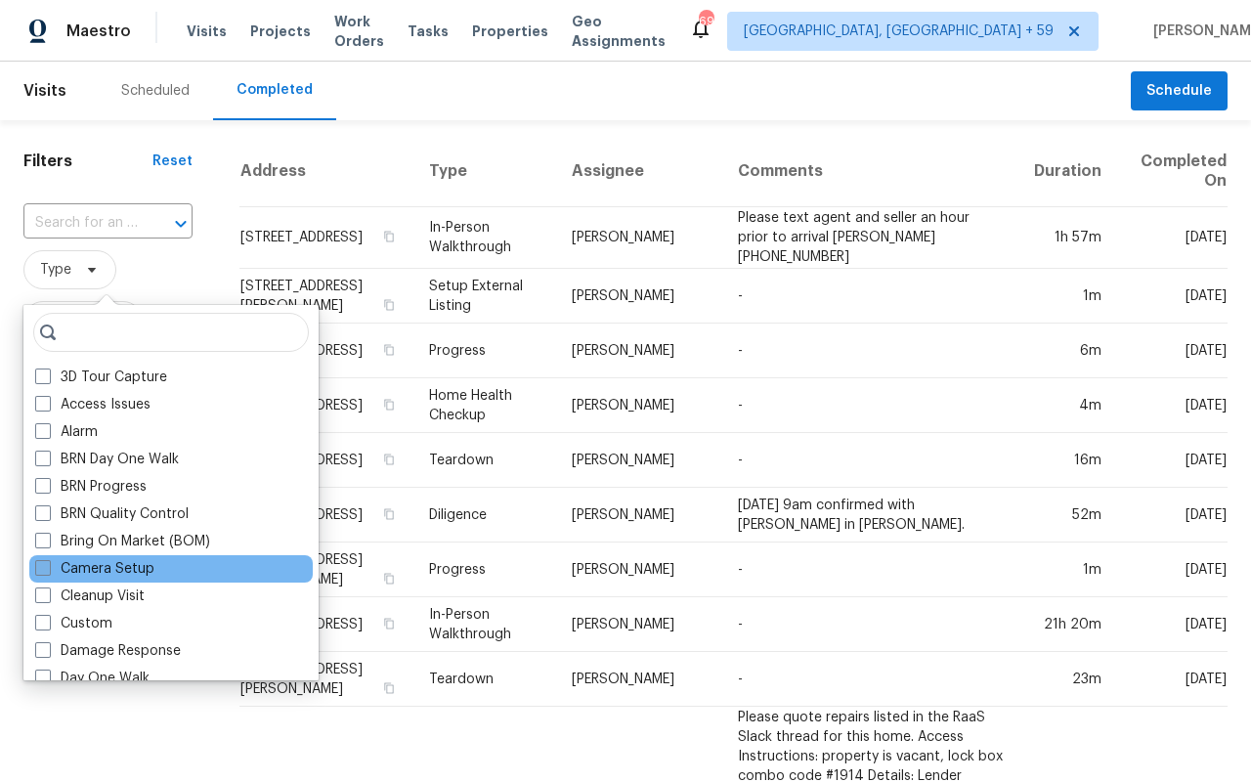
click at [98, 563] on label "Camera Setup" at bounding box center [94, 569] width 119 height 20
click at [48, 563] on input "Camera Setup" at bounding box center [41, 565] width 13 height 13
checkbox input "true"
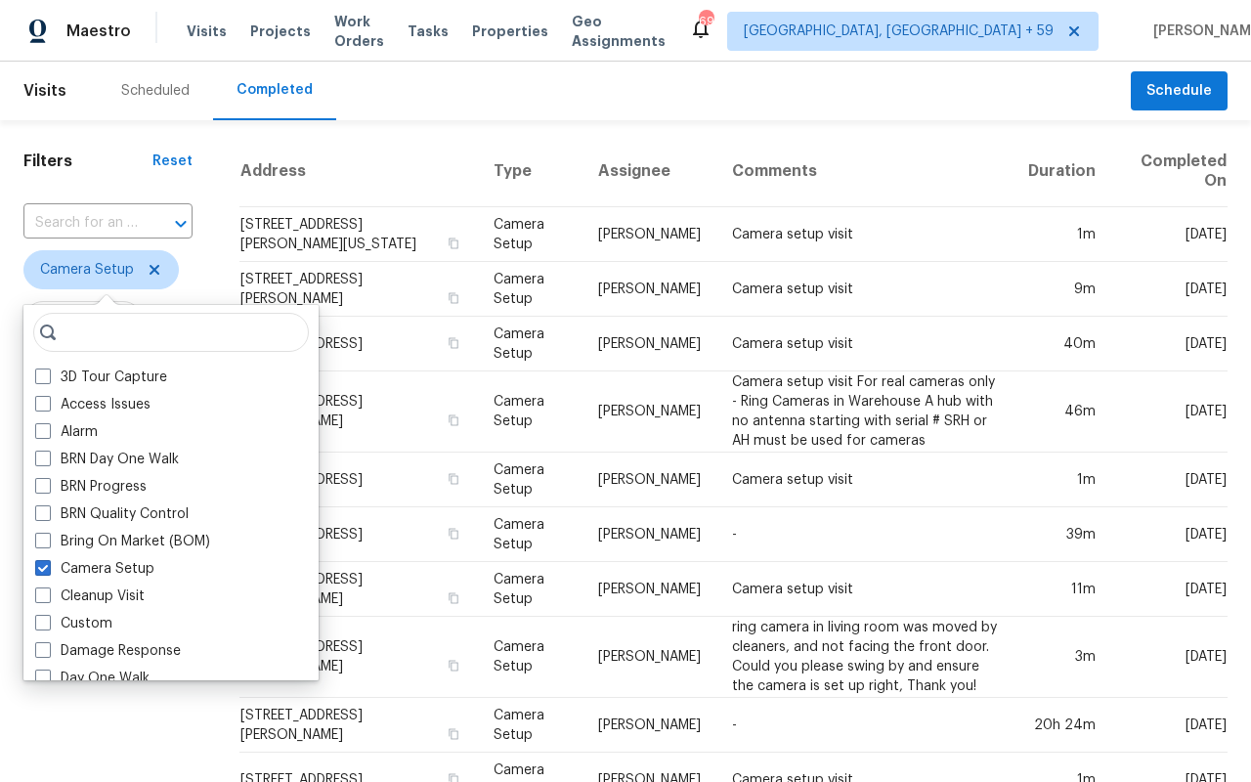
click at [359, 151] on th "Address" at bounding box center [359, 171] width 239 height 71
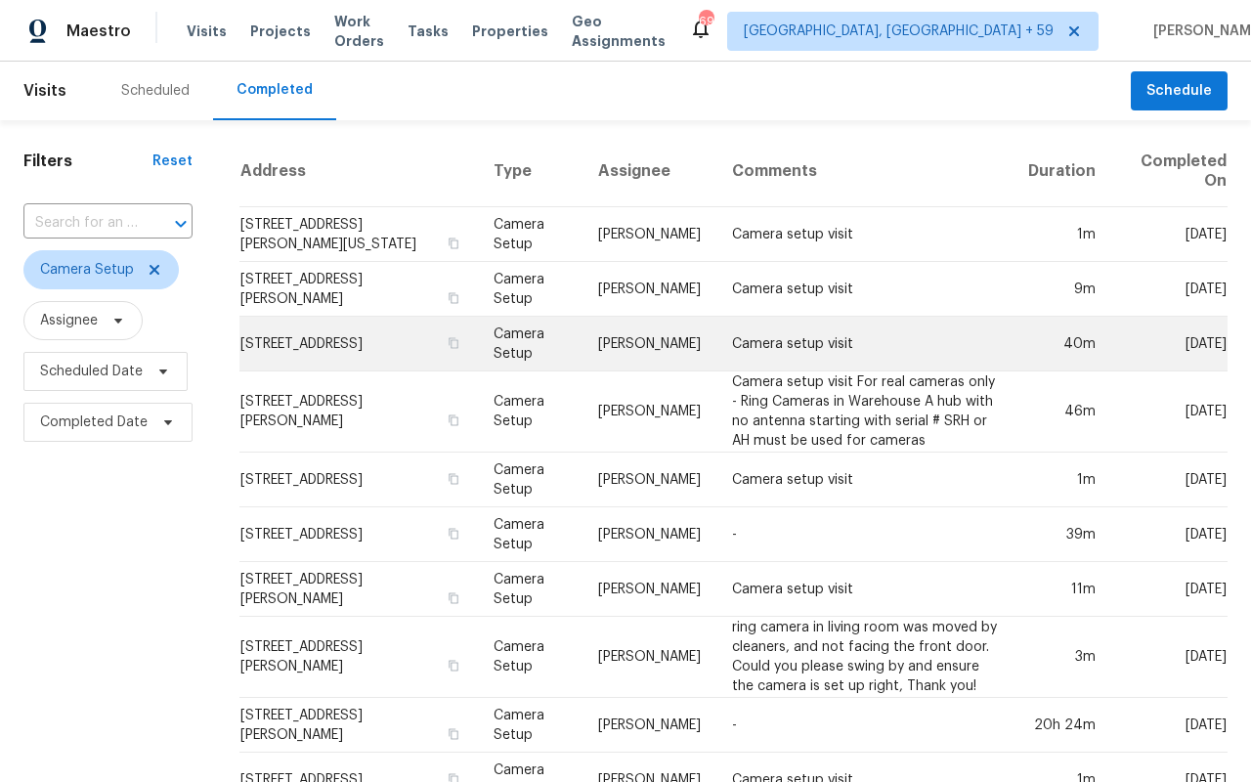
click at [377, 340] on td "14645 S 25th Pl, Phoenix, AZ 85048" at bounding box center [359, 344] width 239 height 55
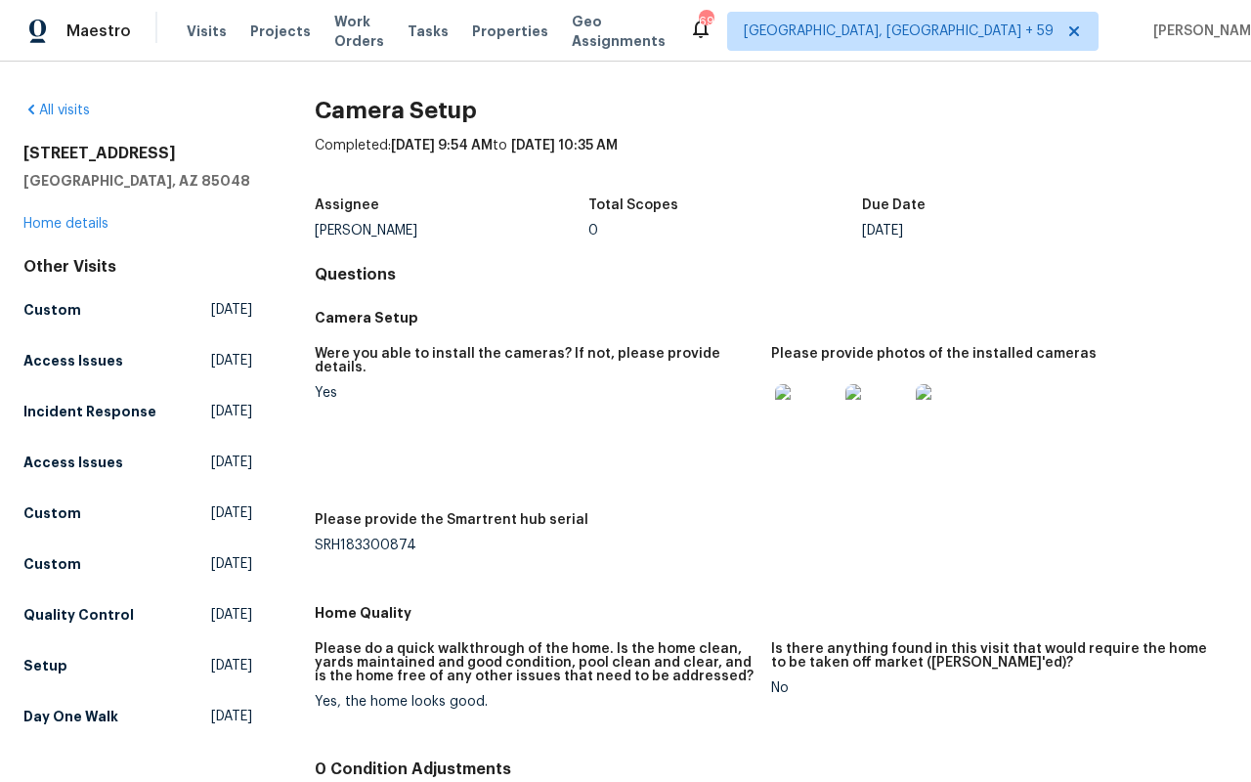
click at [799, 401] on img at bounding box center [806, 415] width 63 height 63
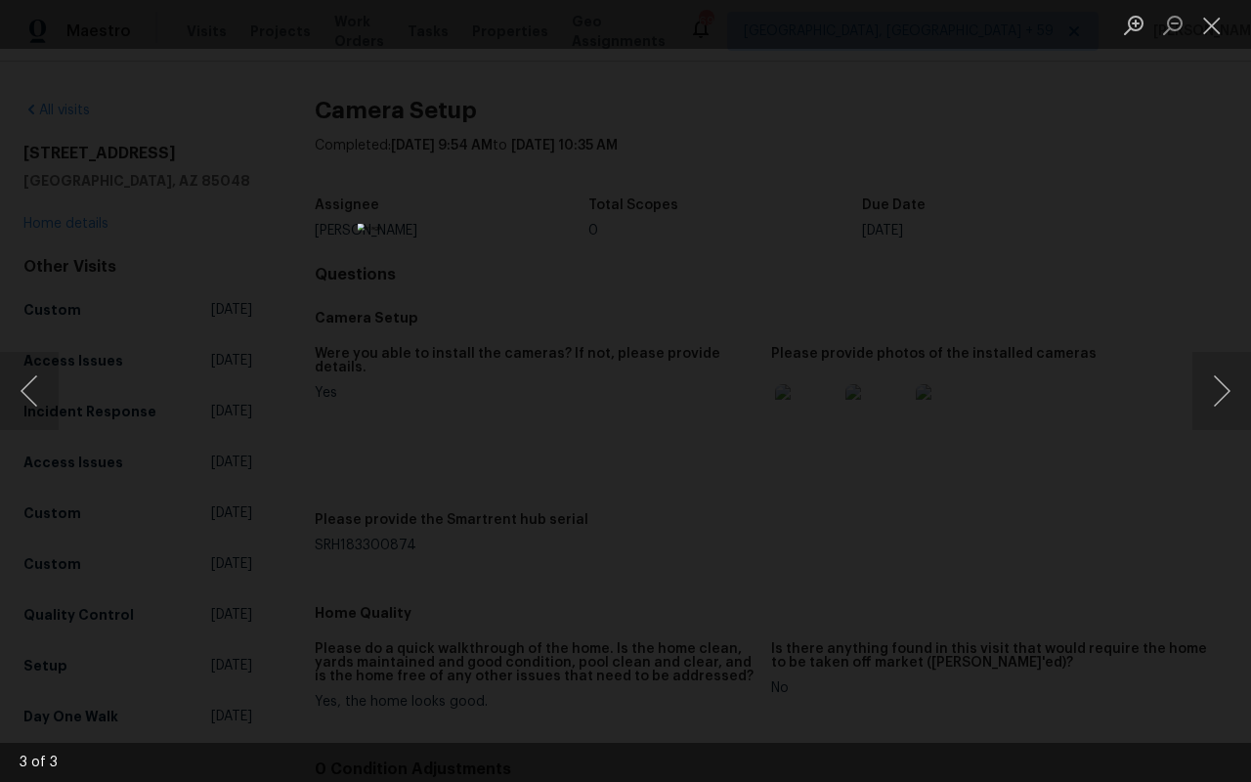
click at [750, 256] on img "Lightbox" at bounding box center [626, 391] width 537 height 335
click at [1025, 266] on div "Lightbox" at bounding box center [625, 391] width 1251 height 782
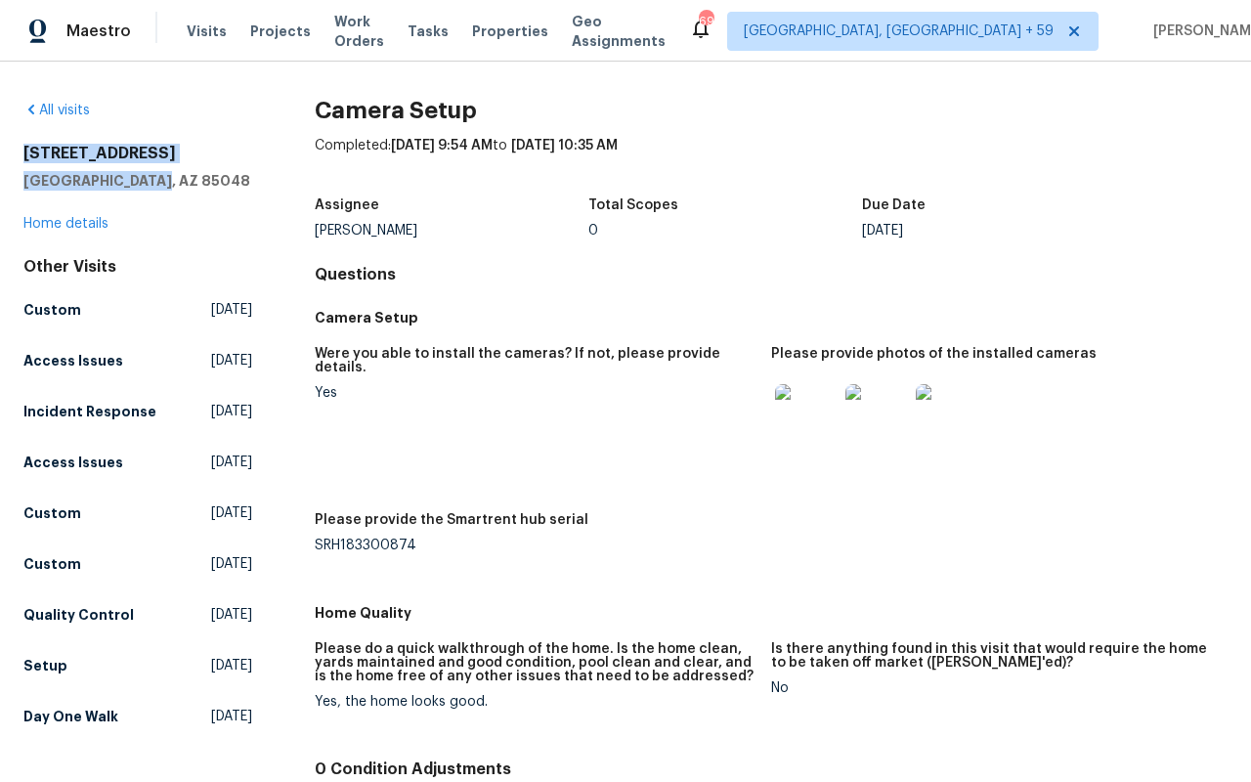
drag, startPoint x: 170, startPoint y: 184, endPoint x: 20, endPoint y: 141, distance: 156.6
click at [20, 142] on div "All visits 14645 S 25th Pl Phoenix, AZ 85048 Home details Other Visits Custom T…" at bounding box center [625, 422] width 1251 height 720
copy div "14645 S 25th Pl Phoenix, AZ 85048"
click at [33, 221] on link "Home details" at bounding box center [65, 224] width 85 height 14
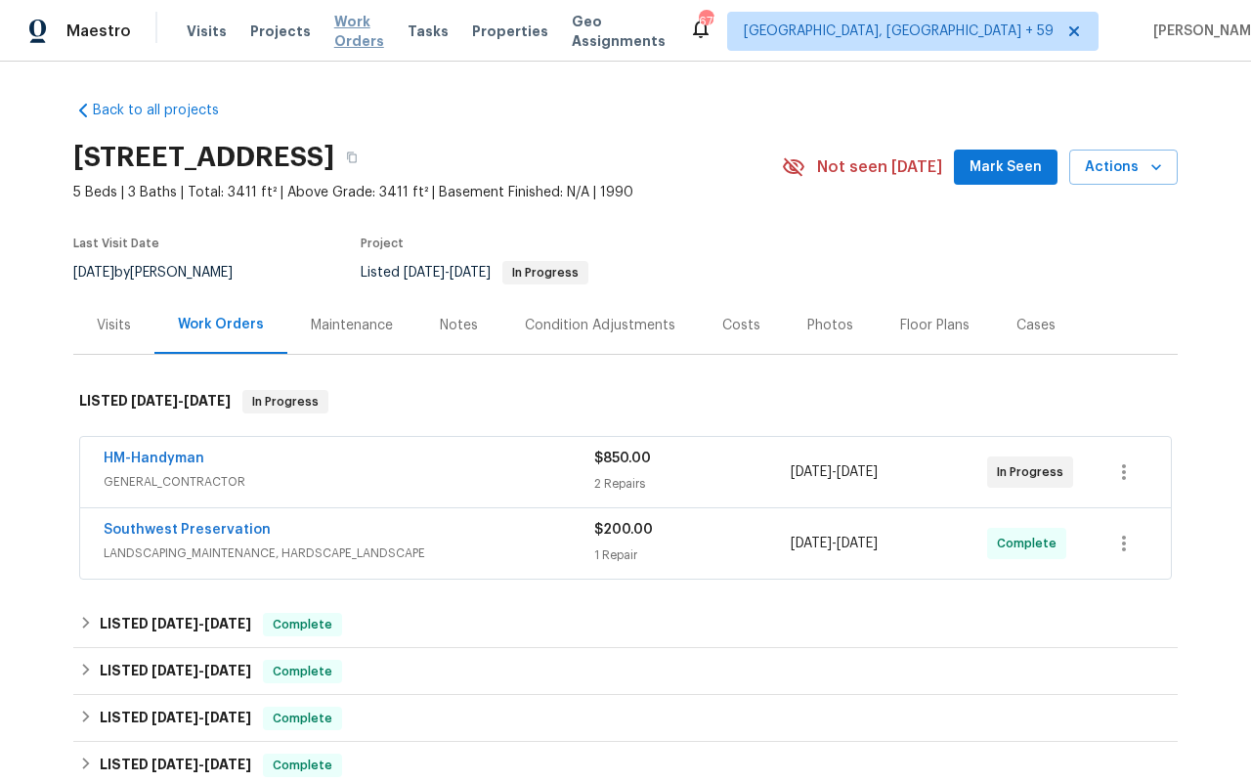
click at [357, 25] on span "Work Orders" at bounding box center [359, 31] width 50 height 39
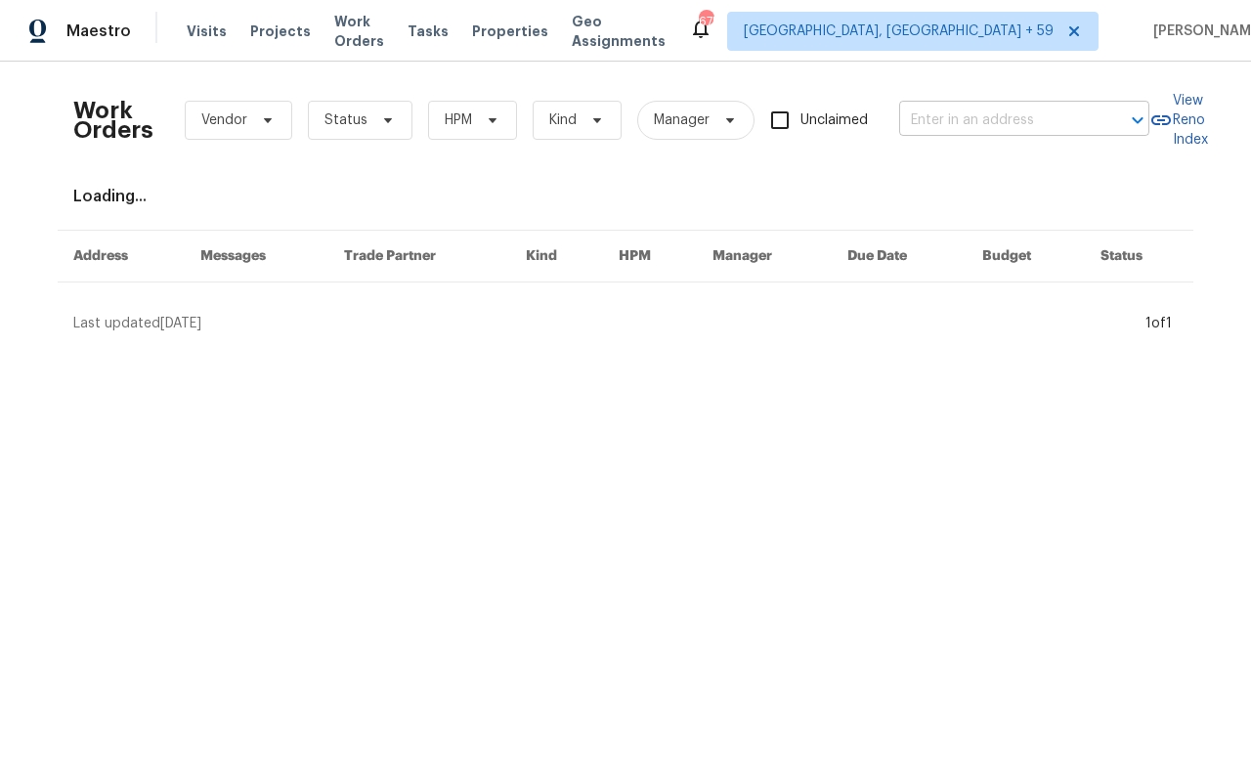
click at [1002, 134] on input "text" at bounding box center [997, 121] width 196 height 30
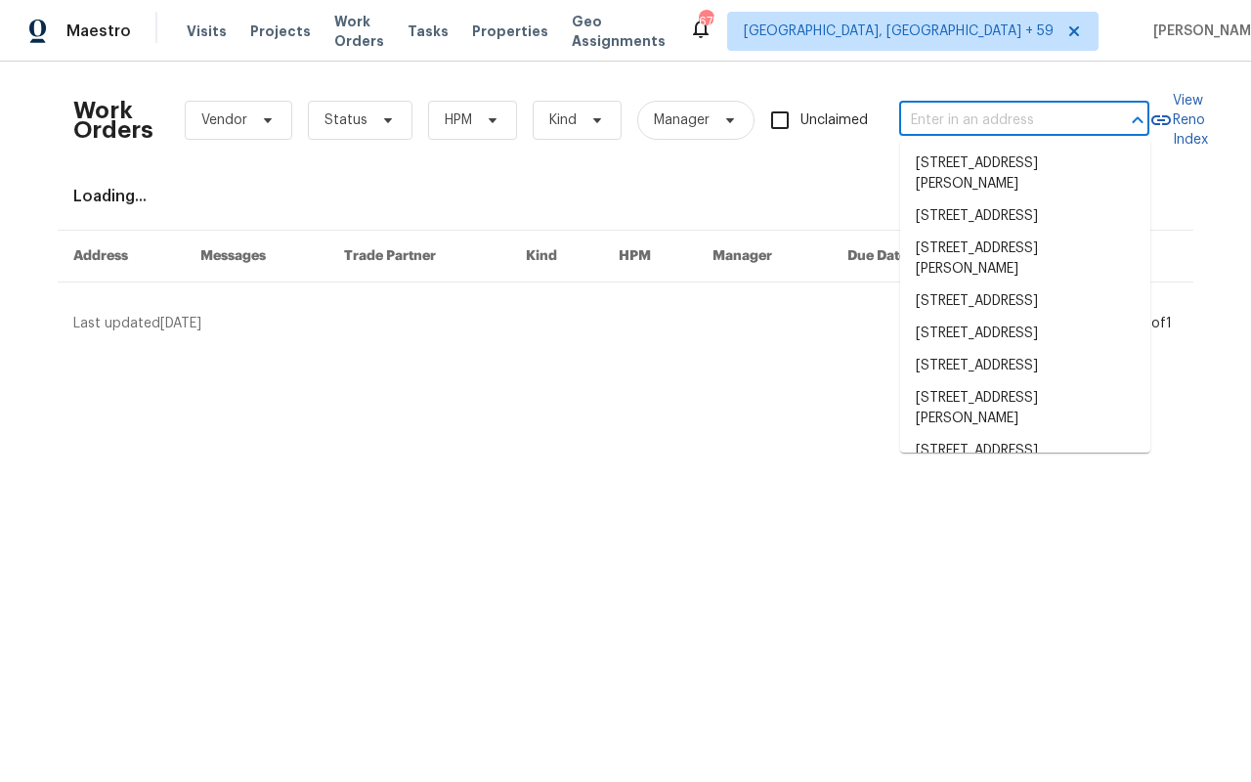
paste input "[STREET_ADDRESS][PERSON_NAME]"
type input "[STREET_ADDRESS][PERSON_NAME]"
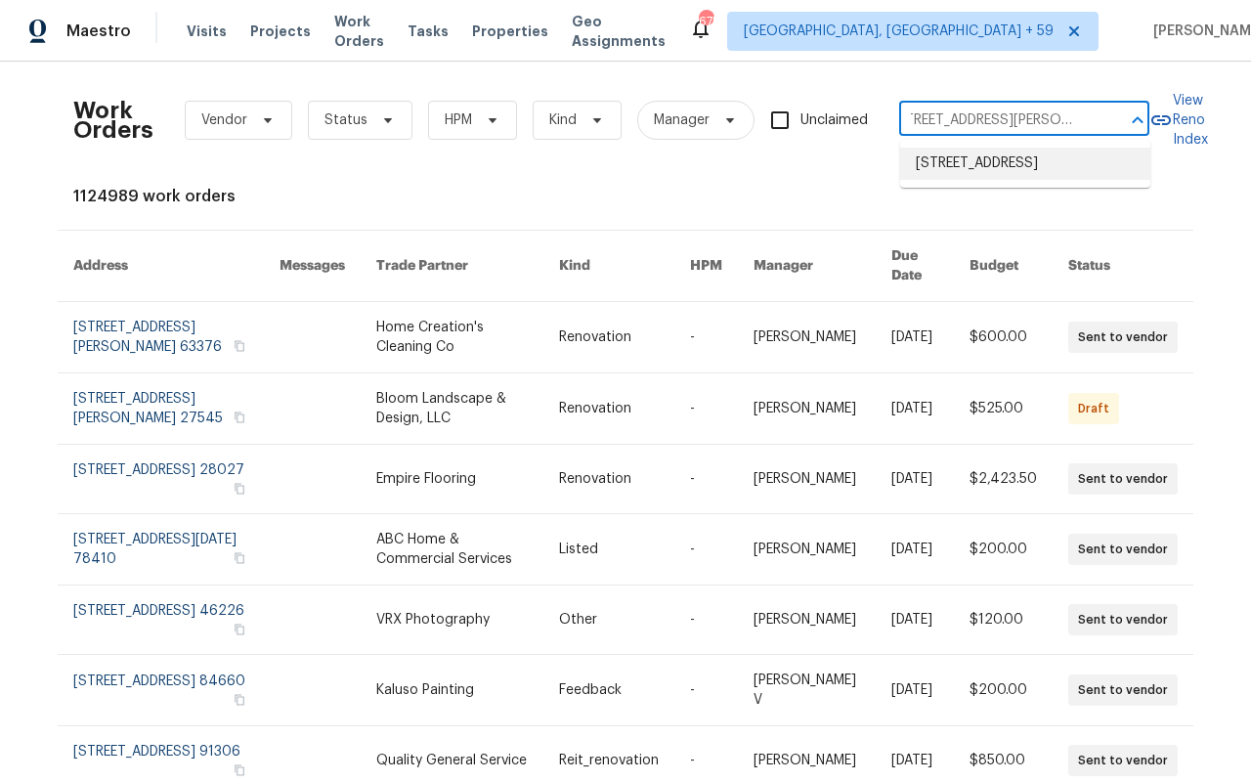
click at [972, 166] on li "[STREET_ADDRESS]" at bounding box center [1025, 164] width 250 height 32
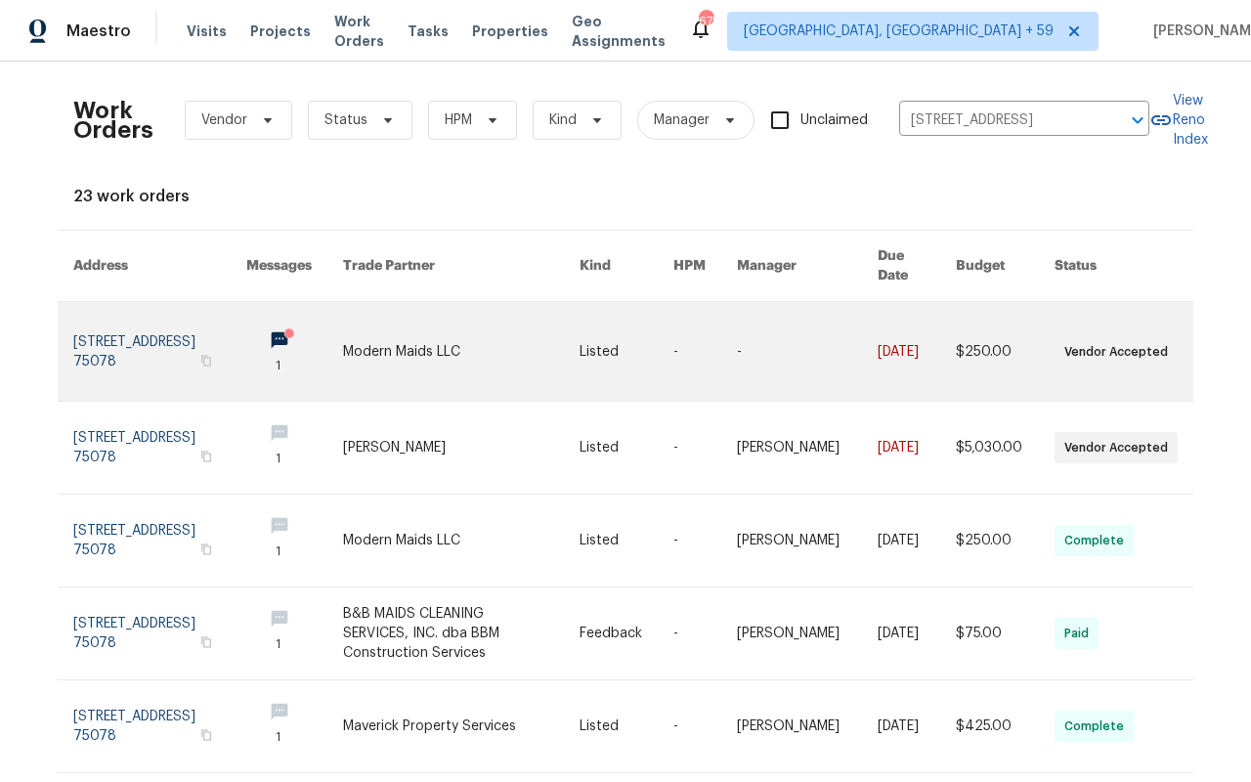
click at [137, 306] on link at bounding box center [159, 351] width 173 height 99
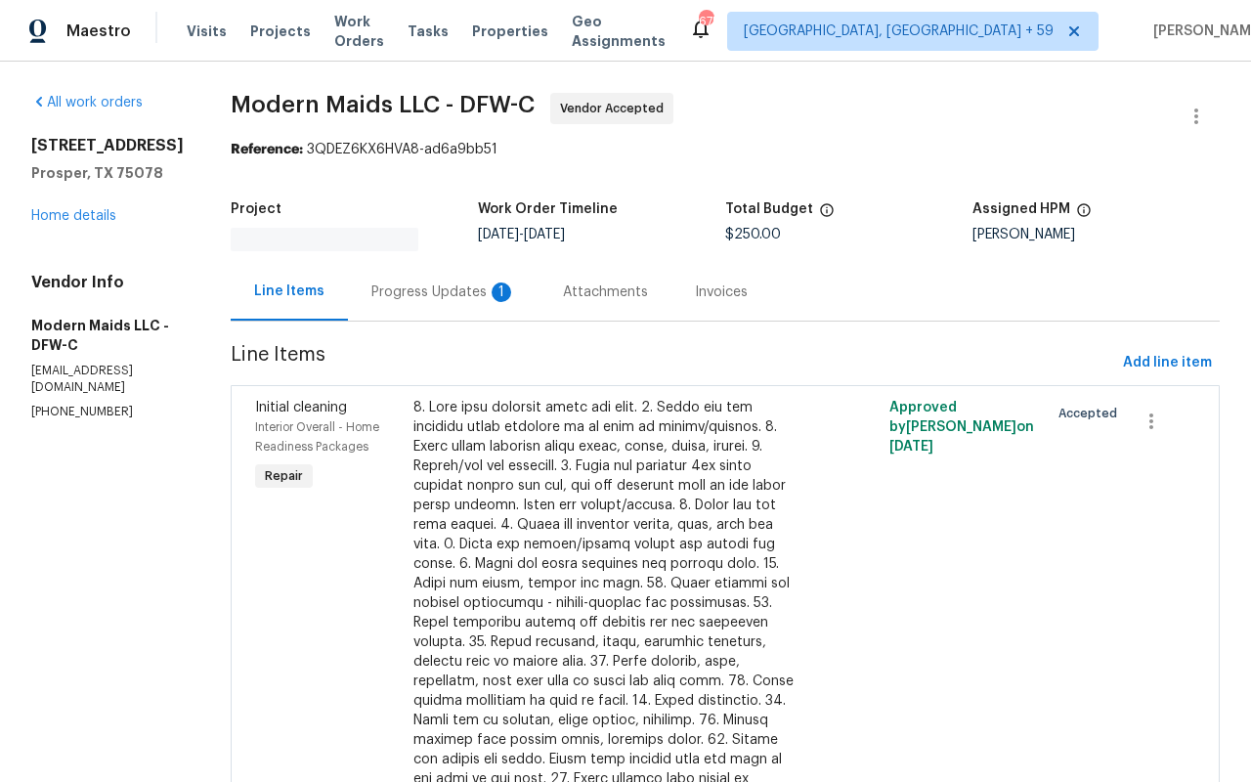
click at [86, 204] on div "[STREET_ADDRESS][PERSON_NAME] Home details" at bounding box center [107, 181] width 153 height 90
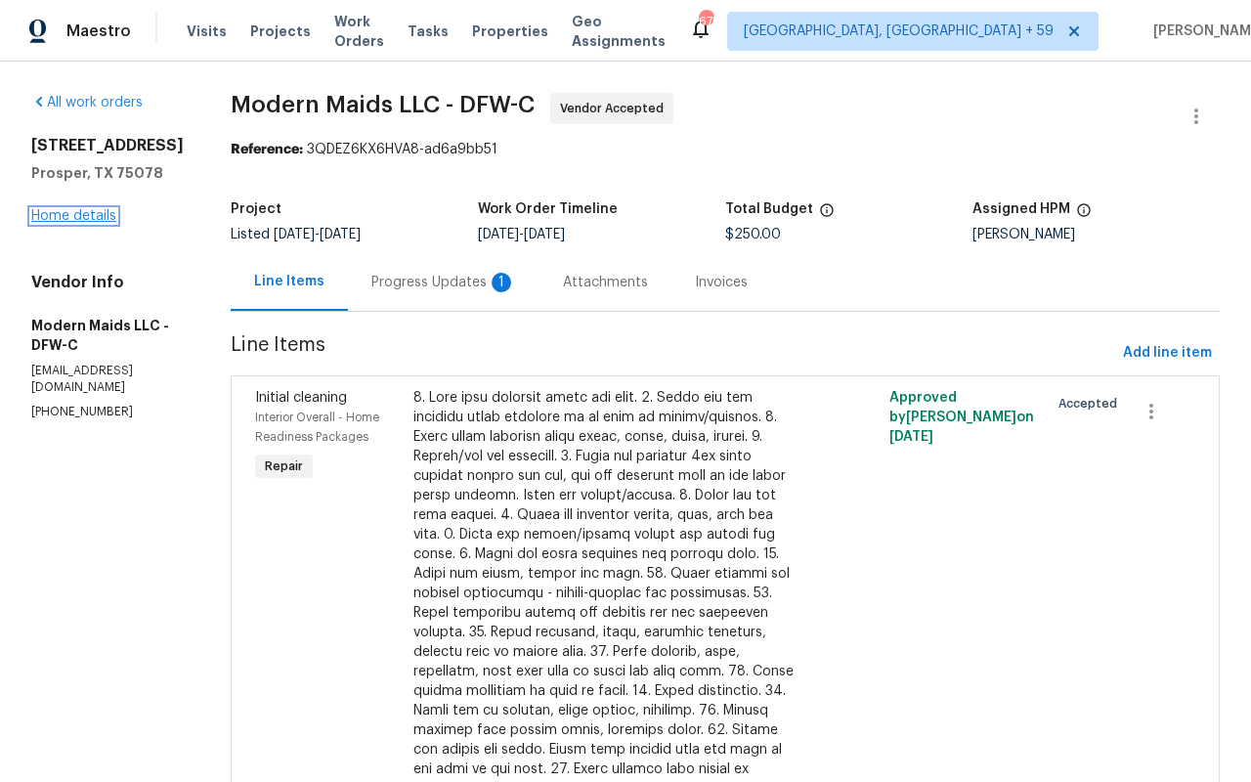
click at [86, 210] on link "Home details" at bounding box center [73, 216] width 85 height 14
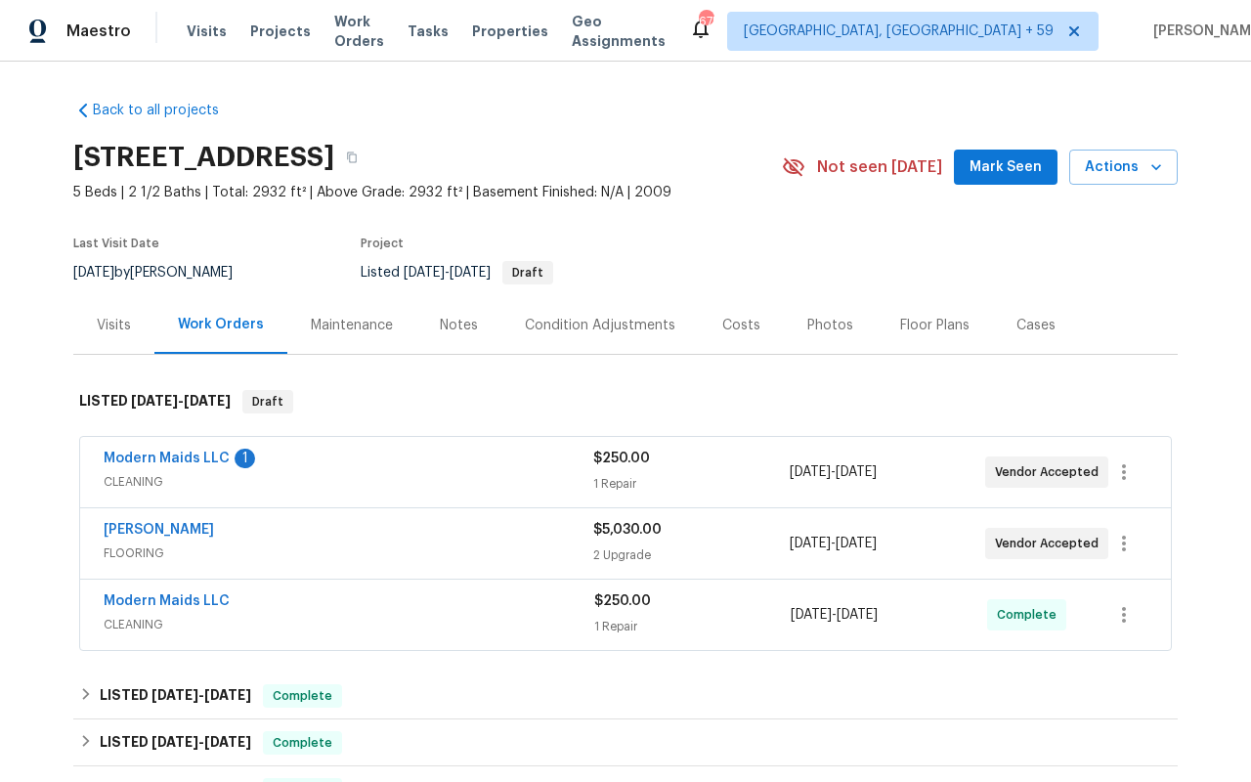
click at [114, 332] on div "Visits" at bounding box center [114, 326] width 34 height 20
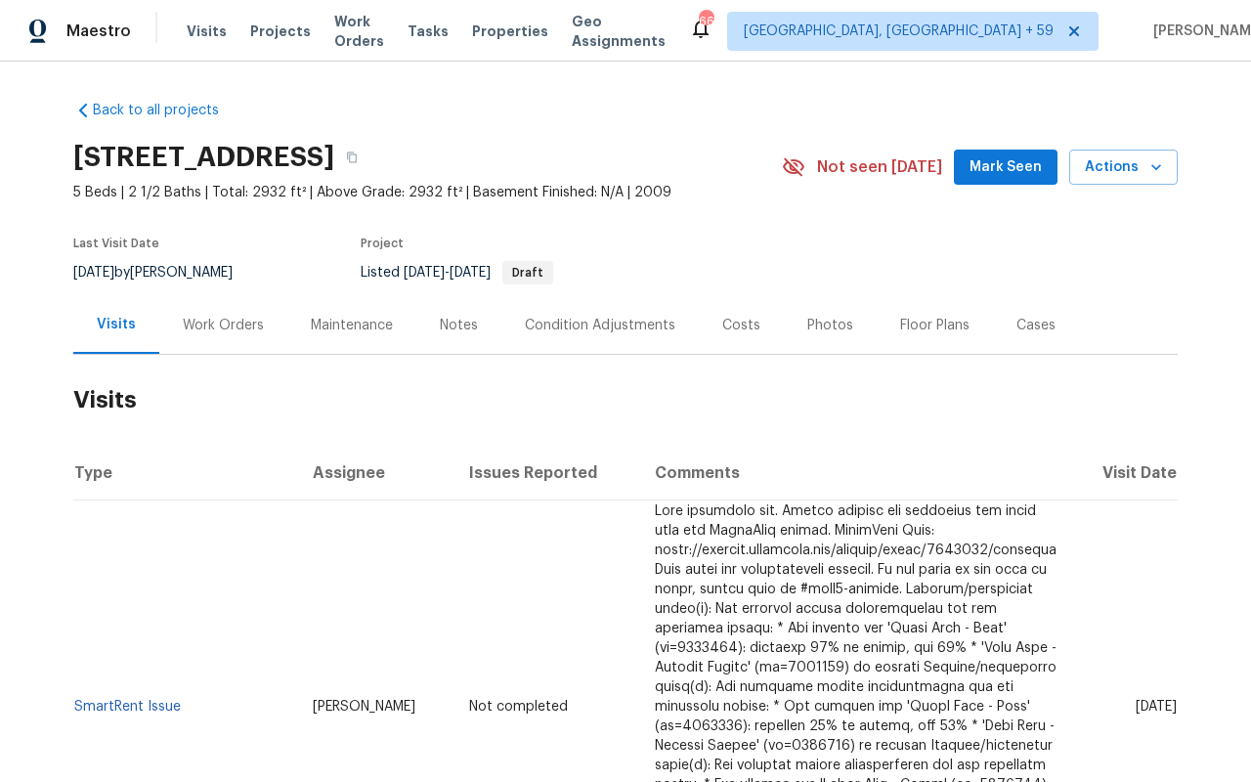
click at [233, 322] on div "Work Orders" at bounding box center [223, 326] width 81 height 20
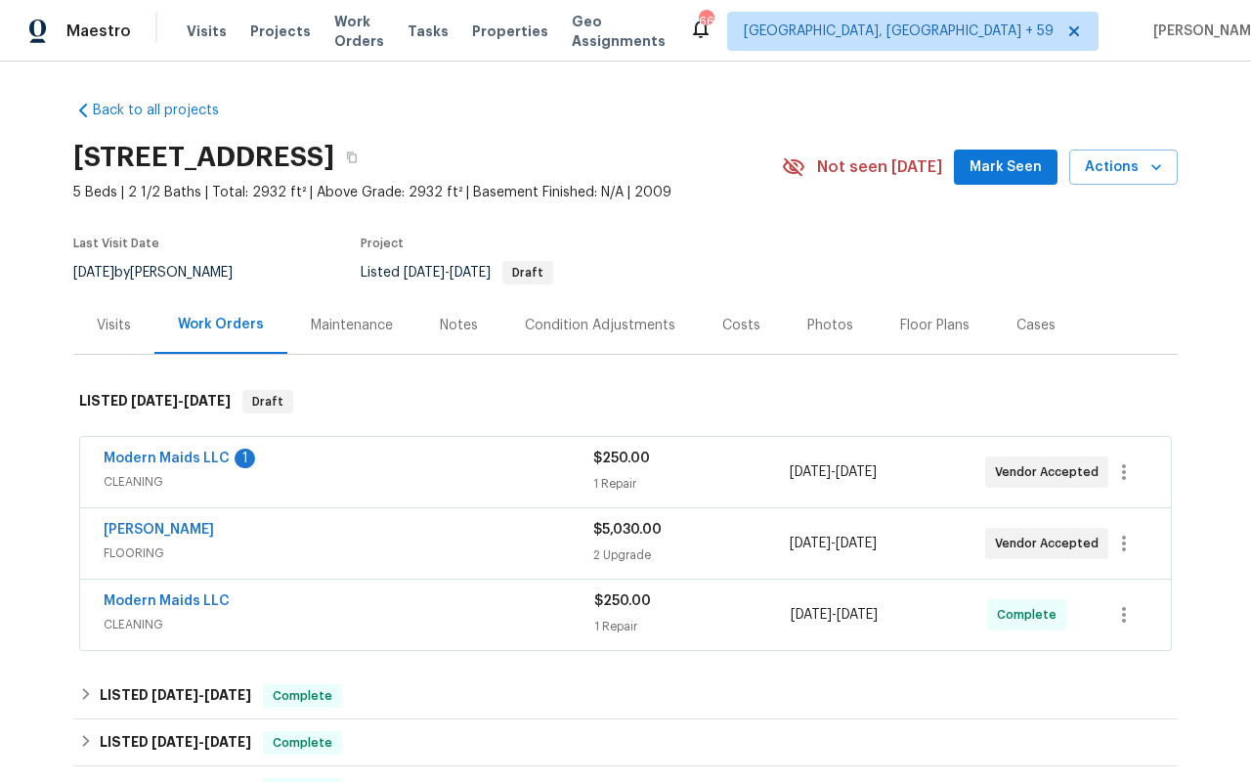
click at [121, 327] on div "Visits" at bounding box center [114, 326] width 34 height 20
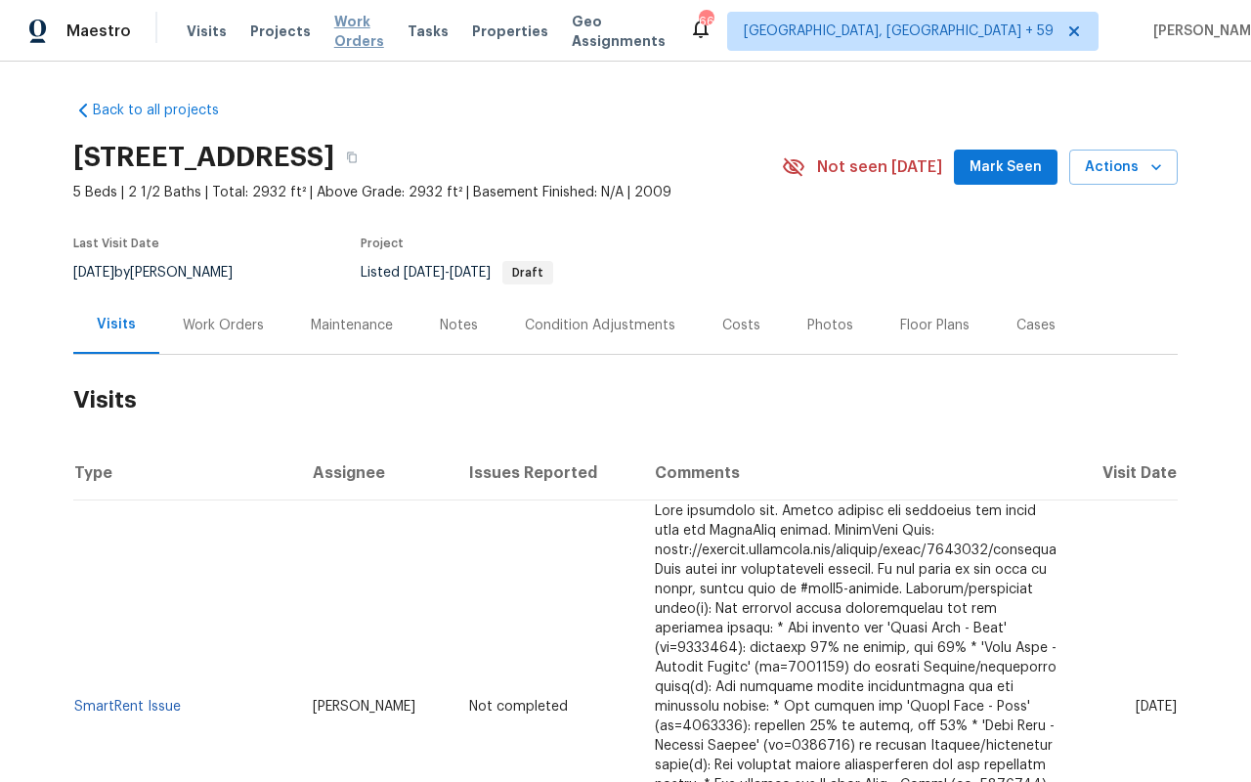
click at [351, 40] on span "Work Orders" at bounding box center [359, 31] width 50 height 39
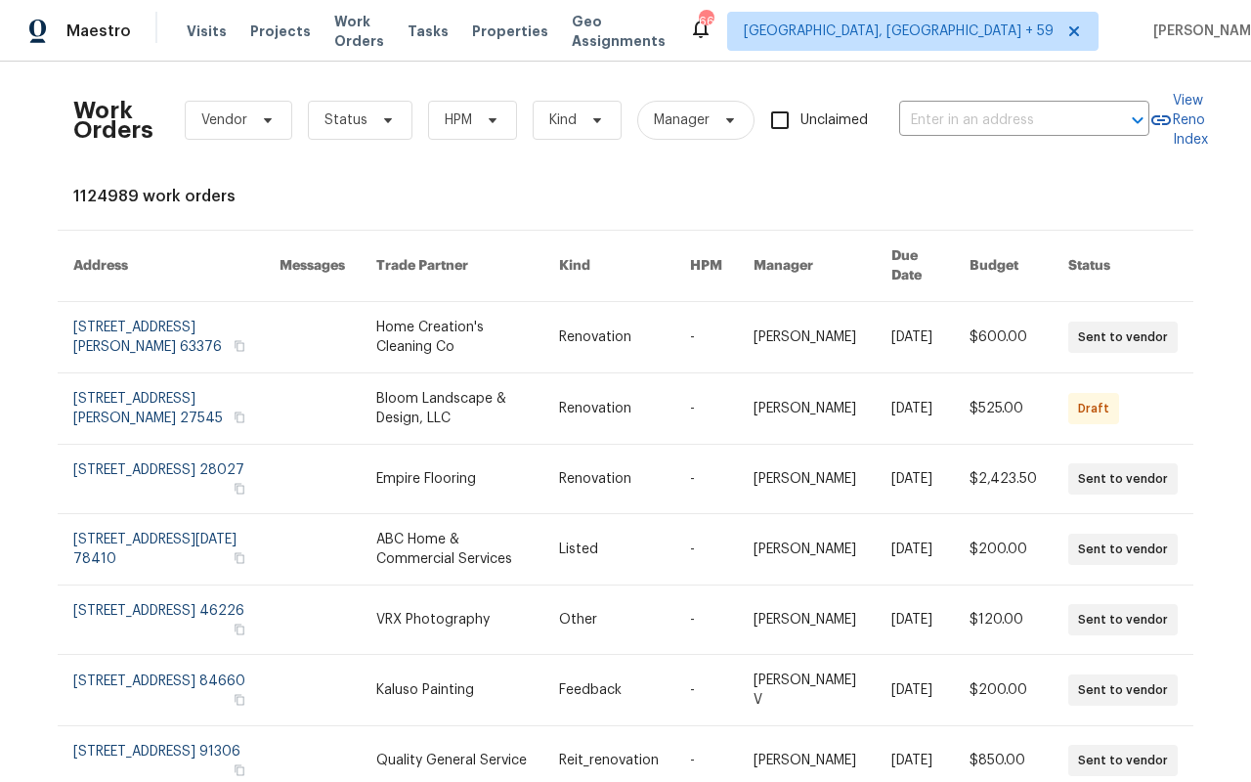
click at [929, 103] on div "Work Orders Vendor Status HPM Kind Manager Unclaimed ​" at bounding box center [611, 120] width 1076 height 86
click at [929, 118] on input "text" at bounding box center [997, 121] width 196 height 30
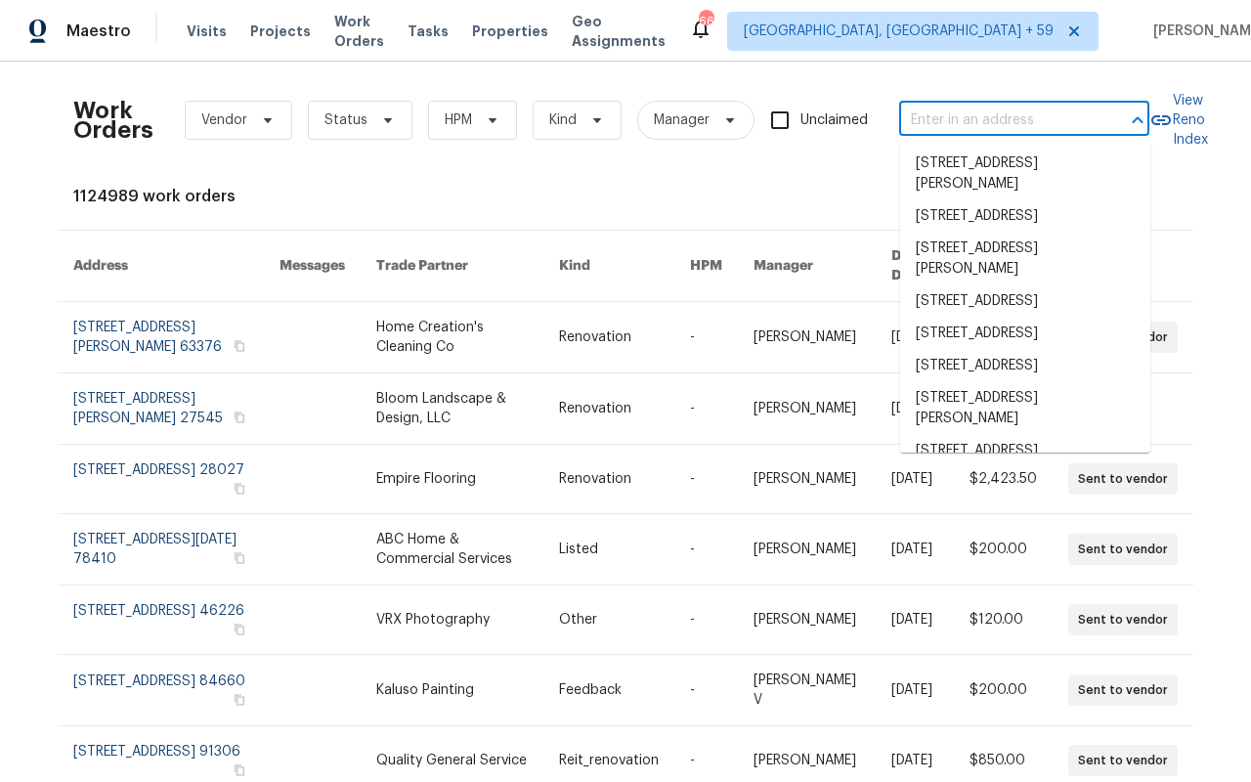
paste input "[STREET_ADDRESS][PERSON_NAME]"
type input "[STREET_ADDRESS][PERSON_NAME]"
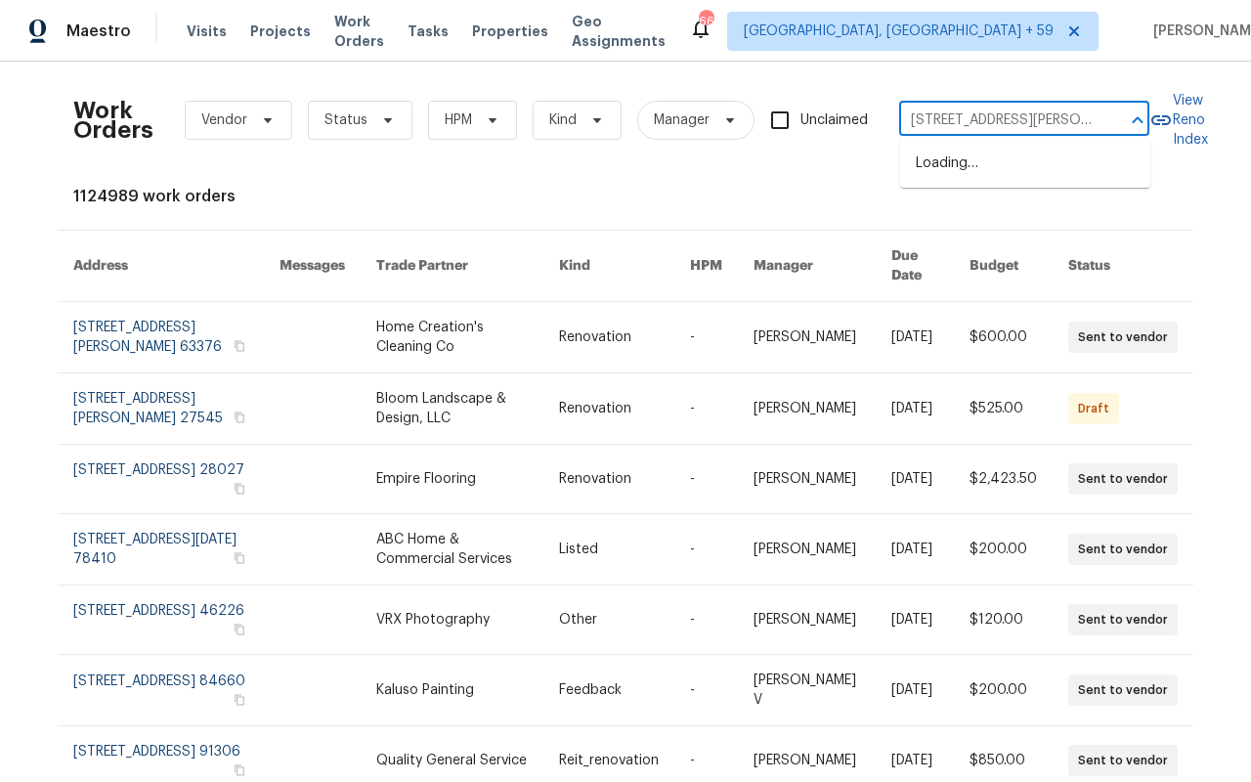
scroll to position [0, 34]
click at [948, 165] on li "[STREET_ADDRESS]" at bounding box center [1025, 164] width 250 height 32
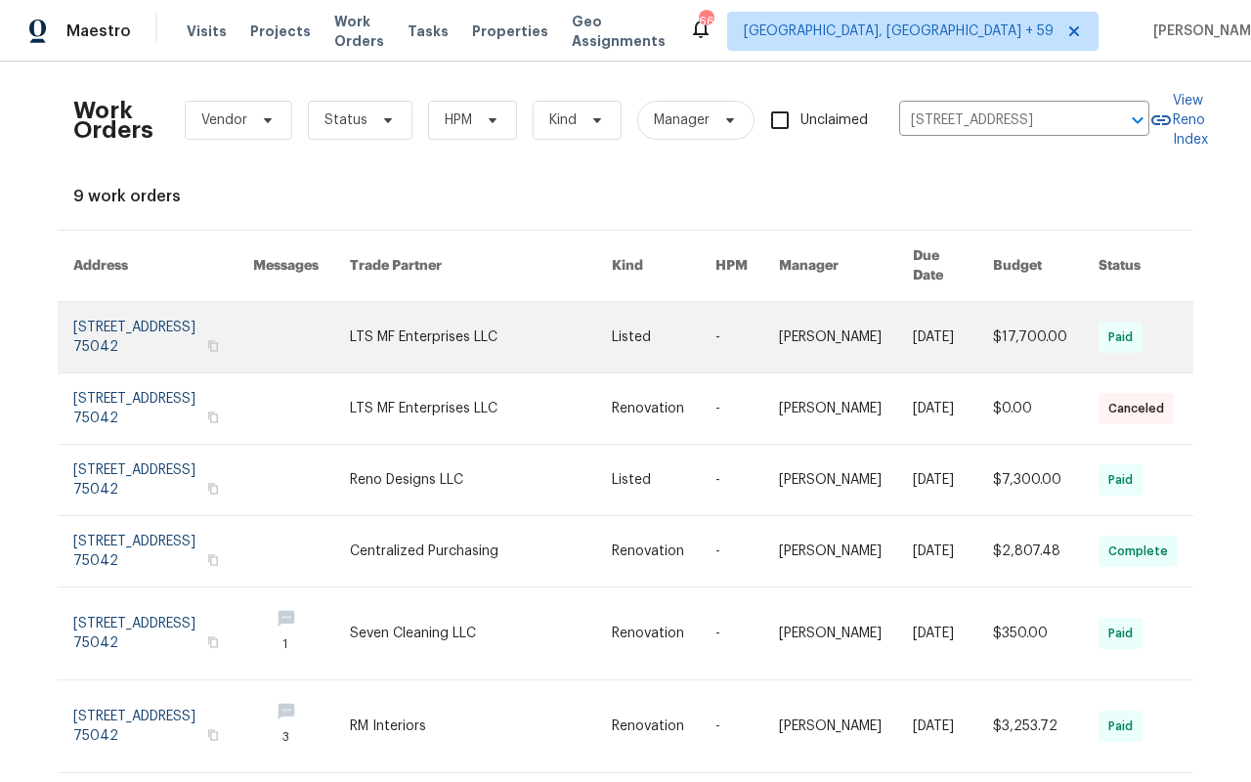
click at [125, 314] on link at bounding box center [163, 337] width 180 height 70
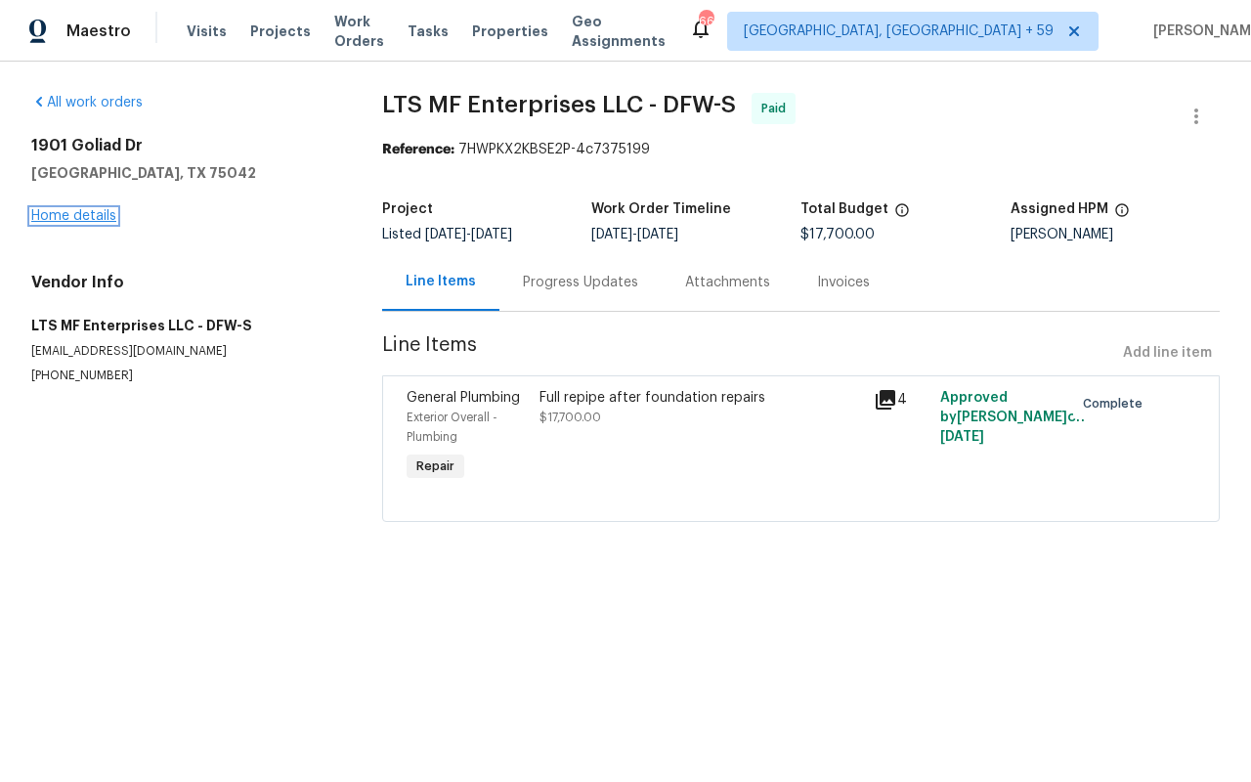
click at [109, 222] on link "Home details" at bounding box center [73, 216] width 85 height 14
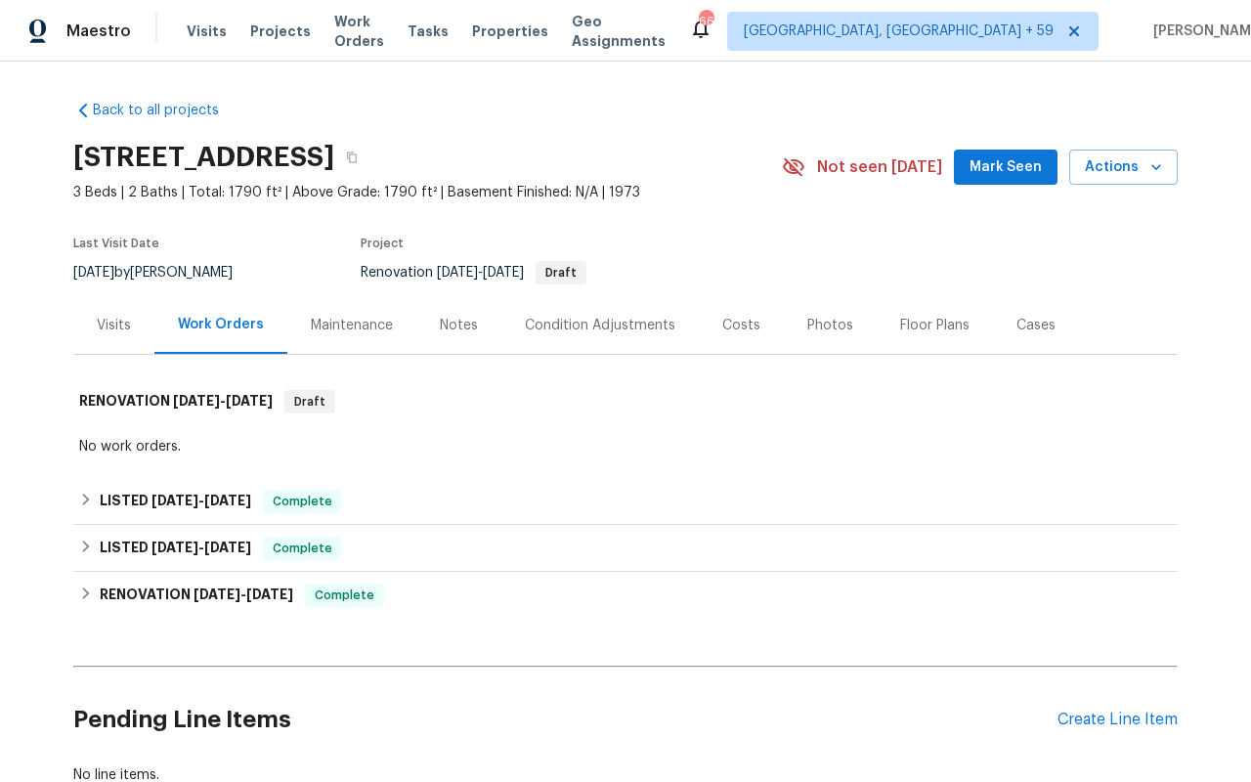
click at [94, 327] on div "Visits" at bounding box center [113, 325] width 81 height 58
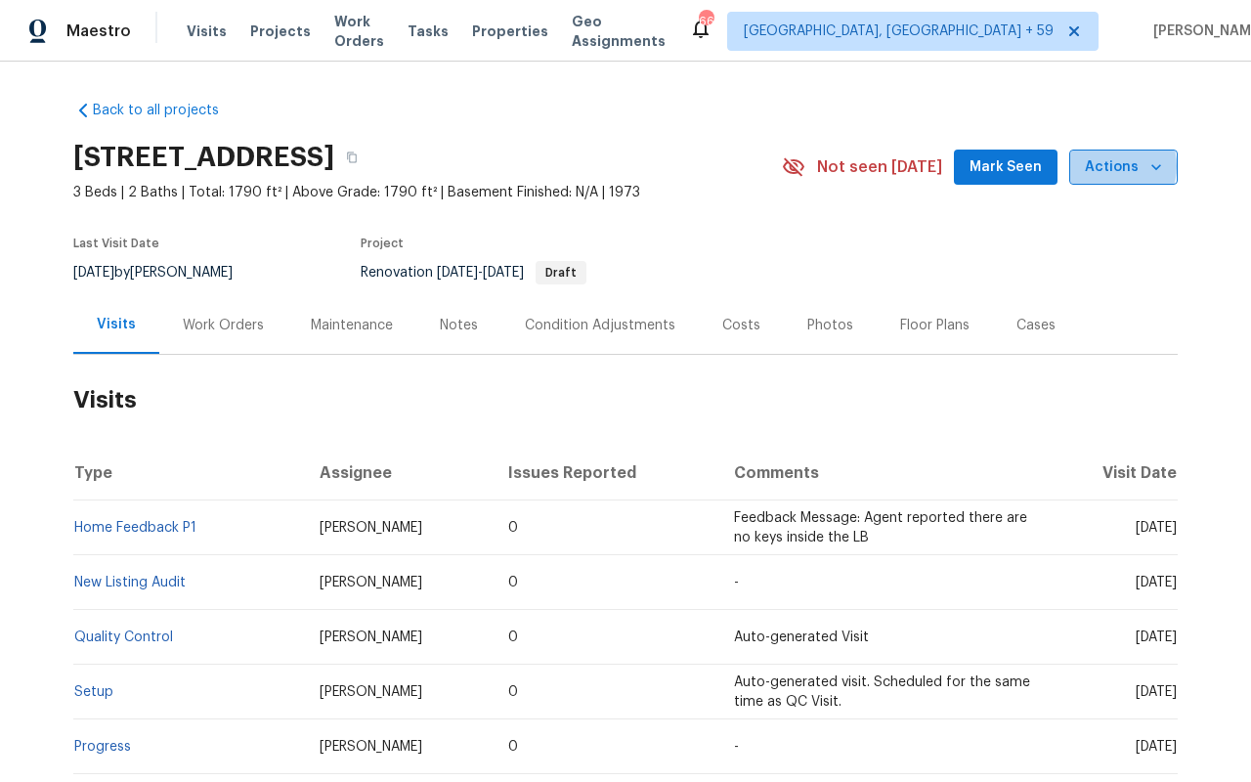
click at [1110, 166] on span "Actions" at bounding box center [1123, 167] width 77 height 24
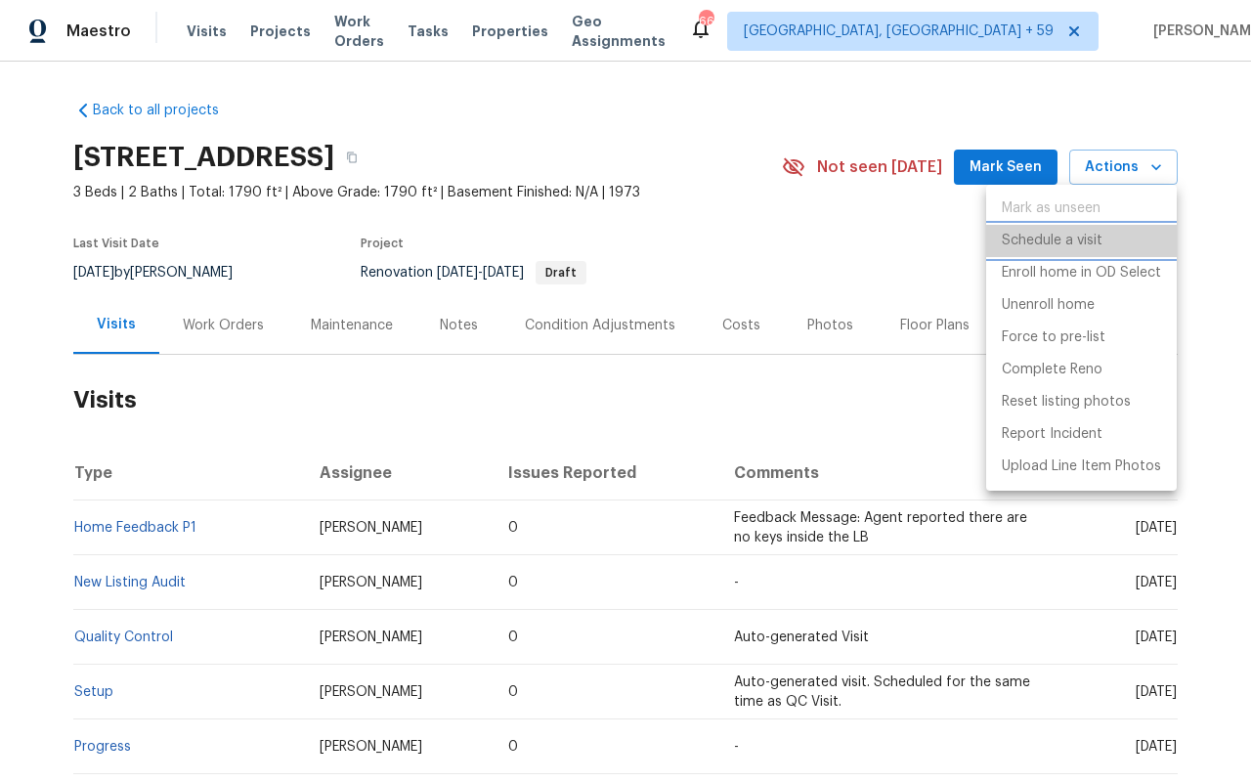
click at [1097, 240] on p "Schedule a visit" at bounding box center [1052, 241] width 101 height 21
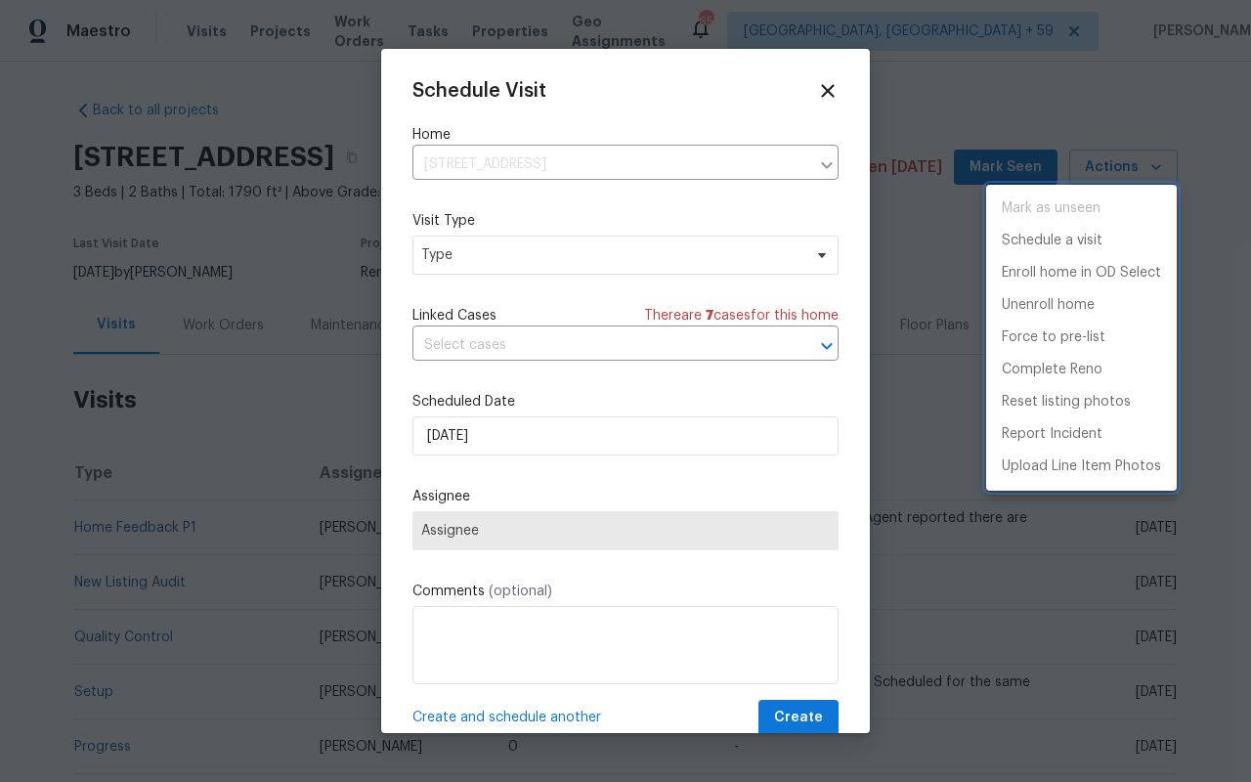
click at [535, 241] on div at bounding box center [625, 391] width 1251 height 782
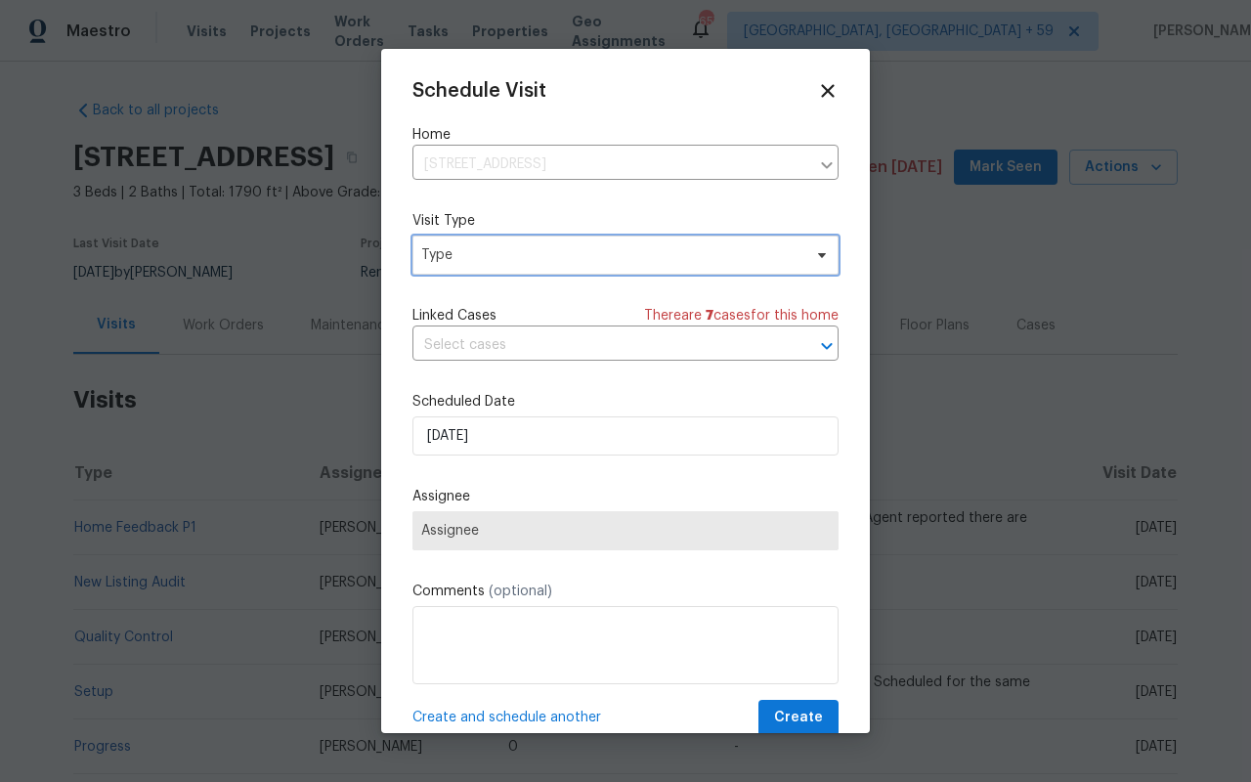
click at [493, 246] on span "Type" at bounding box center [611, 255] width 380 height 20
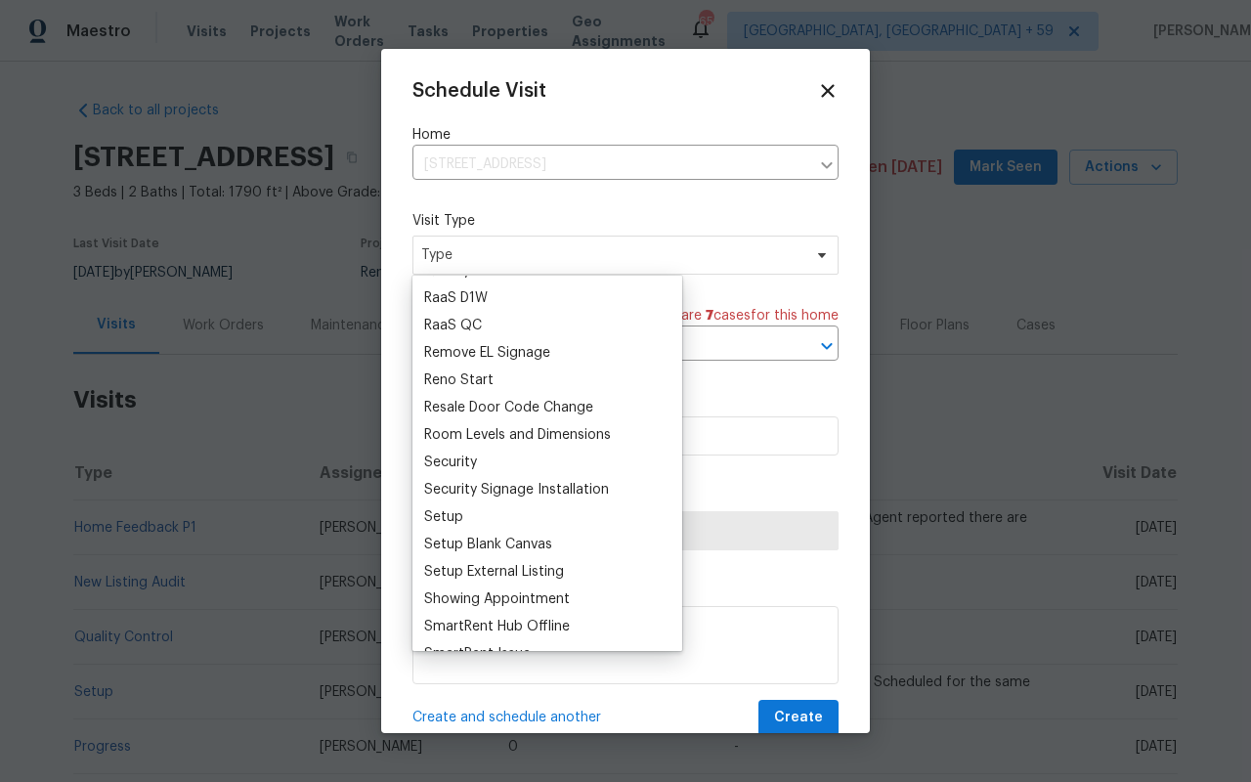
scroll to position [1489, 0]
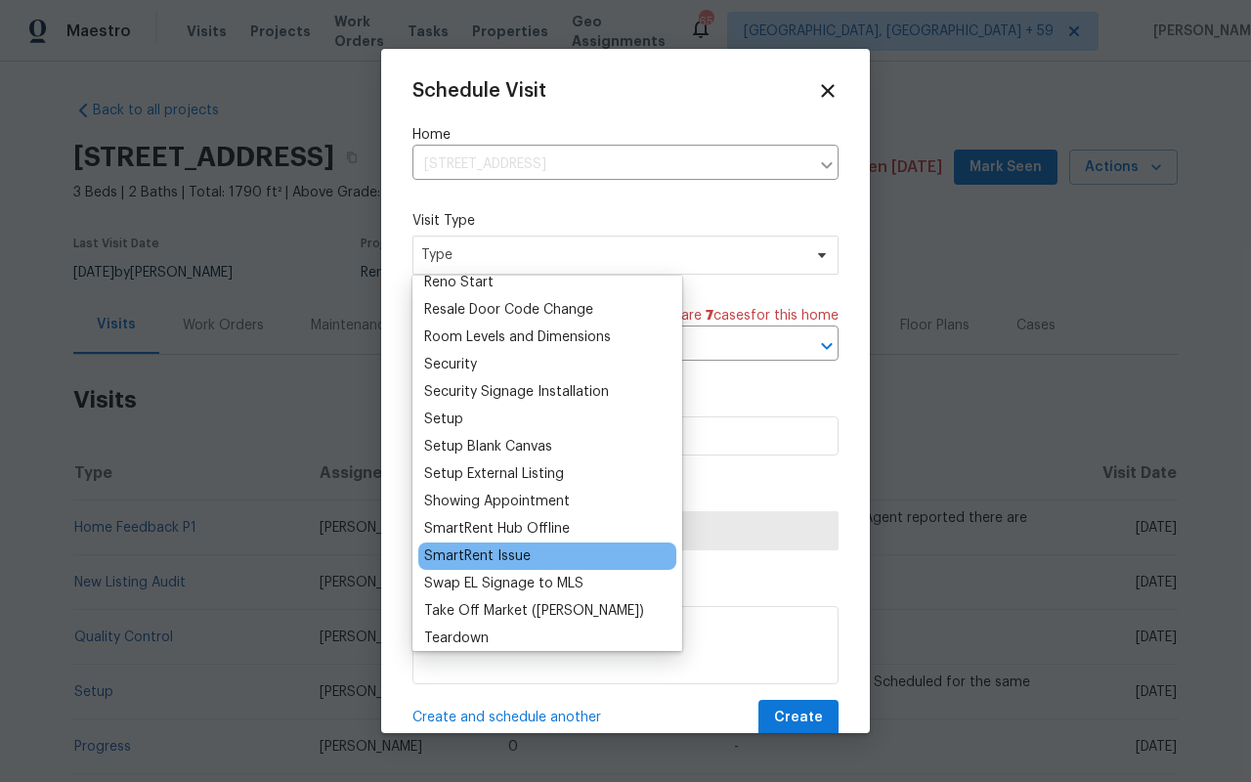
click at [477, 560] on div "SmartRent Issue" at bounding box center [477, 556] width 107 height 20
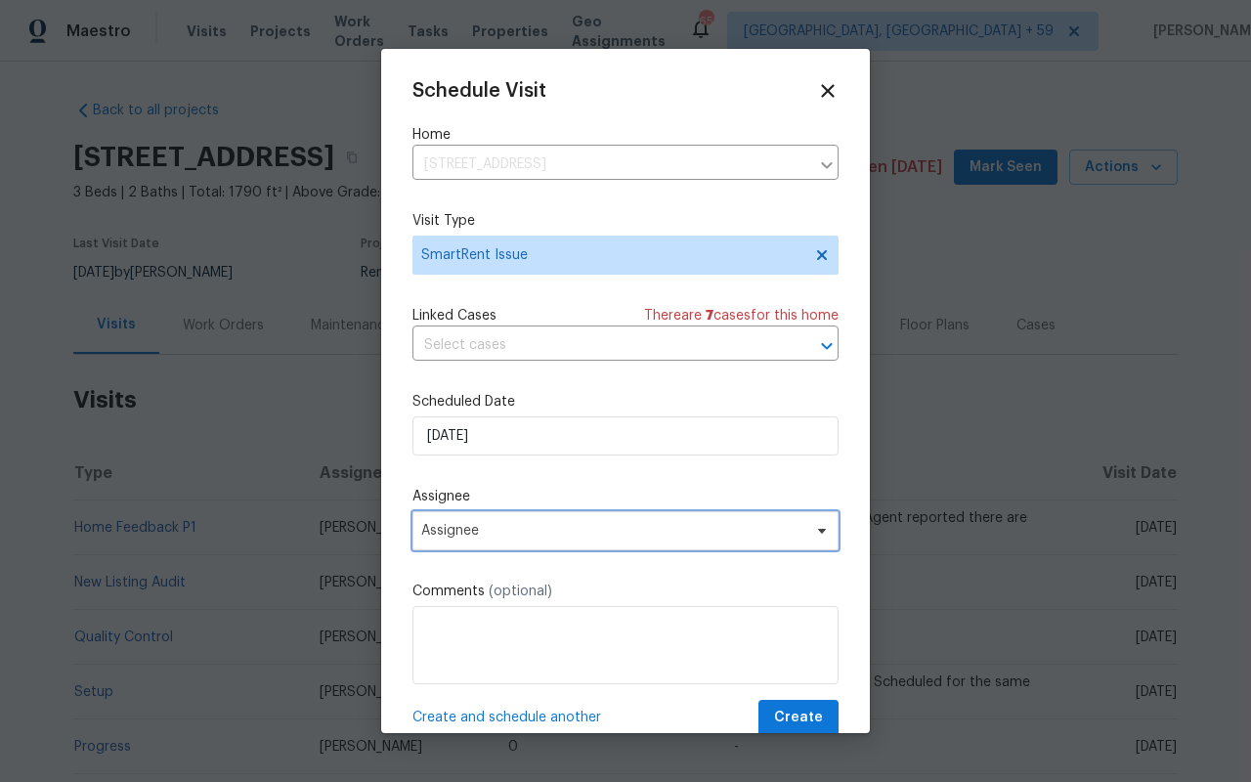
click at [464, 529] on span "Assignee" at bounding box center [612, 531] width 383 height 16
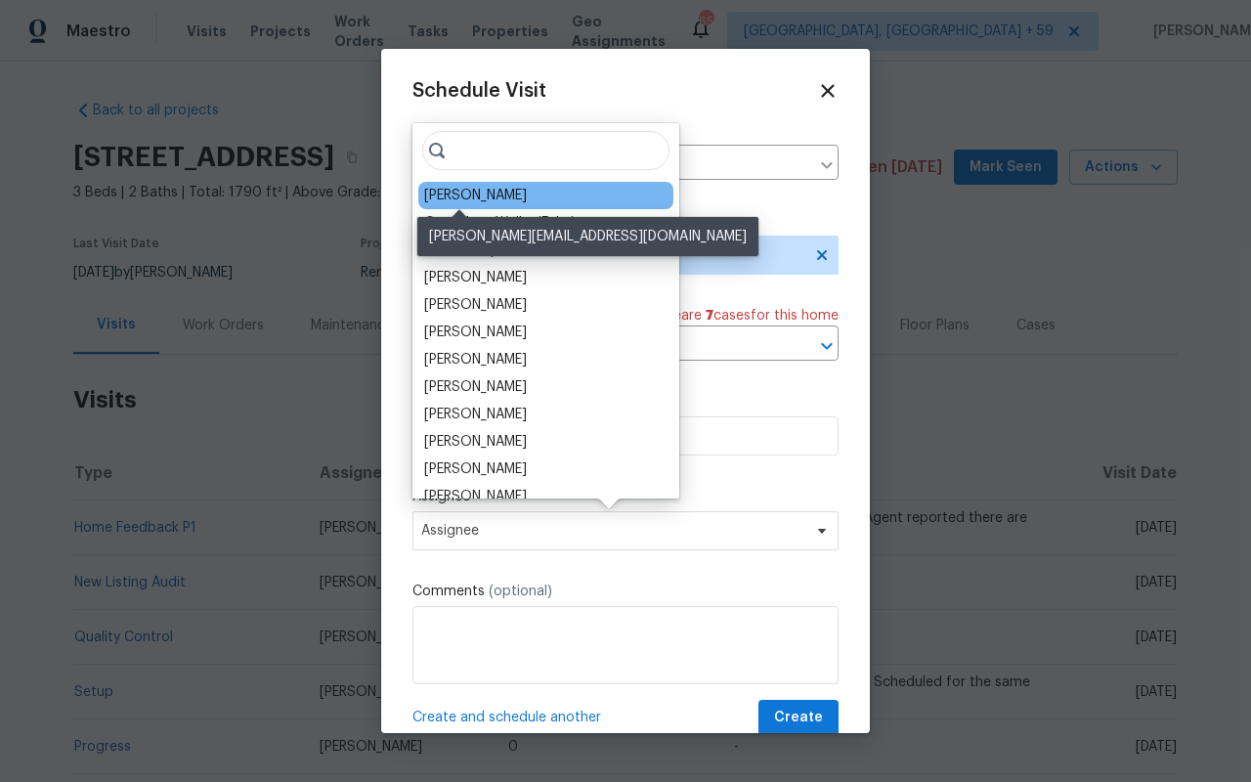
click at [459, 195] on div "[PERSON_NAME]" at bounding box center [475, 196] width 103 height 20
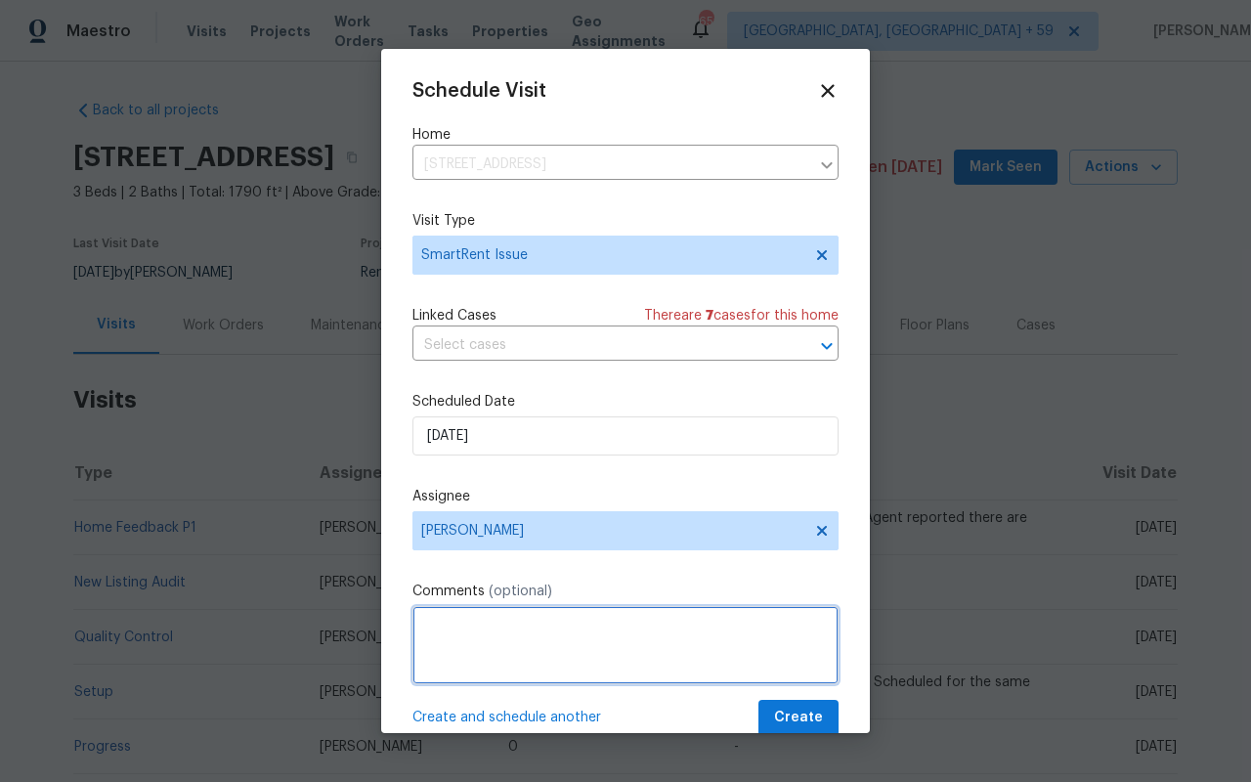
click at [473, 634] on textarea at bounding box center [626, 645] width 426 height 78
click at [473, 633] on textarea at bounding box center [626, 645] width 426 height 78
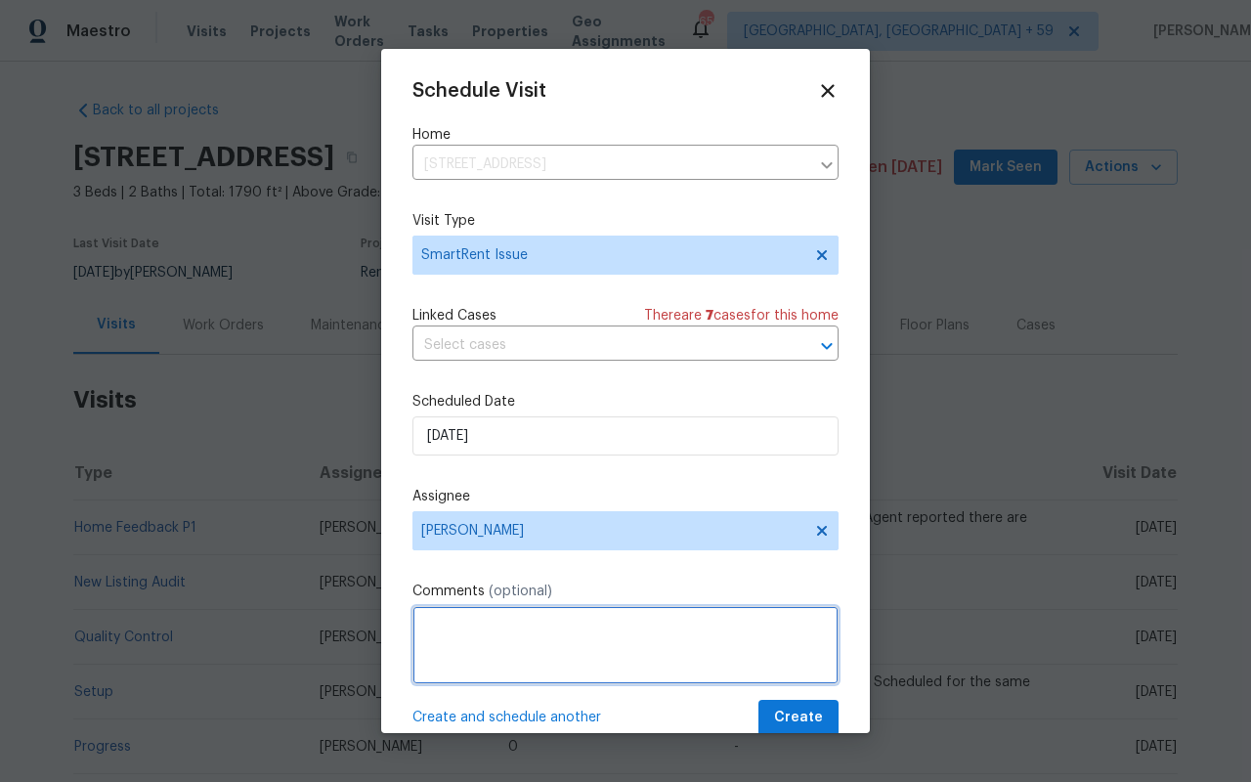
click at [473, 633] on textarea at bounding box center [626, 645] width 426 height 78
type textarea "D"
type textarea "Front keypad issues please assess Back sliding glass door requires assessment B…"
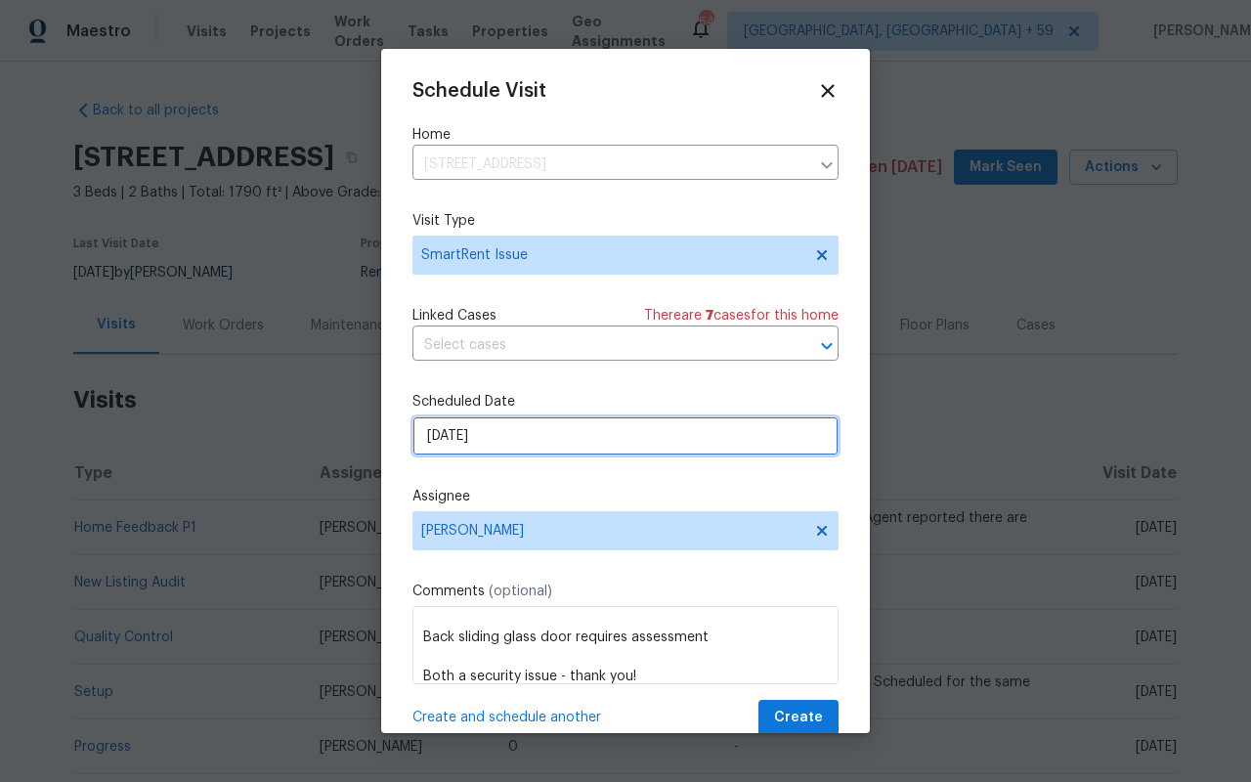
click at [490, 452] on input "[DATE]" at bounding box center [626, 435] width 426 height 39
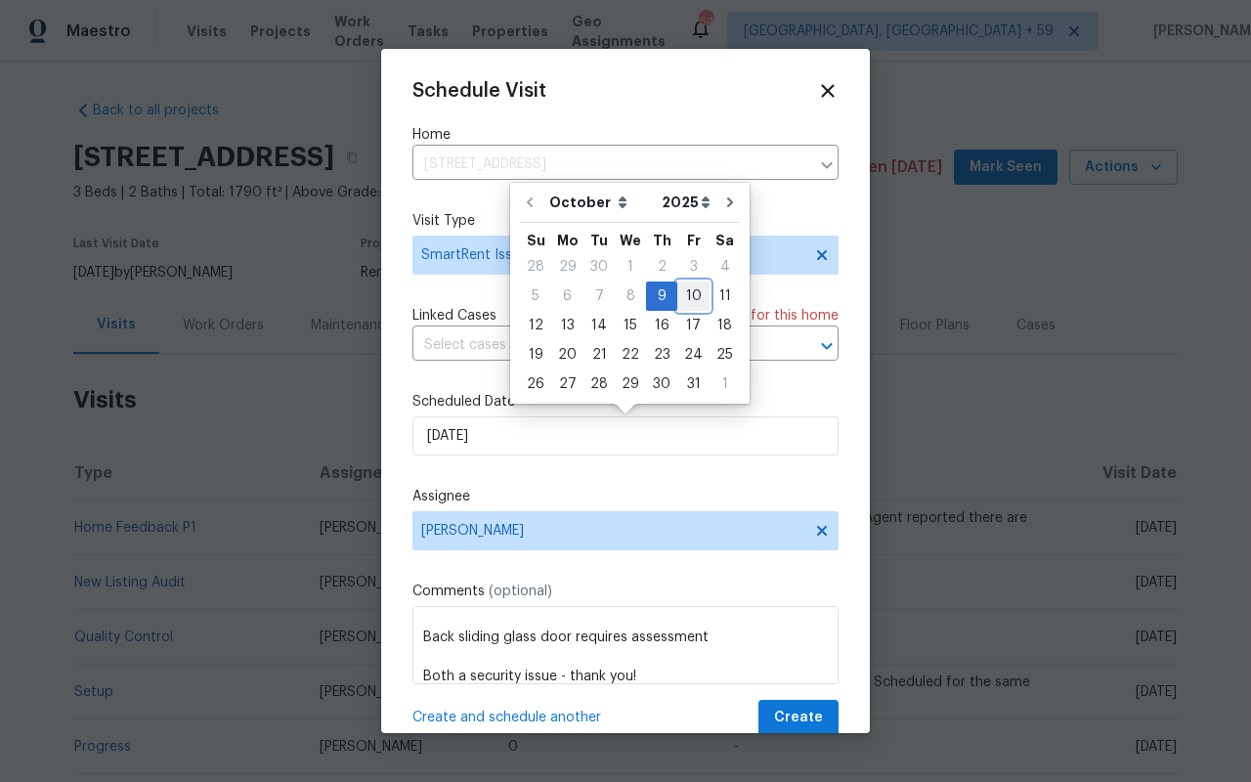
click at [681, 301] on div "10" at bounding box center [693, 296] width 32 height 27
type input "[DATE]"
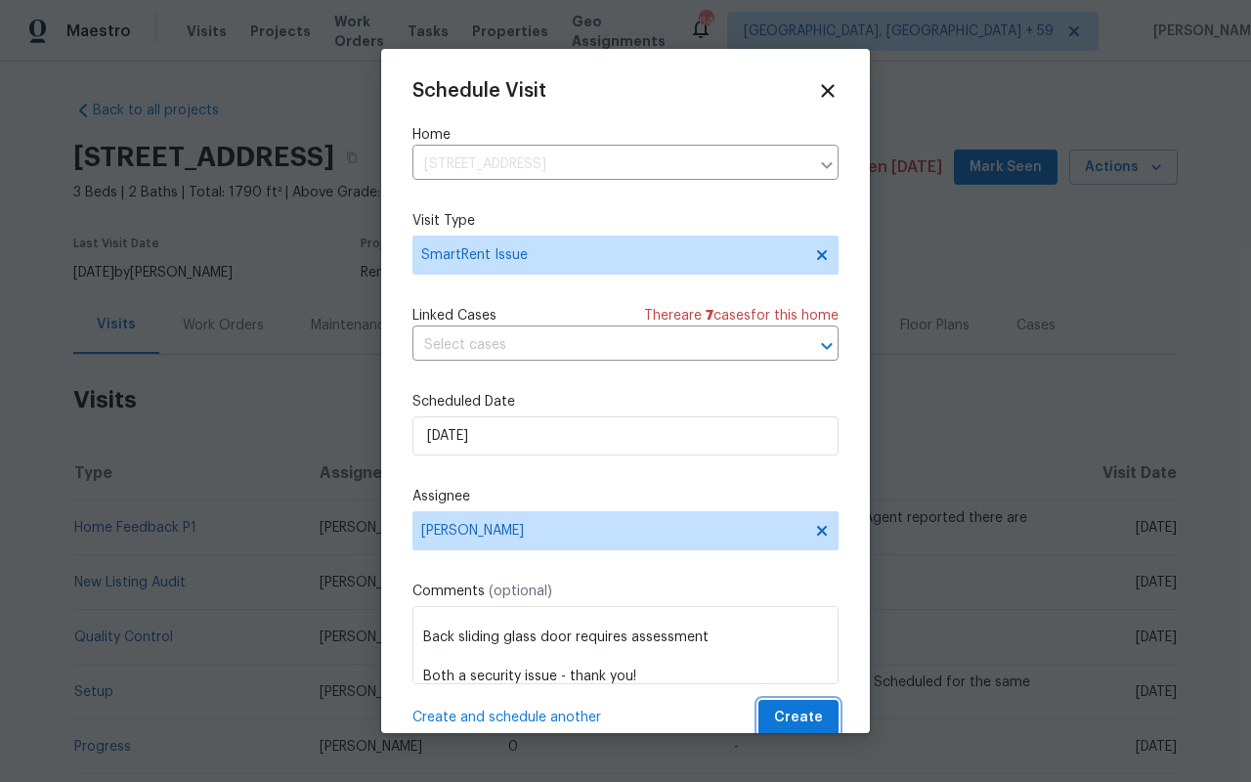
click at [795, 718] on span "Create" at bounding box center [798, 718] width 49 height 24
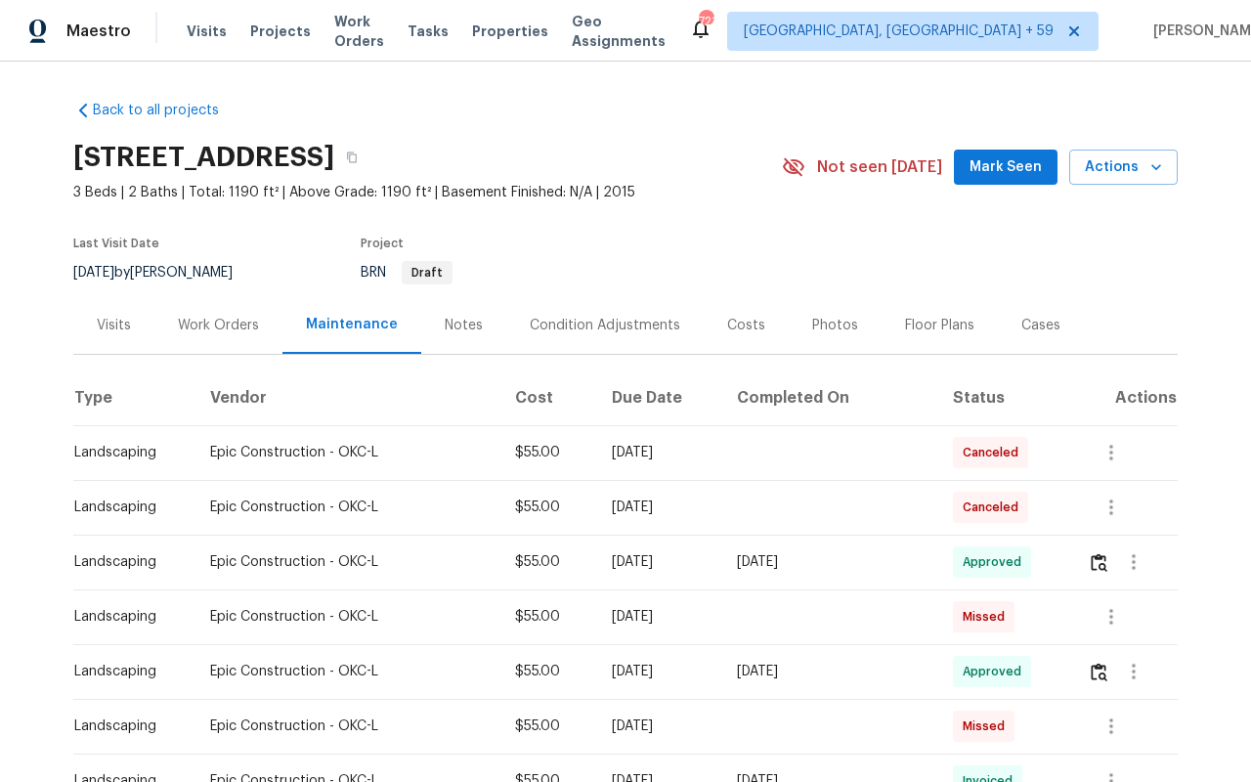
click at [696, 177] on div "[STREET_ADDRESS]" at bounding box center [427, 157] width 709 height 51
